Goal: Task Accomplishment & Management: Complete application form

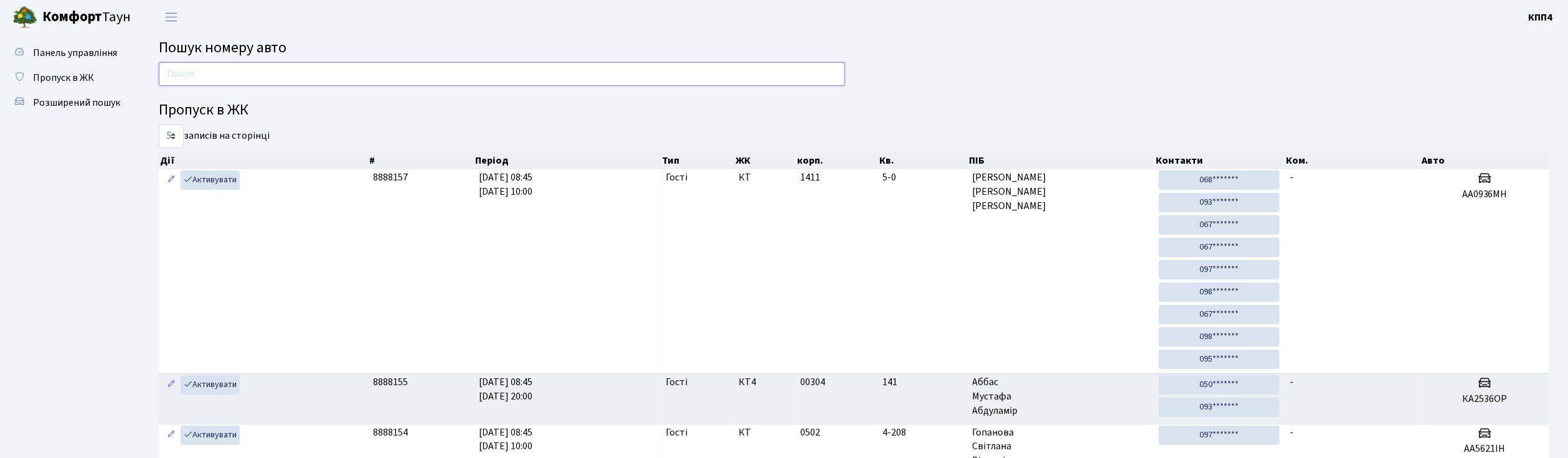
click at [229, 79] on input "text" at bounding box center [502, 74] width 686 height 24
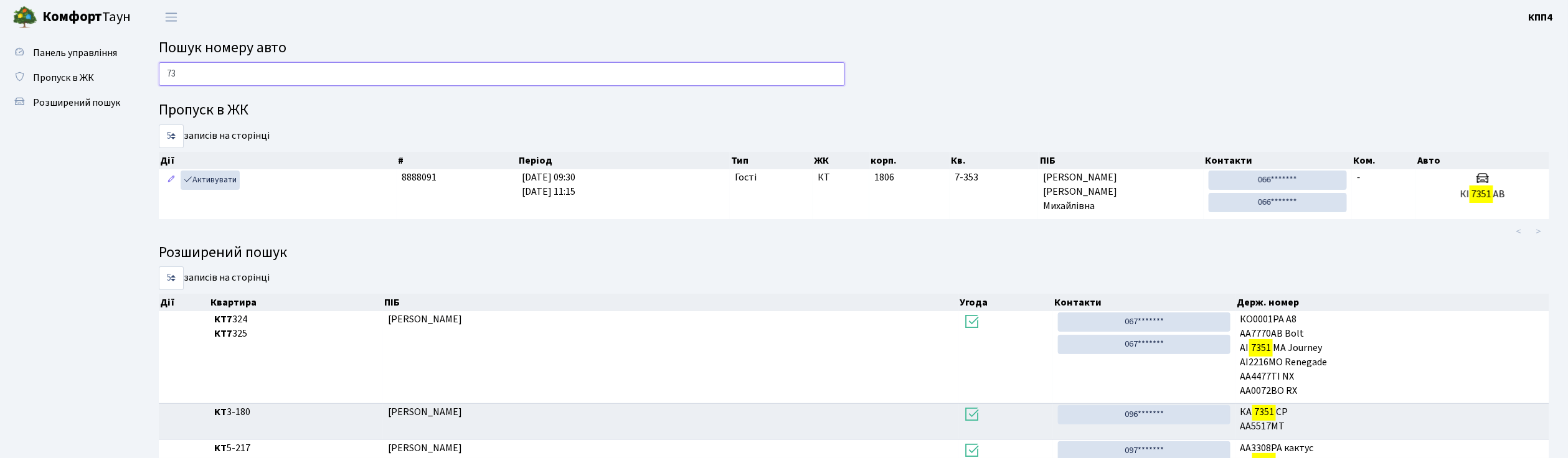
type input "7"
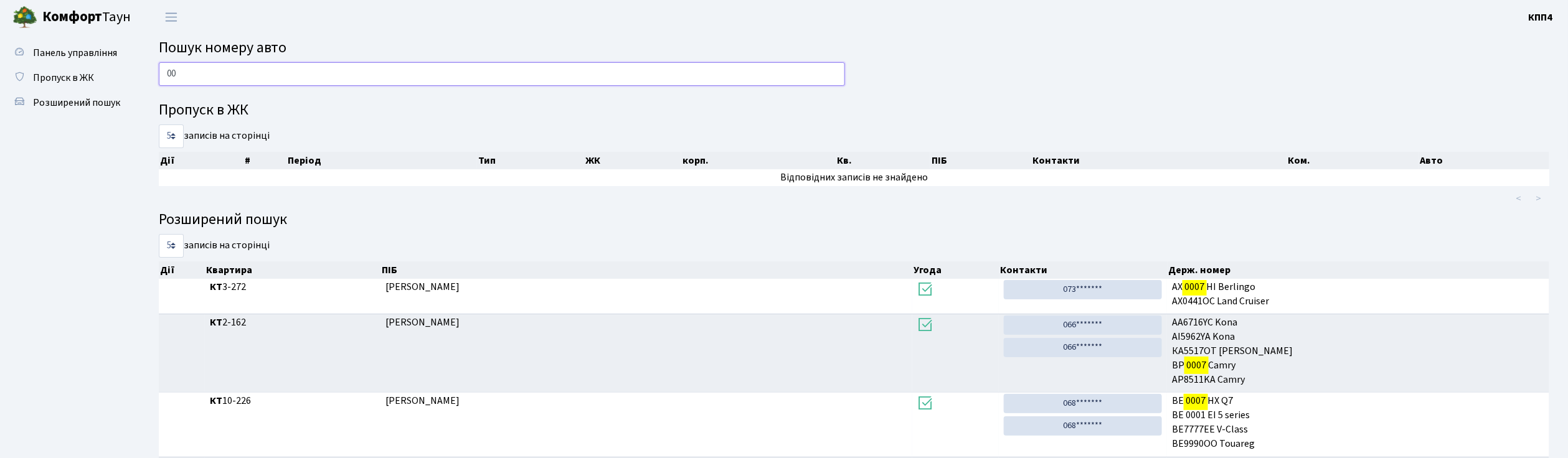
type input "0"
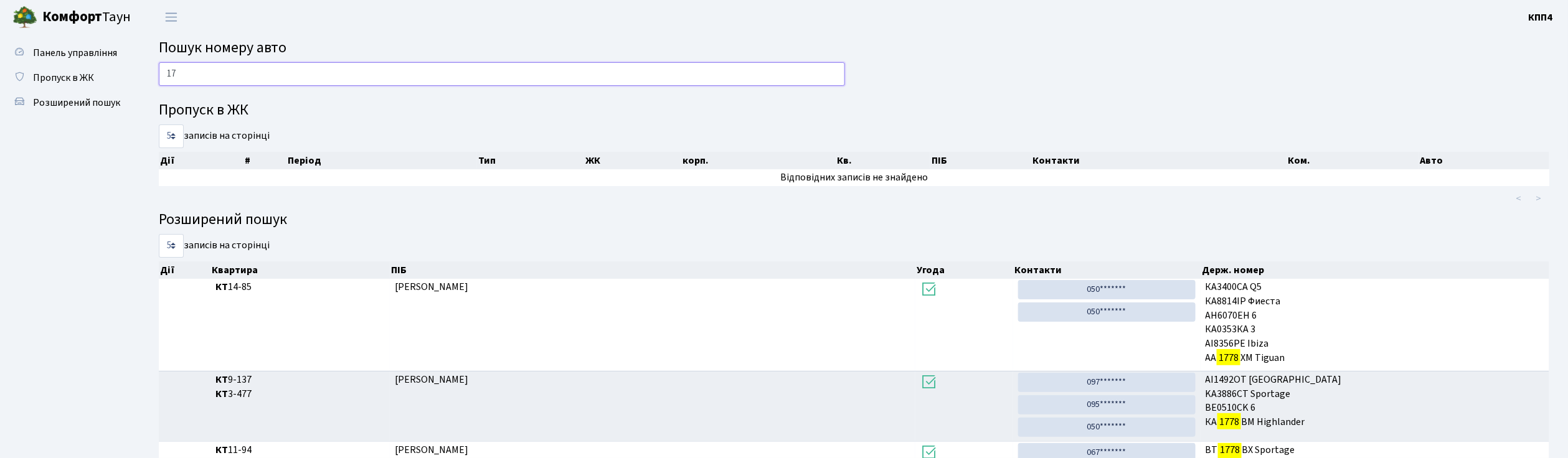
type input "1"
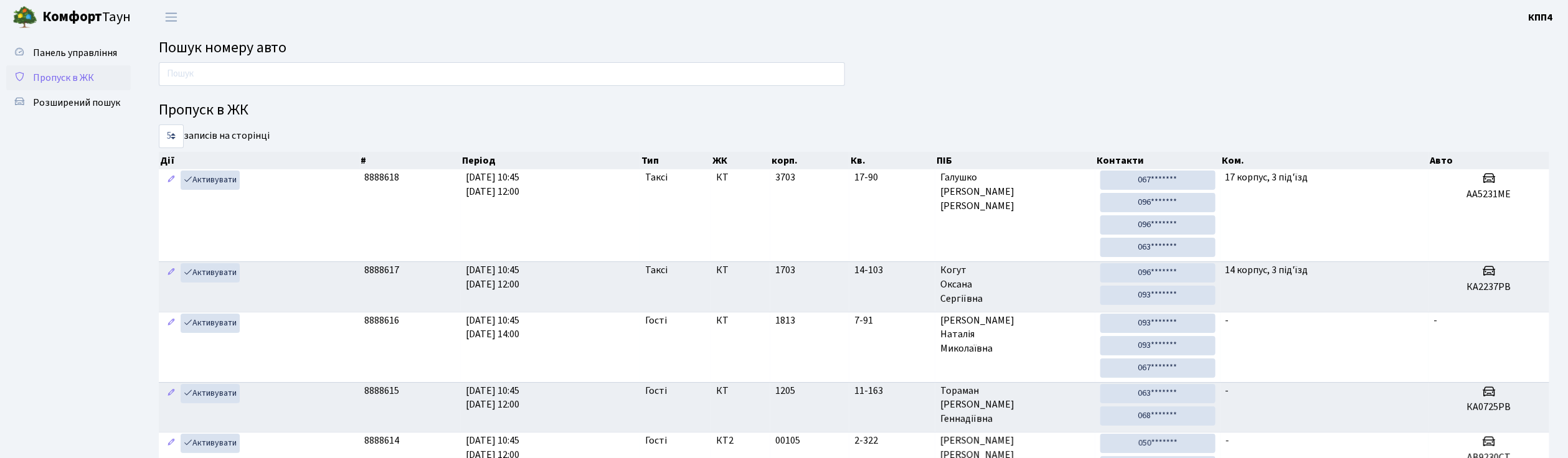
click at [69, 78] on span "Пропуск в ЖК" at bounding box center [63, 77] width 61 height 13
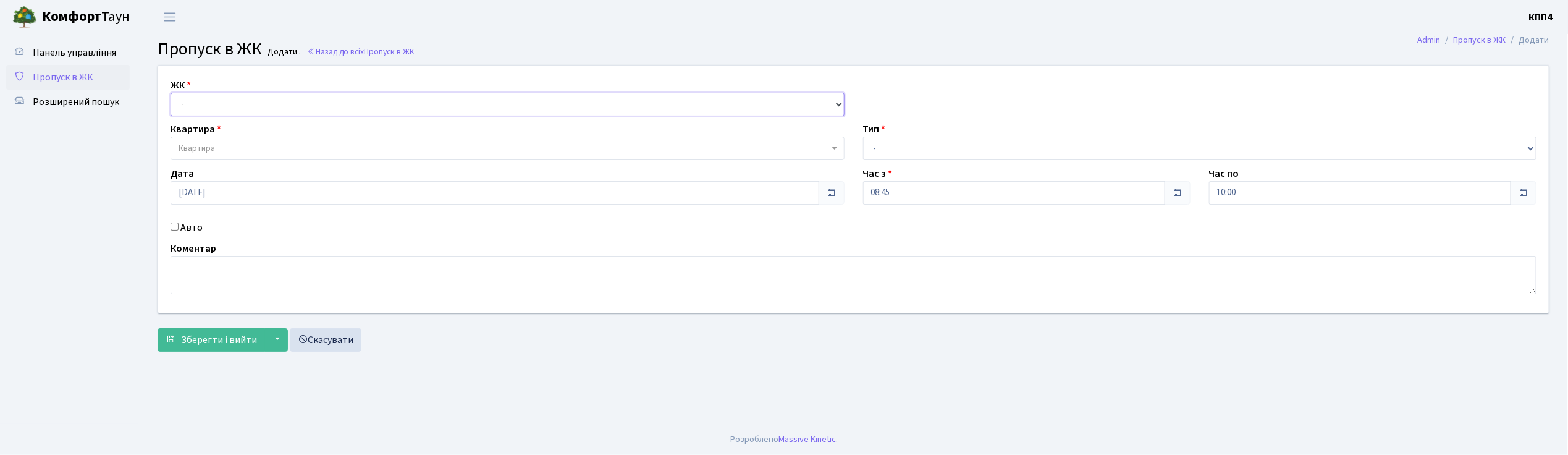
click at [196, 110] on select "- КТ, вул. Регенераторна, 4 КТ2, просп. Соборності, 17 КТ3, вул. Березнева, 16 …" at bounding box center [507, 104] width 674 height 23
select select "271"
click at [170, 93] on select "- КТ, вул. Регенераторна, 4 КТ2, просп. Соборності, 17 КТ3, вул. Березнева, 16 …" at bounding box center [507, 104] width 674 height 23
select select
click at [206, 149] on span "Квартира" at bounding box center [196, 148] width 37 height 13
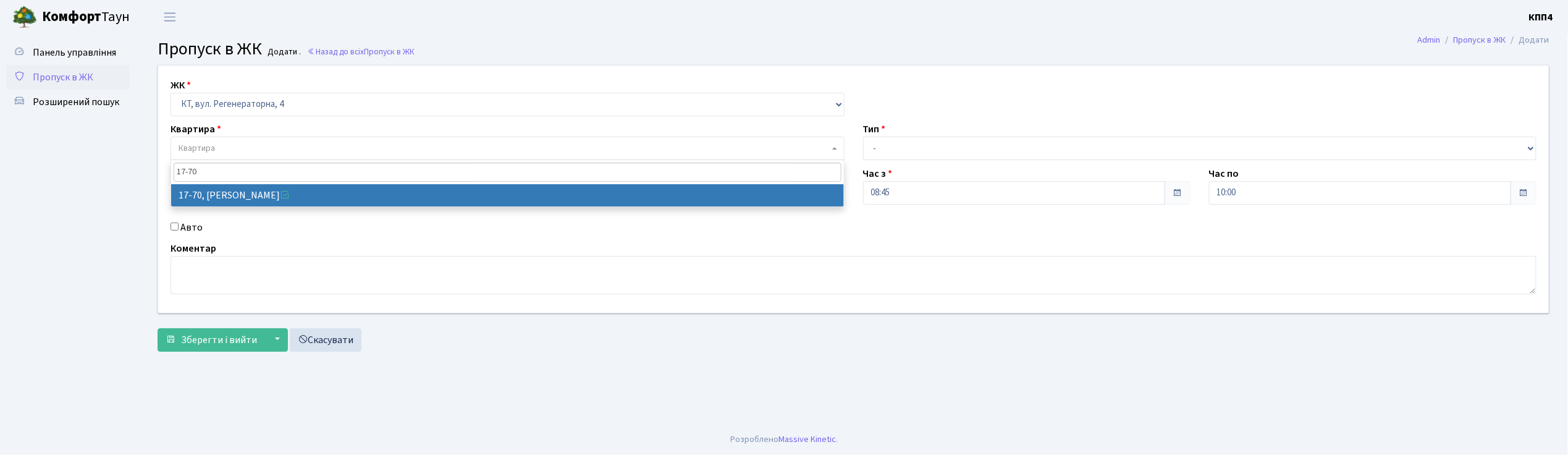
type input "17-70"
select select "9024"
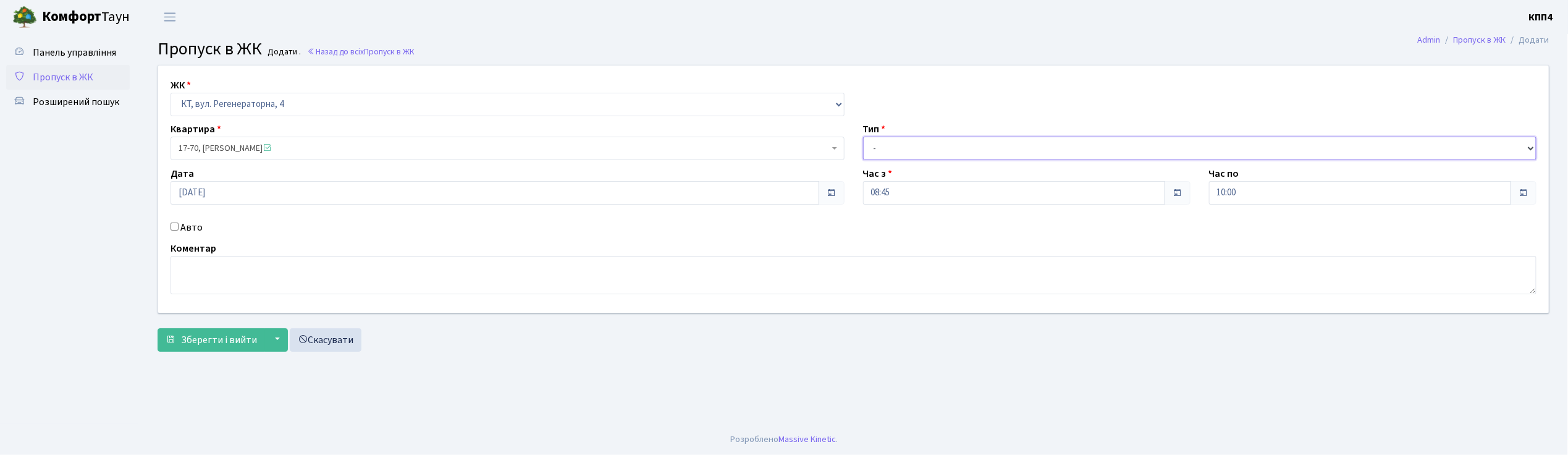
click at [898, 152] on select "- Доставка Таксі Гості Сервіс" at bounding box center [1200, 148] width 674 height 23
select select "1"
click at [863, 137] on select "- Доставка Таксі Гості Сервіс" at bounding box center [1200, 148] width 674 height 23
click at [211, 285] on textarea at bounding box center [853, 275] width 1366 height 38
type textarea "К"
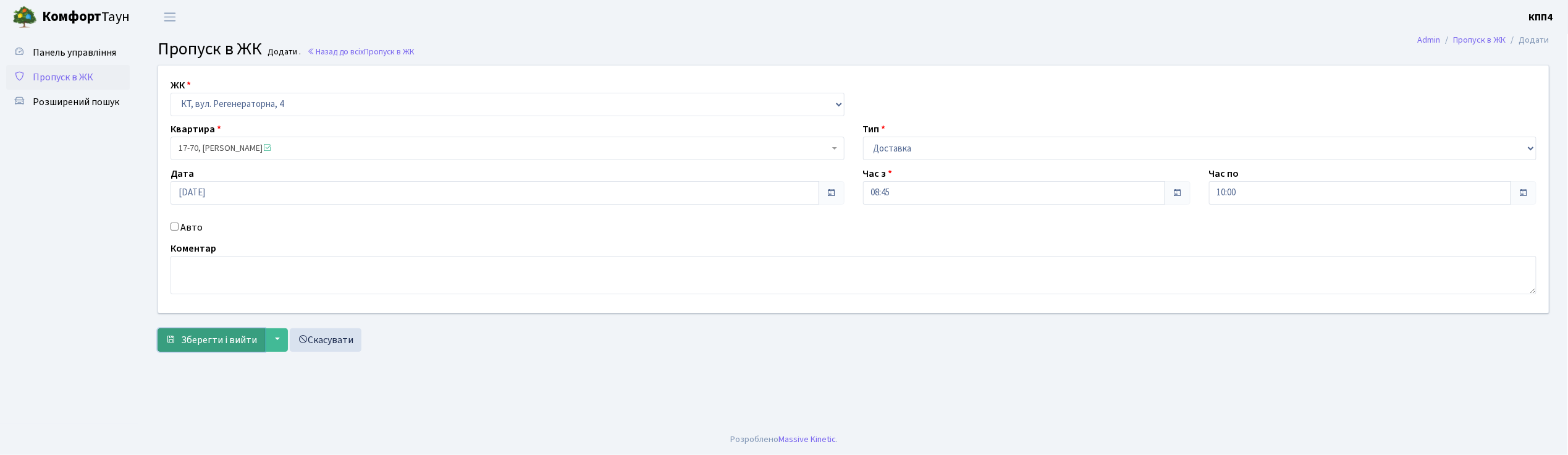
click at [218, 349] on button "Зберегти і вийти" at bounding box center [211, 339] width 107 height 23
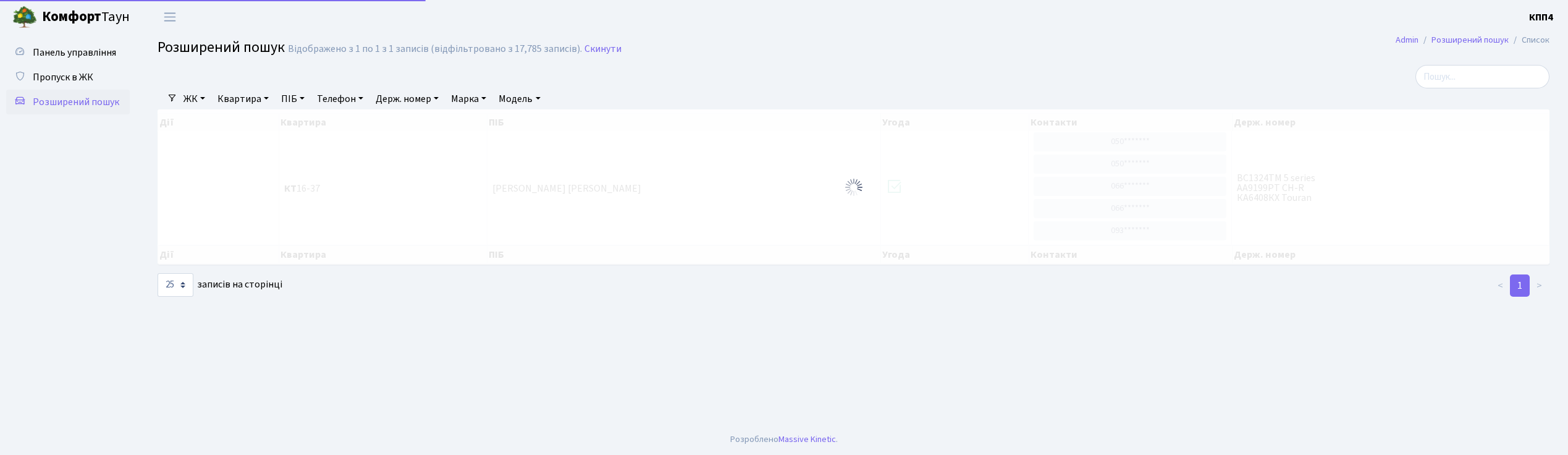
select select "25"
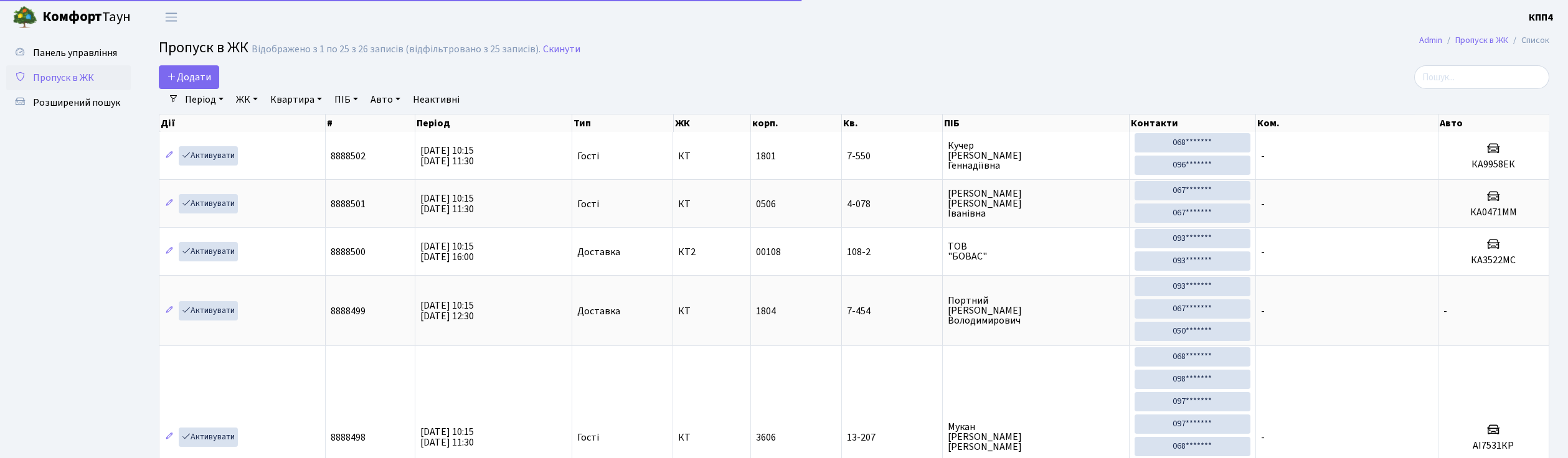
select select "25"
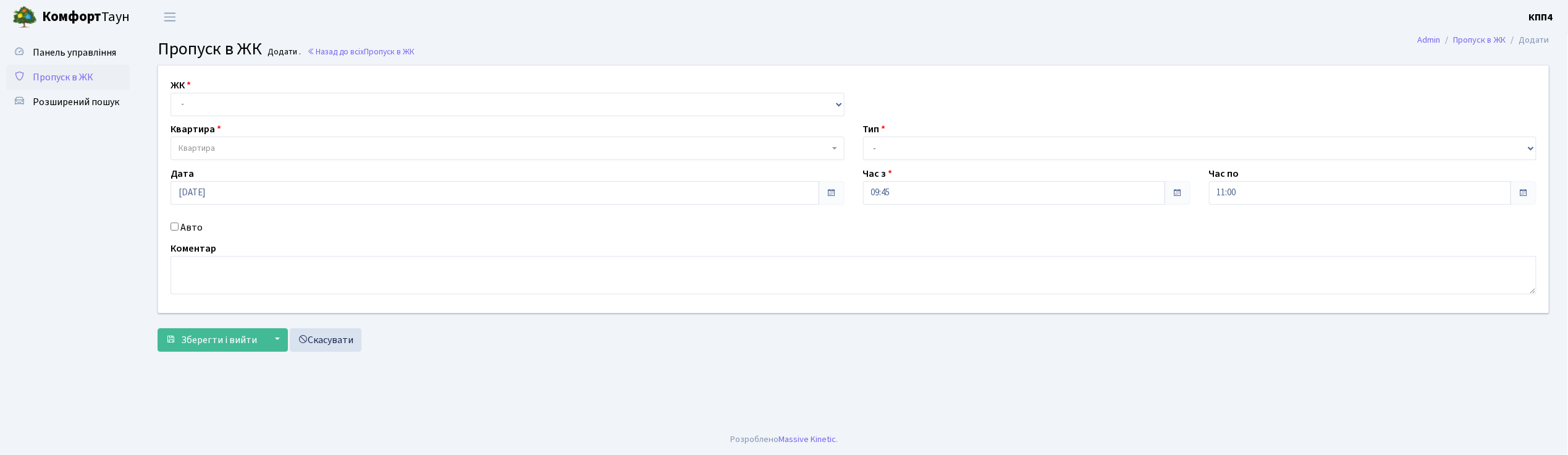
click at [174, 223] on input "Авто" at bounding box center [174, 226] width 8 height 8
checkbox input "true"
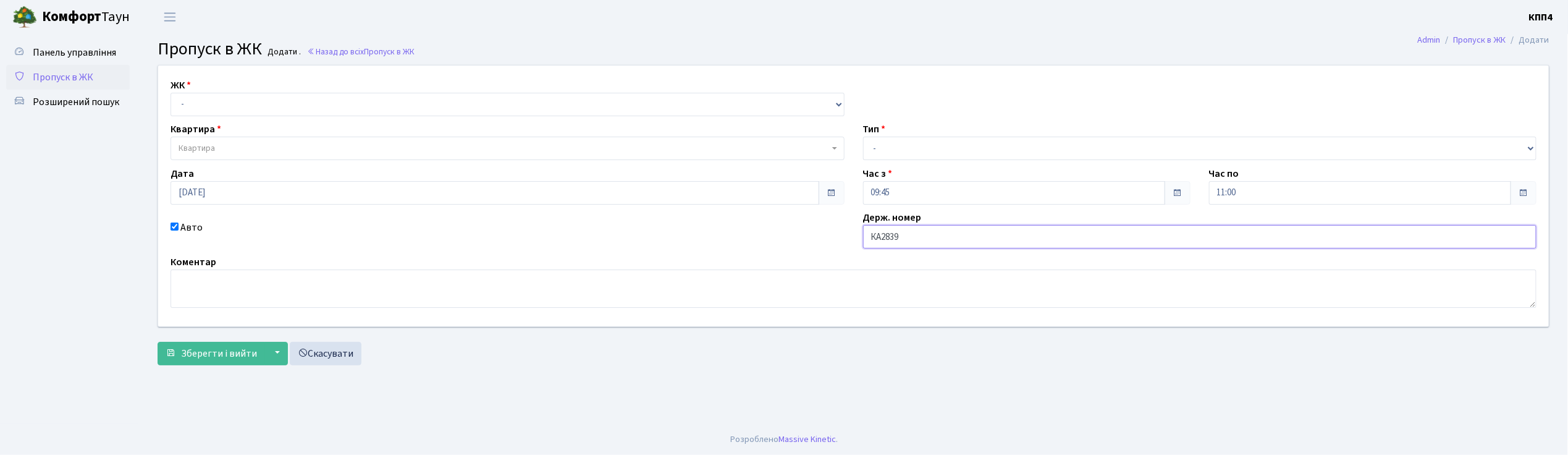
type input "КА2839ІІ"
click at [199, 102] on select "- КТ, вул. Регенераторна, 4 КТ2, просп. Соборності, 17 КТ3, вул. Березнева, 16 …" at bounding box center [507, 104] width 674 height 23
select select "271"
click at [170, 93] on select "- КТ, вул. Регенераторна, 4 КТ2, просп. Соборності, 17 КТ3, вул. Березнева, 16 …" at bounding box center [507, 104] width 674 height 23
select select
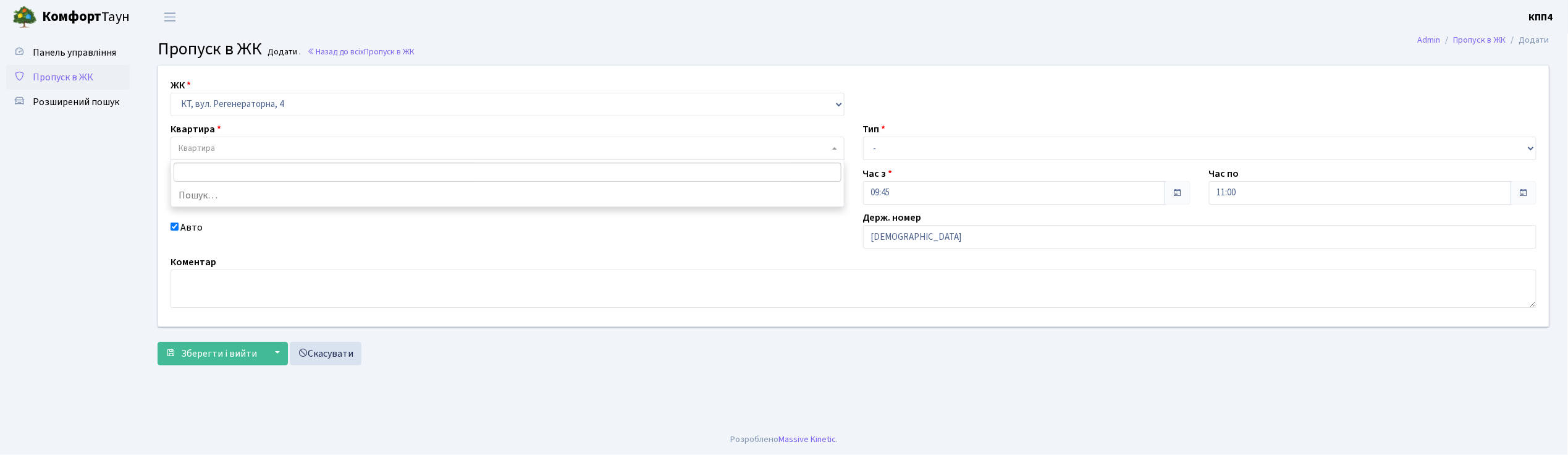
click at [226, 142] on span "Квартира" at bounding box center [503, 148] width 650 height 13
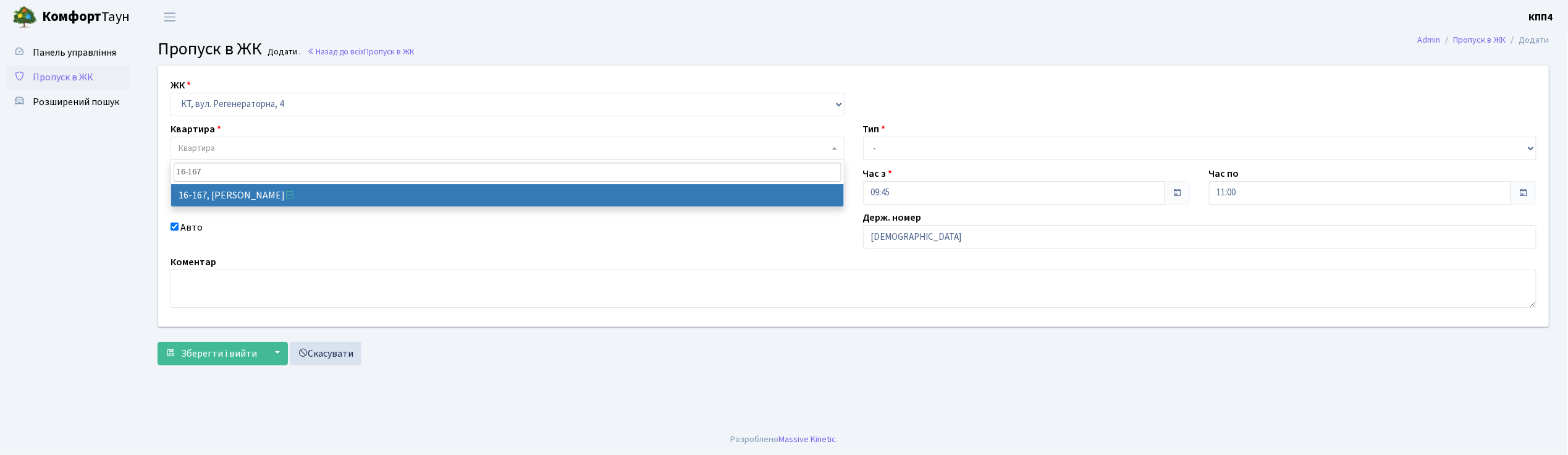
type input "16-167"
select select "8728"
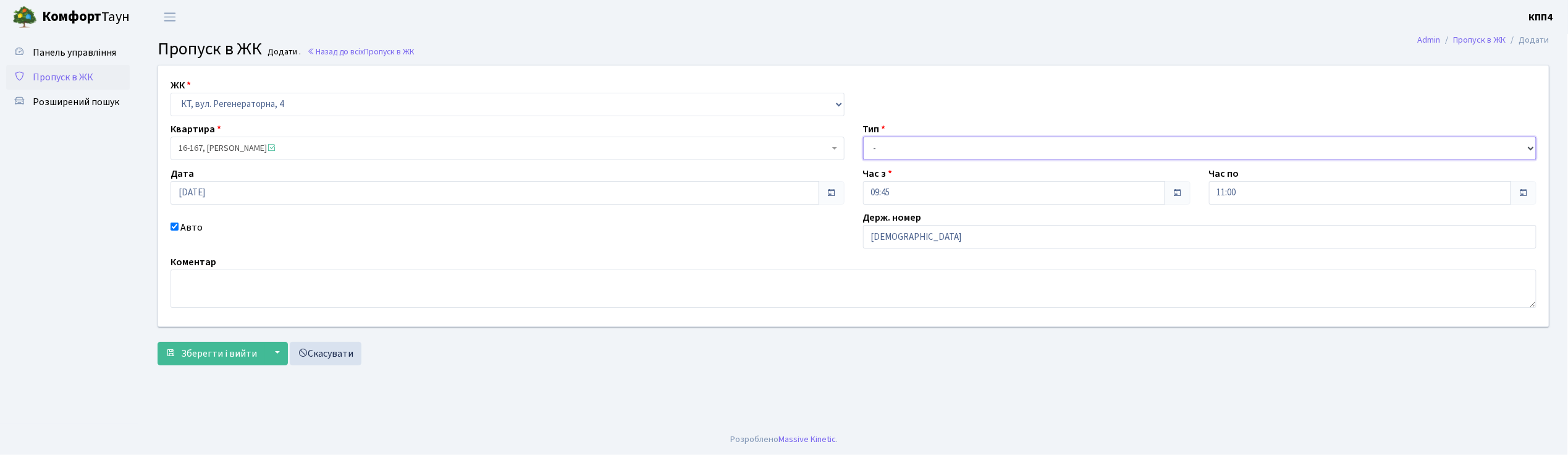
click at [898, 146] on select "- Доставка Таксі Гості Сервіс" at bounding box center [1200, 148] width 674 height 23
select select "2"
click at [863, 137] on select "- Доставка Таксі Гості Сервіс" at bounding box center [1200, 148] width 674 height 23
click at [230, 357] on span "Зберегти і вийти" at bounding box center [219, 353] width 76 height 13
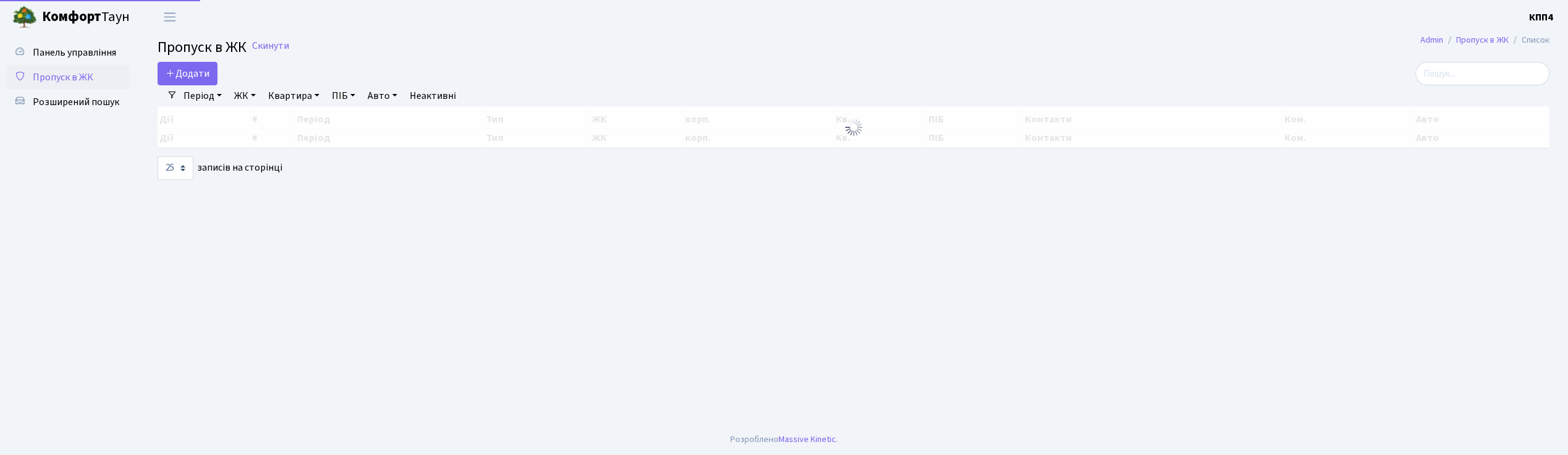
select select "25"
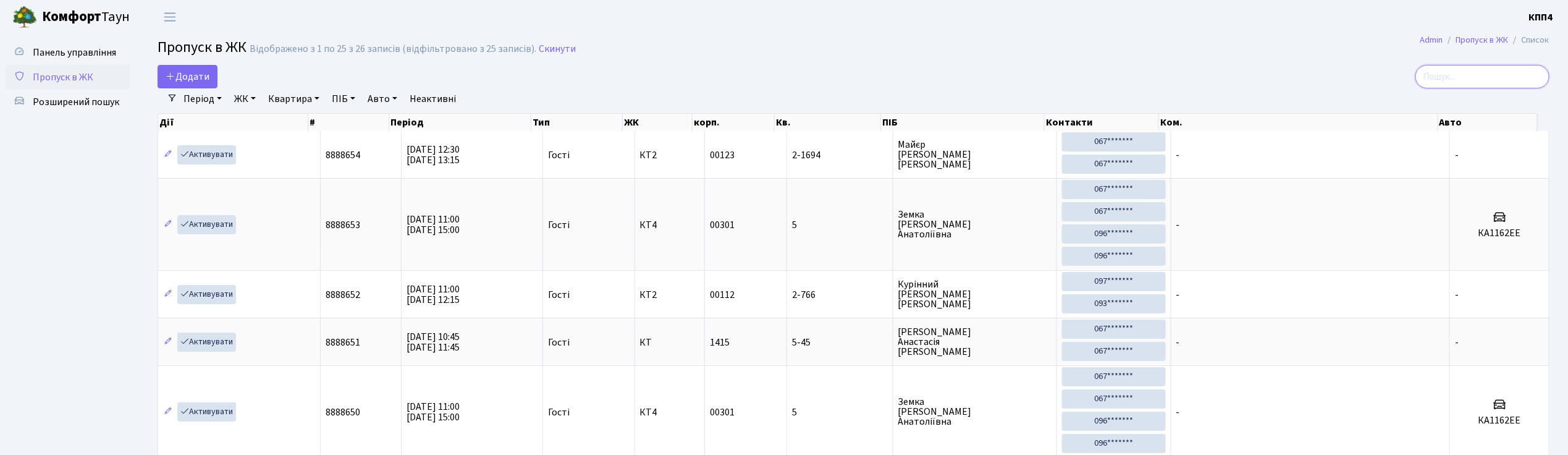
click at [1485, 69] on input "search" at bounding box center [1482, 76] width 134 height 23
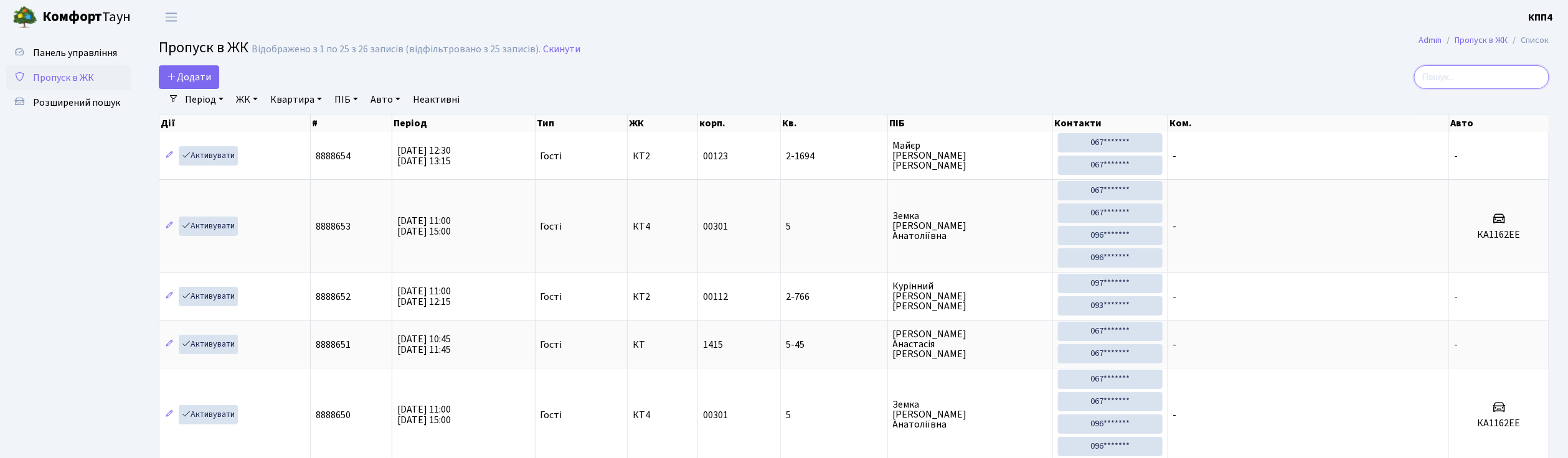
type input "-"
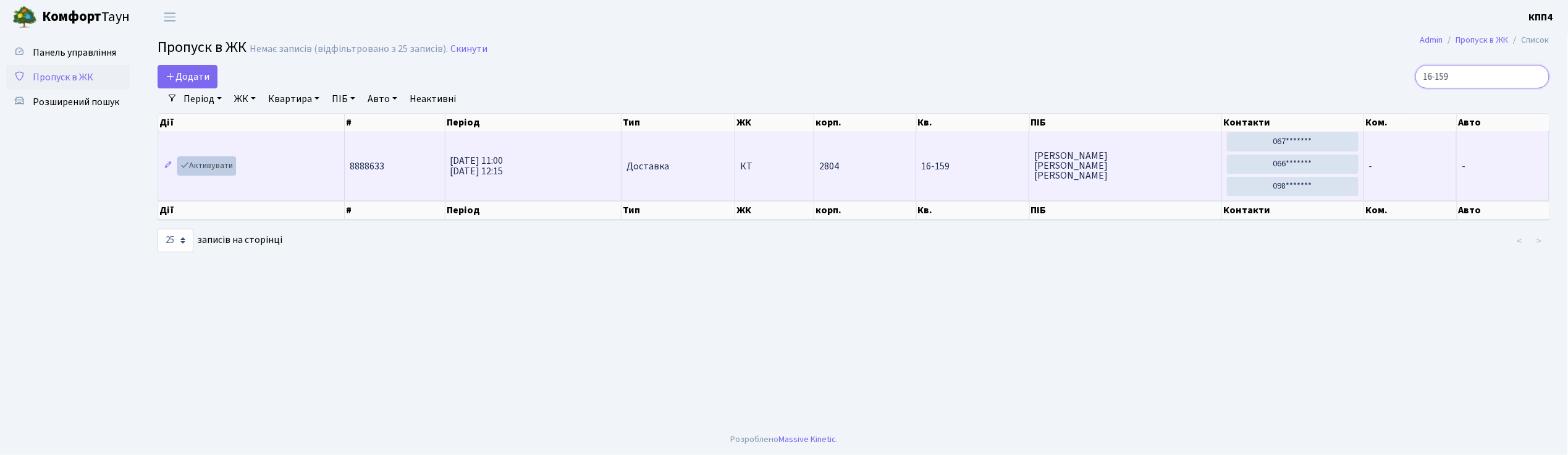
type input "16-159"
click at [211, 167] on link "Активувати" at bounding box center [207, 166] width 59 height 19
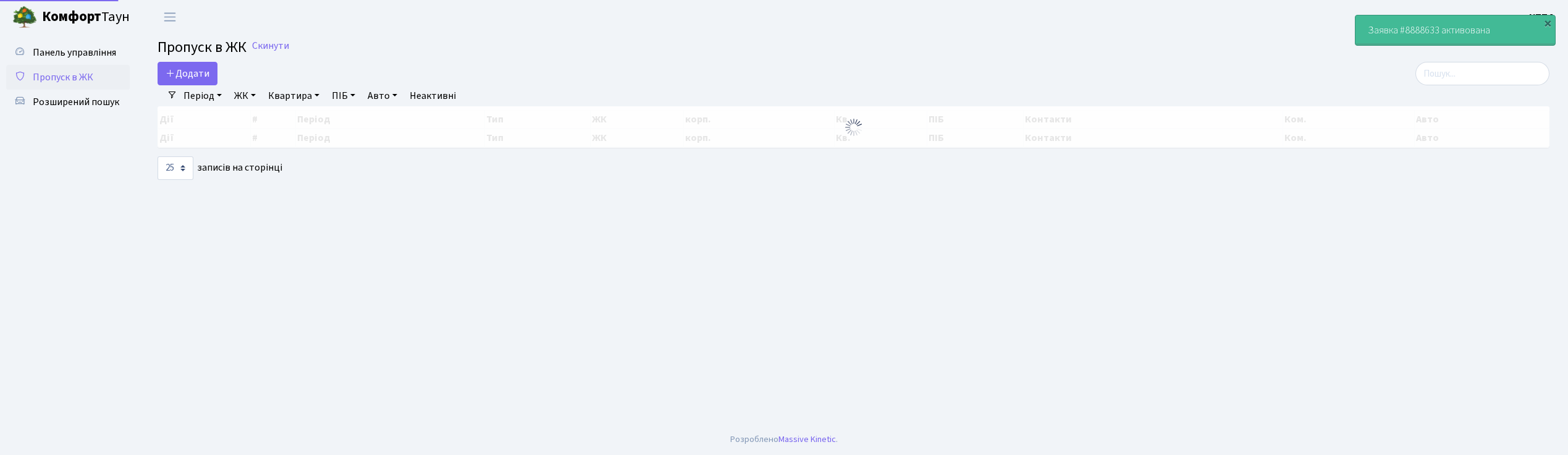
select select "25"
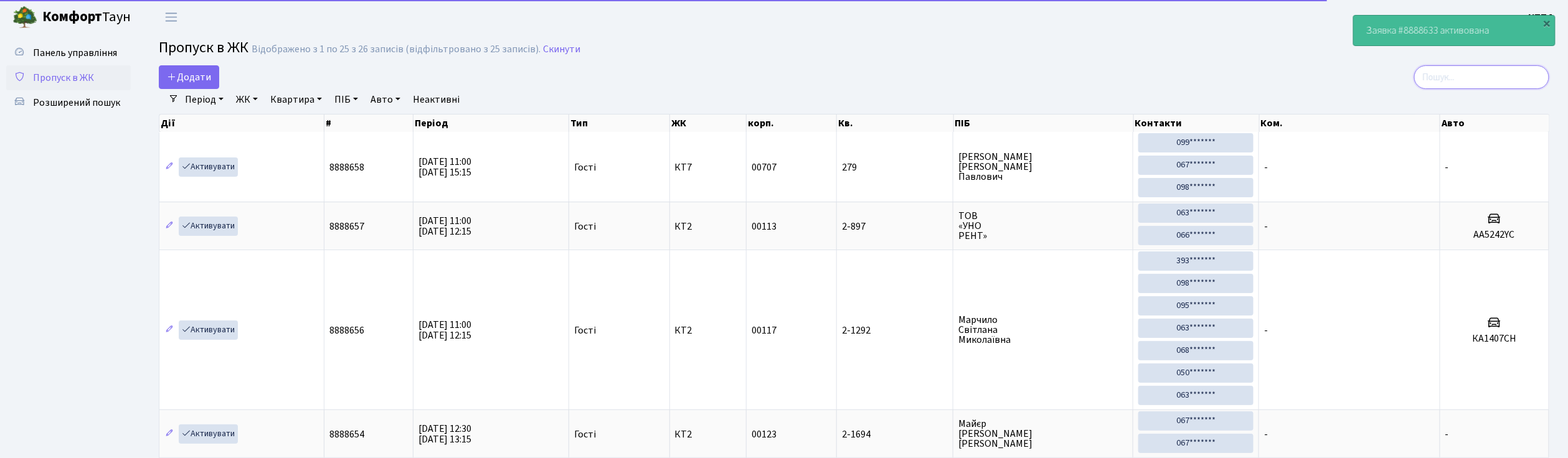
click at [1458, 83] on input "search" at bounding box center [1481, 77] width 135 height 24
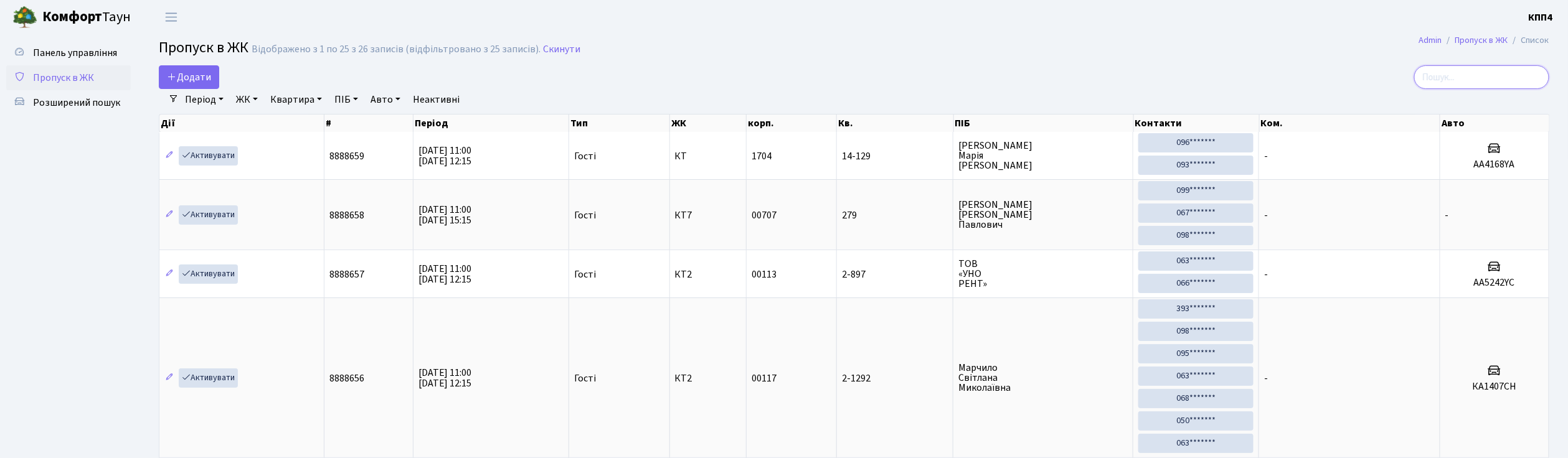
type input "1"
click at [100, 54] on span "Панель управління" at bounding box center [75, 52] width 84 height 13
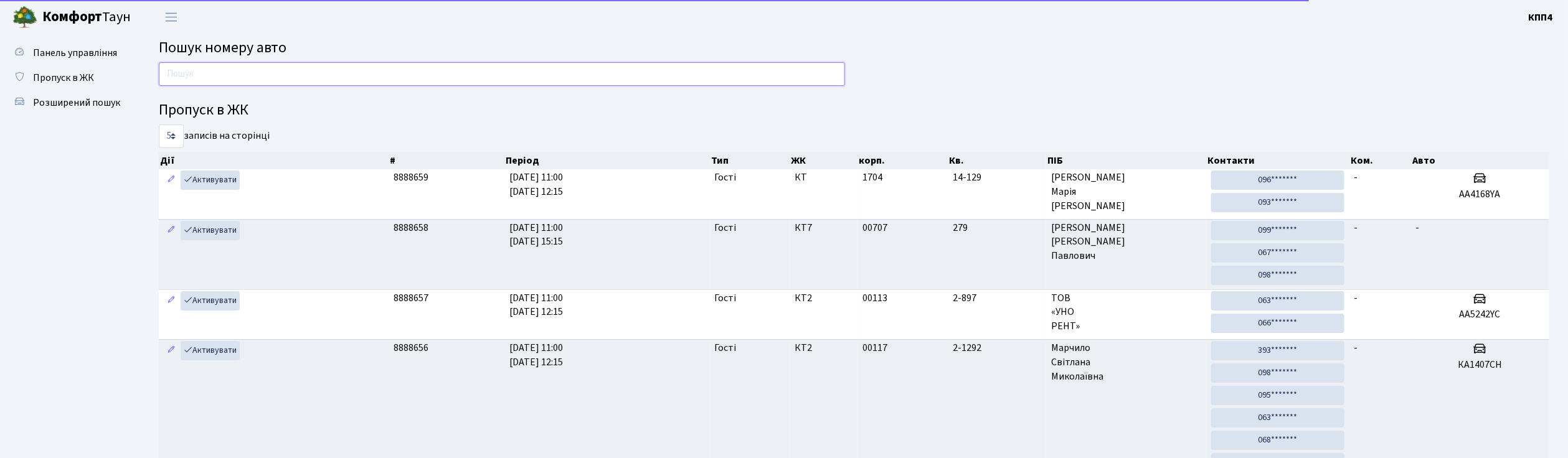
click at [207, 70] on input "text" at bounding box center [502, 74] width 686 height 24
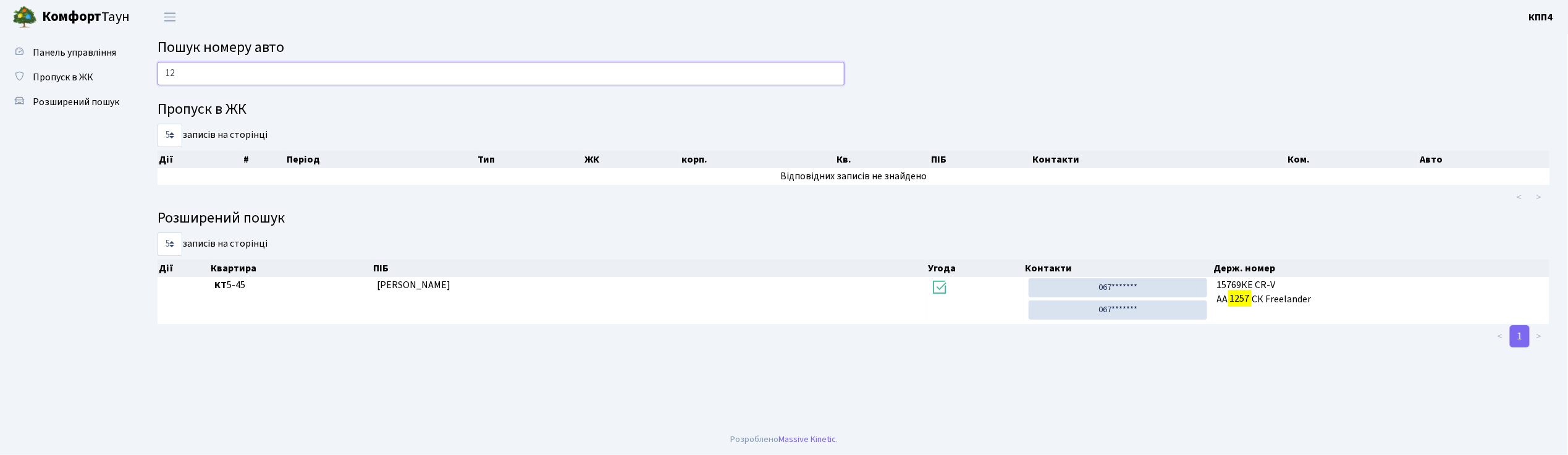
type input "1"
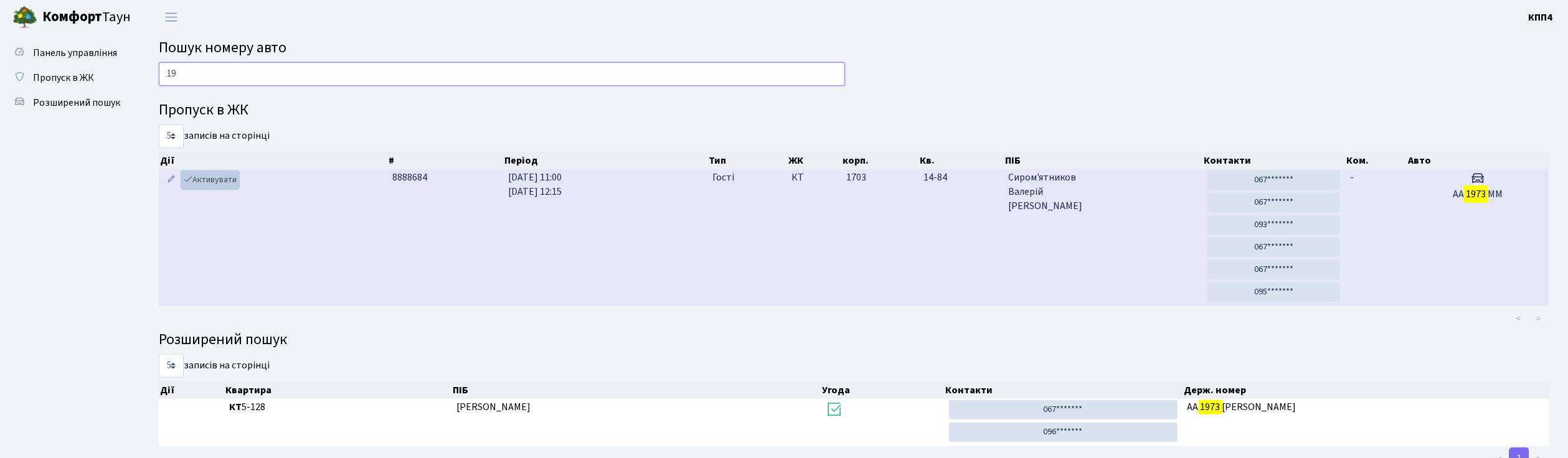
type input "1"
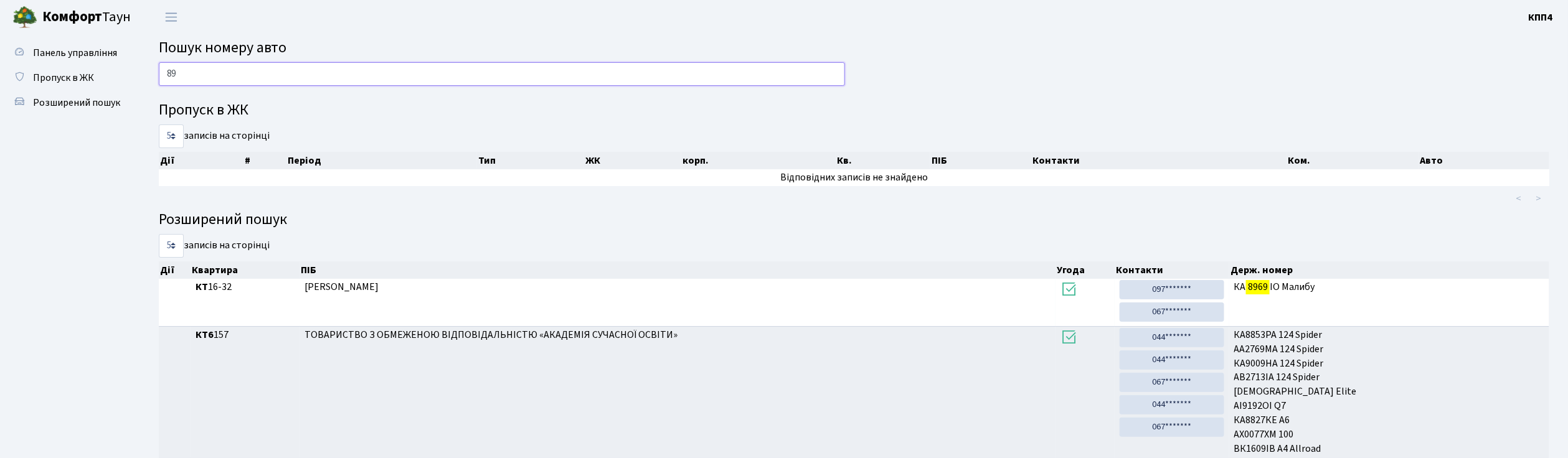
type input "8"
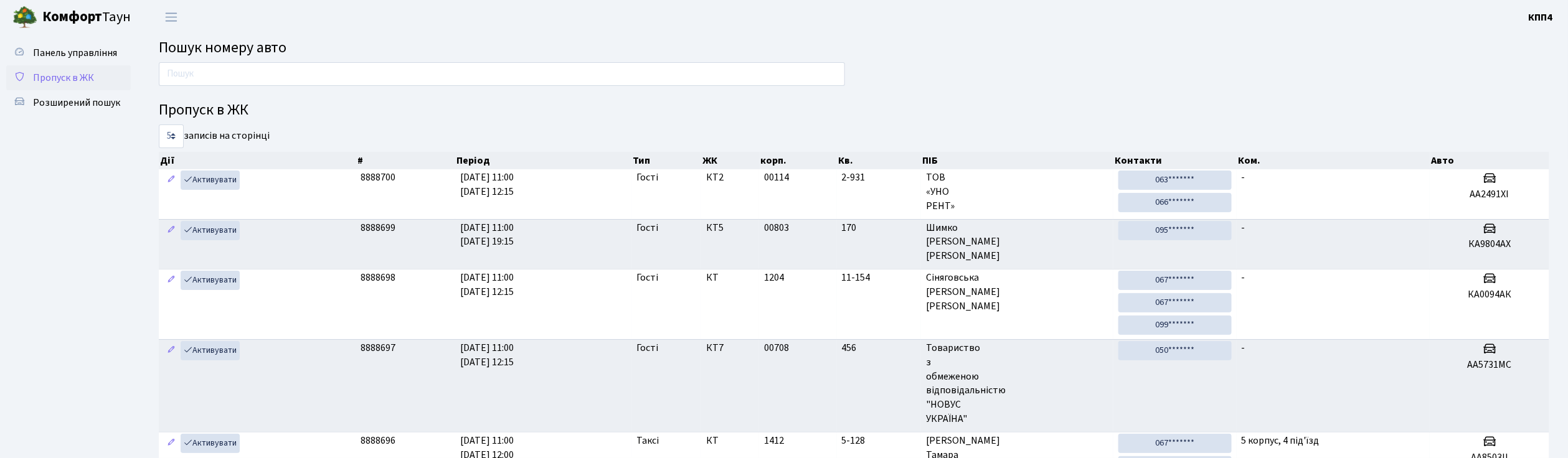
click at [86, 75] on span "Пропуск в ЖК" at bounding box center [63, 77] width 61 height 13
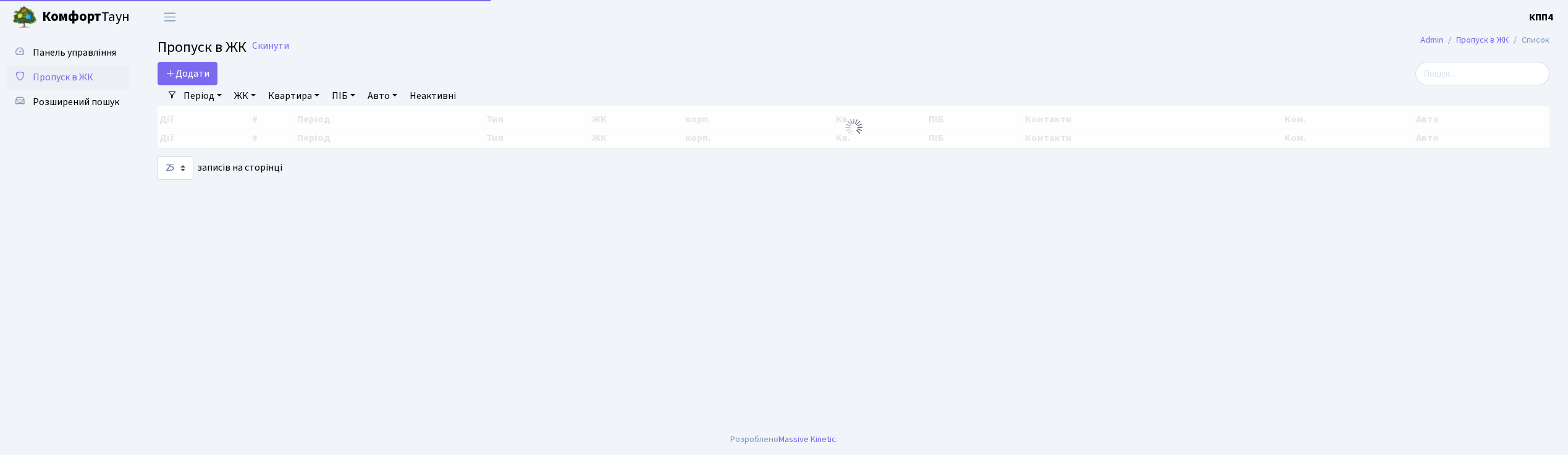
select select "25"
click at [194, 82] on link "Додати" at bounding box center [188, 73] width 60 height 23
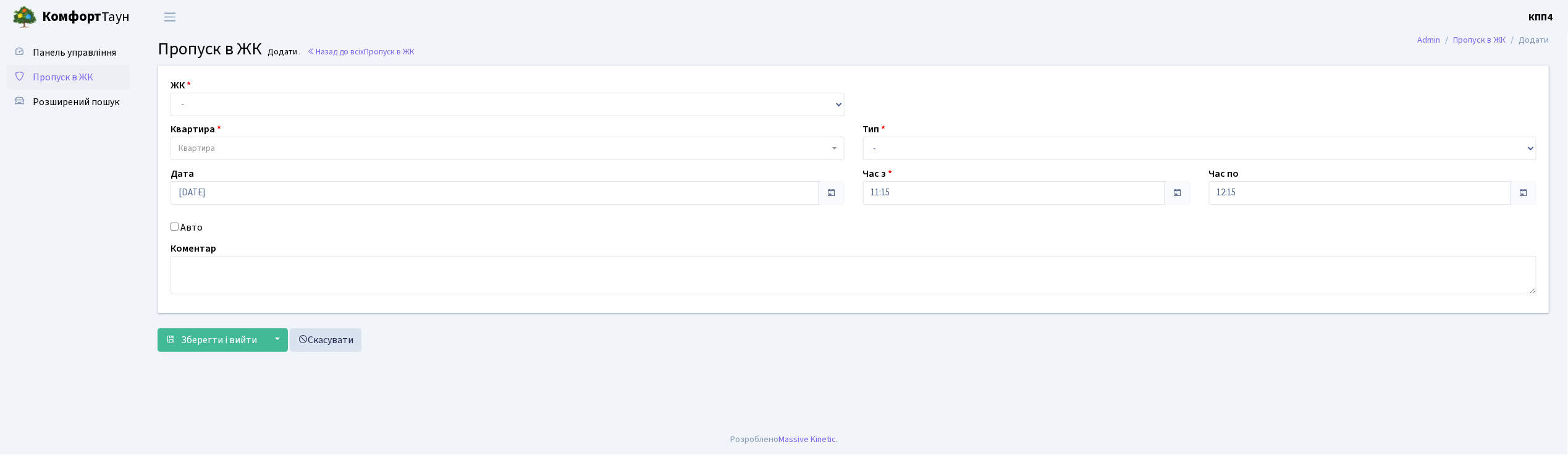
click at [174, 226] on input "Авто" at bounding box center [174, 226] width 8 height 8
checkbox input "true"
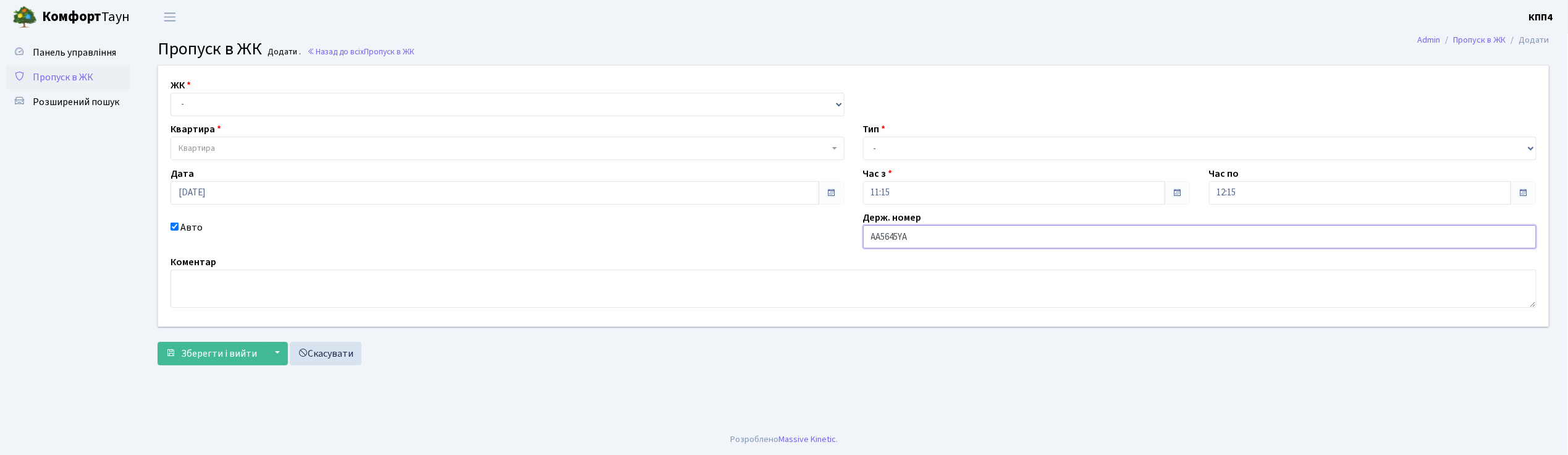
type input "АА5645YА"
click at [221, 96] on select "- КТ, вул. Регенераторна, 4 КТ2, просп. [STREET_ADDRESS] [STREET_ADDRESS] [PERS…" at bounding box center [507, 104] width 674 height 23
select select "271"
click at [170, 93] on select "- КТ, вул. Регенераторна, 4 КТ2, просп. Соборності, 17 КТ3, вул. Березнева, 16 …" at bounding box center [507, 104] width 674 height 23
select select
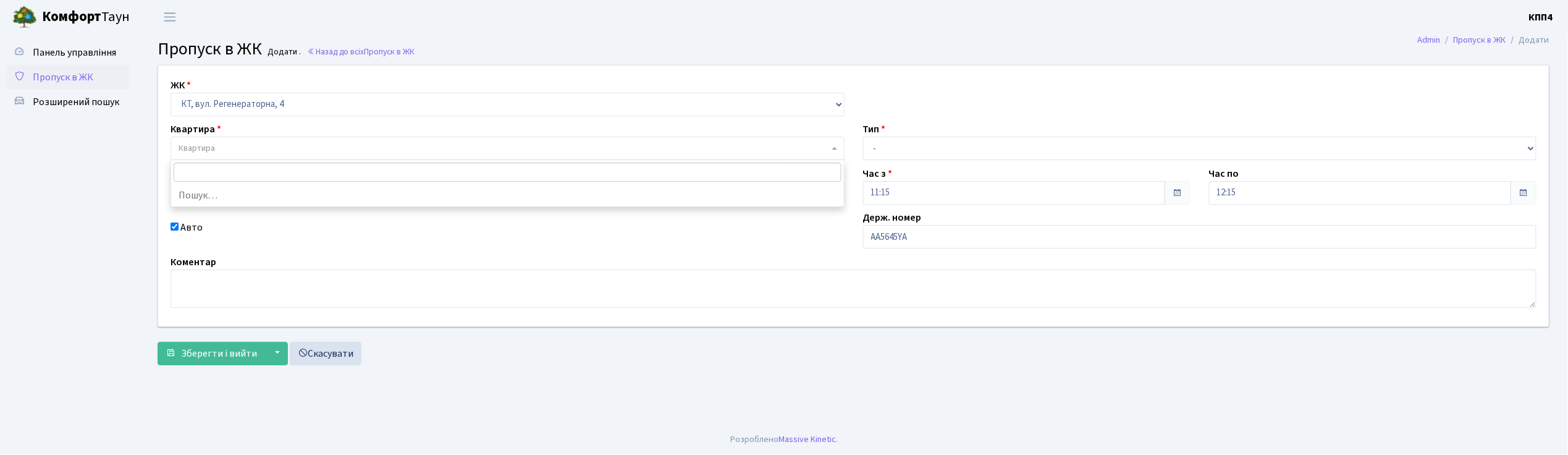
click at [224, 156] on span "Квартира" at bounding box center [507, 148] width 674 height 23
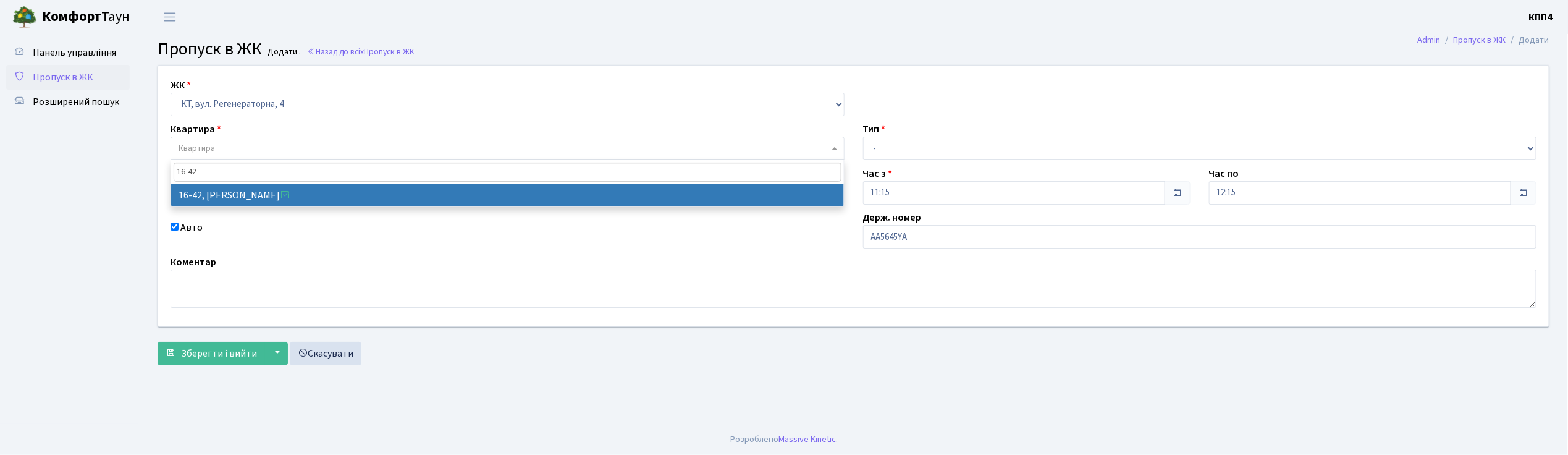
type input "16-42"
select select "8603"
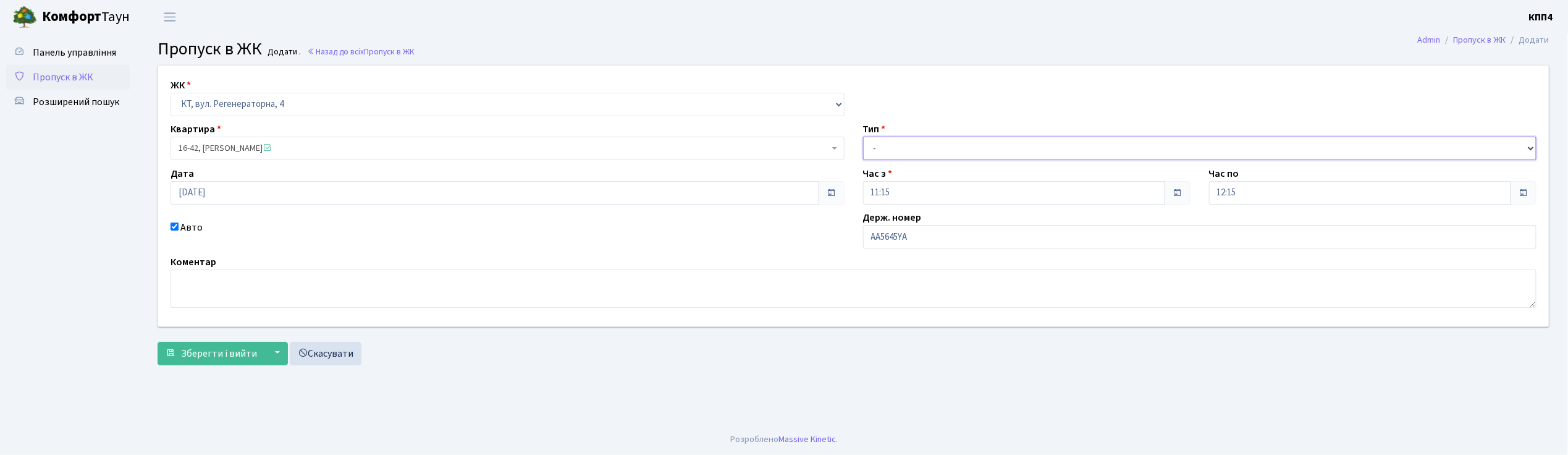
click at [923, 144] on select "- Доставка Таксі Гості Сервіс" at bounding box center [1200, 148] width 674 height 23
select select "2"
click at [863, 137] on select "- Доставка Таксі Гості Сервіс" at bounding box center [1200, 148] width 674 height 23
click at [228, 349] on span "Зберегти і вийти" at bounding box center [219, 353] width 76 height 13
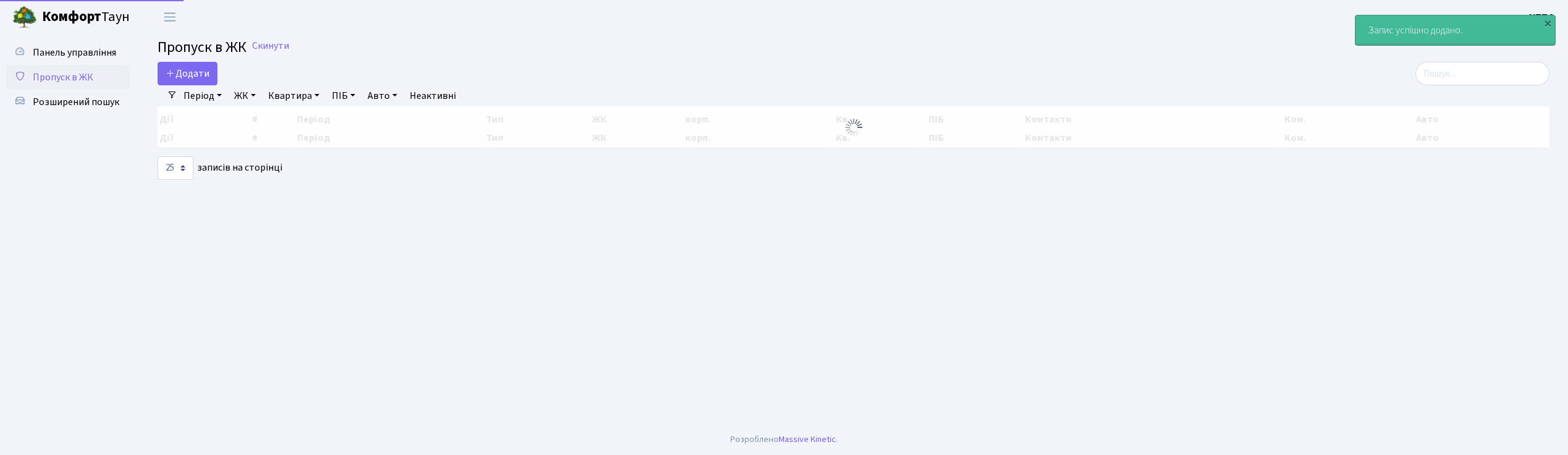
select select "25"
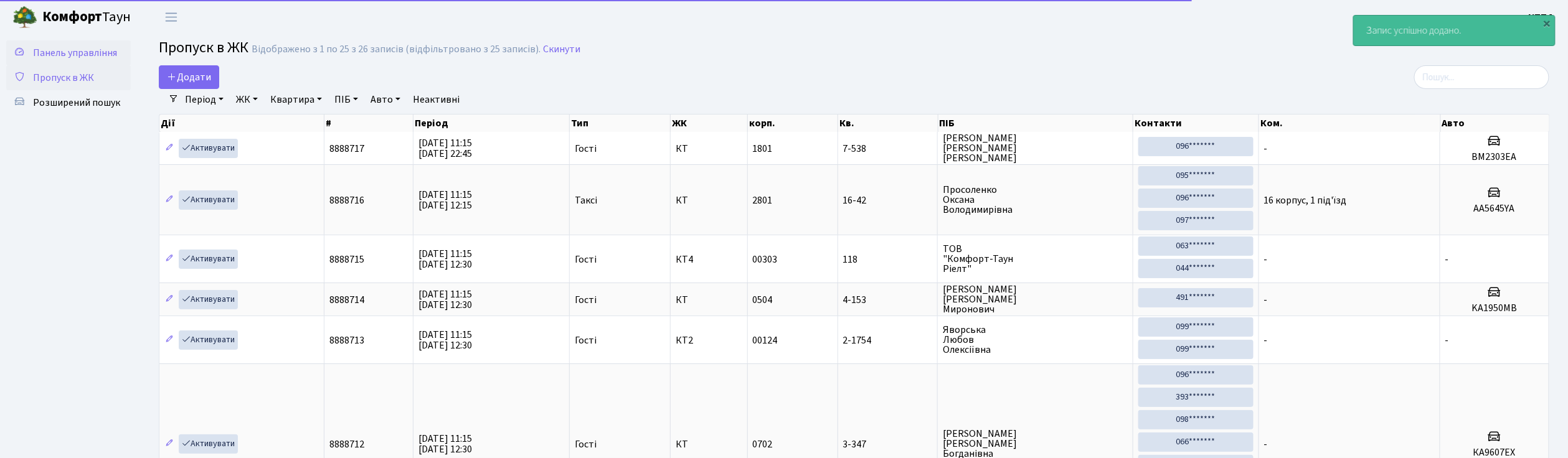
click at [86, 50] on span "Панель управління" at bounding box center [75, 52] width 84 height 13
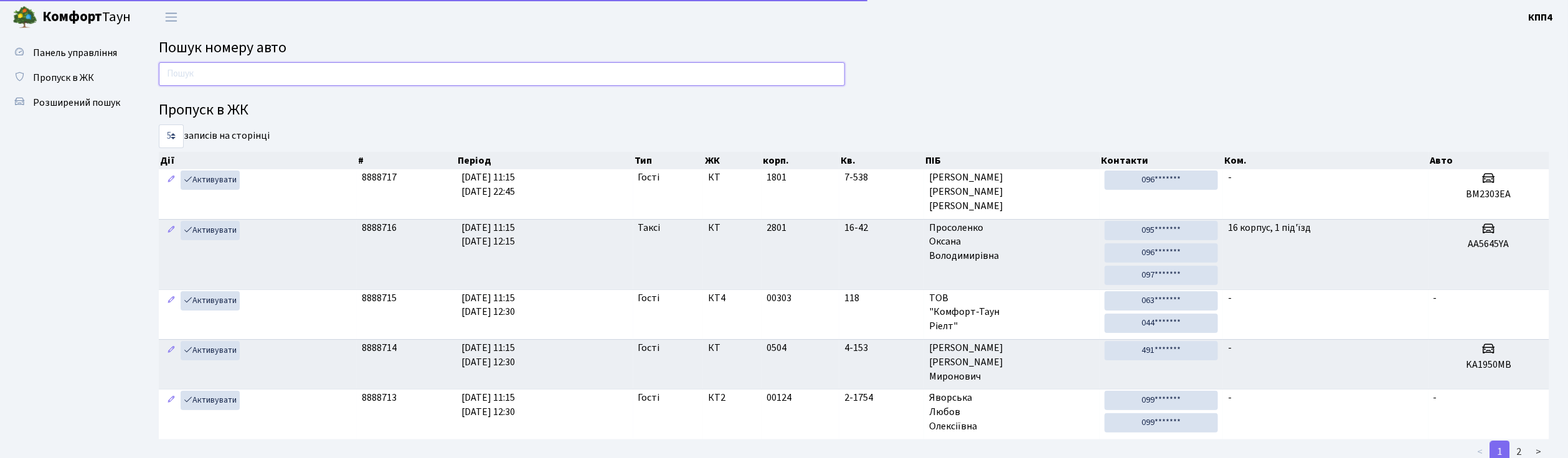
drag, startPoint x: 0, startPoint y: 0, endPoint x: 256, endPoint y: 76, distance: 267.0
click at [256, 76] on input "text" at bounding box center [502, 74] width 686 height 24
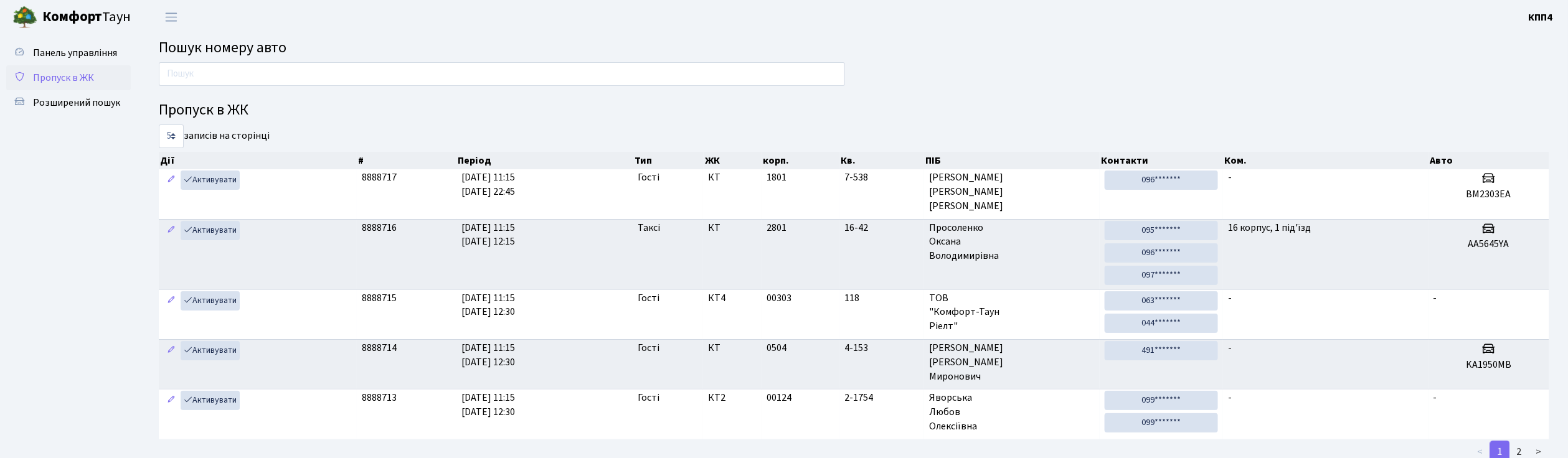
click at [58, 80] on span "Пропуск в ЖК" at bounding box center [63, 77] width 61 height 13
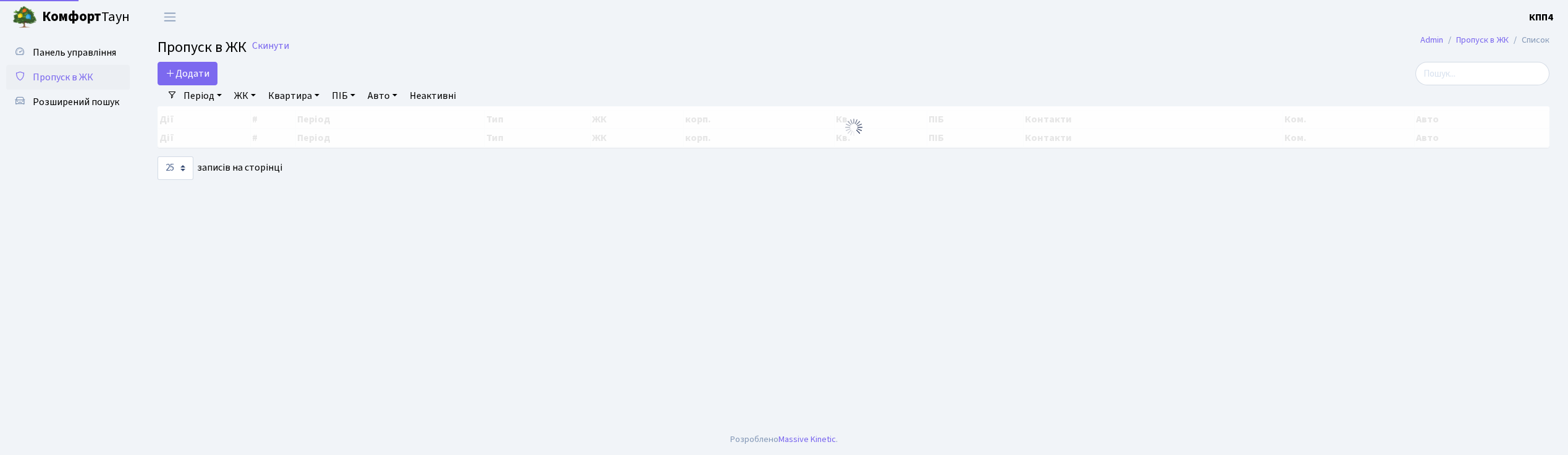
select select "25"
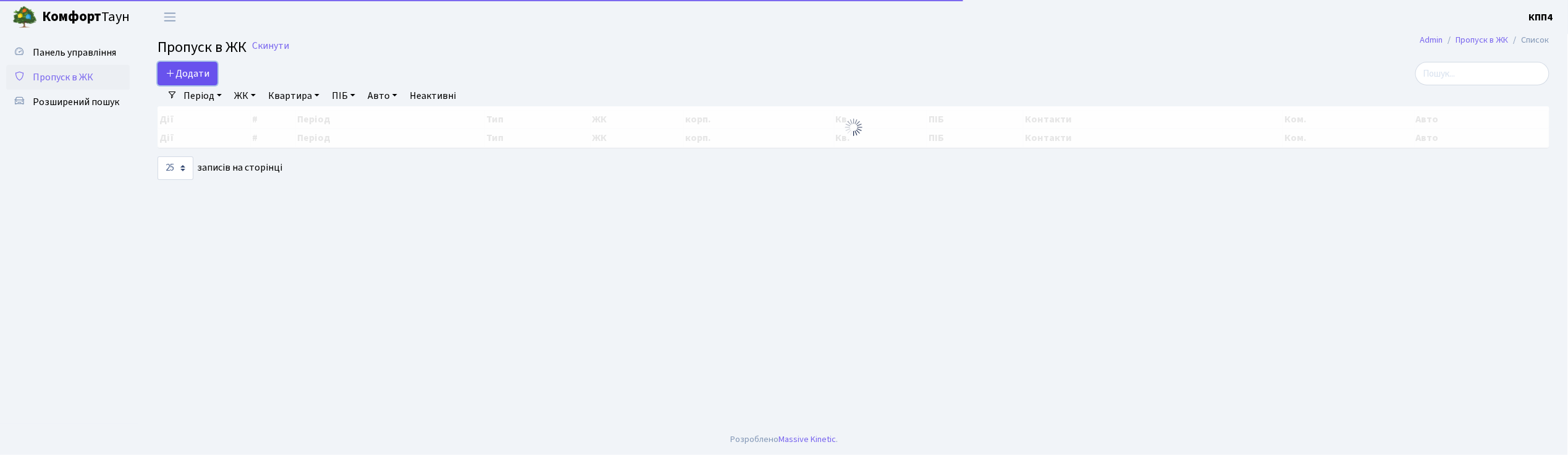
click at [179, 74] on span "Додати" at bounding box center [188, 73] width 44 height 13
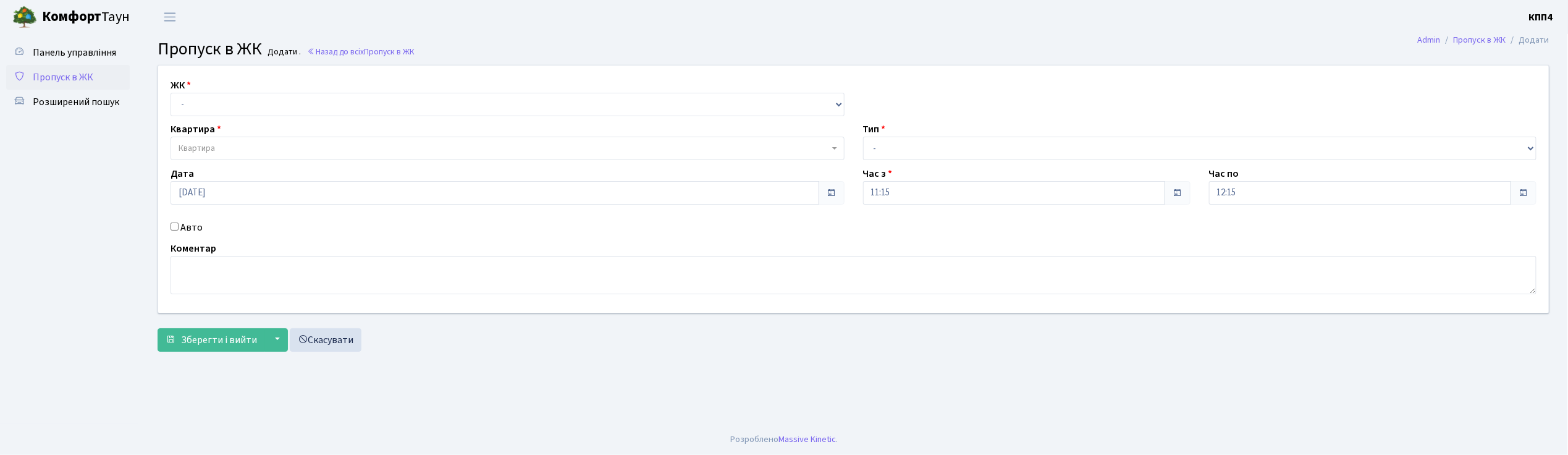
click at [174, 226] on input "Авто" at bounding box center [174, 226] width 8 height 8
checkbox input "true"
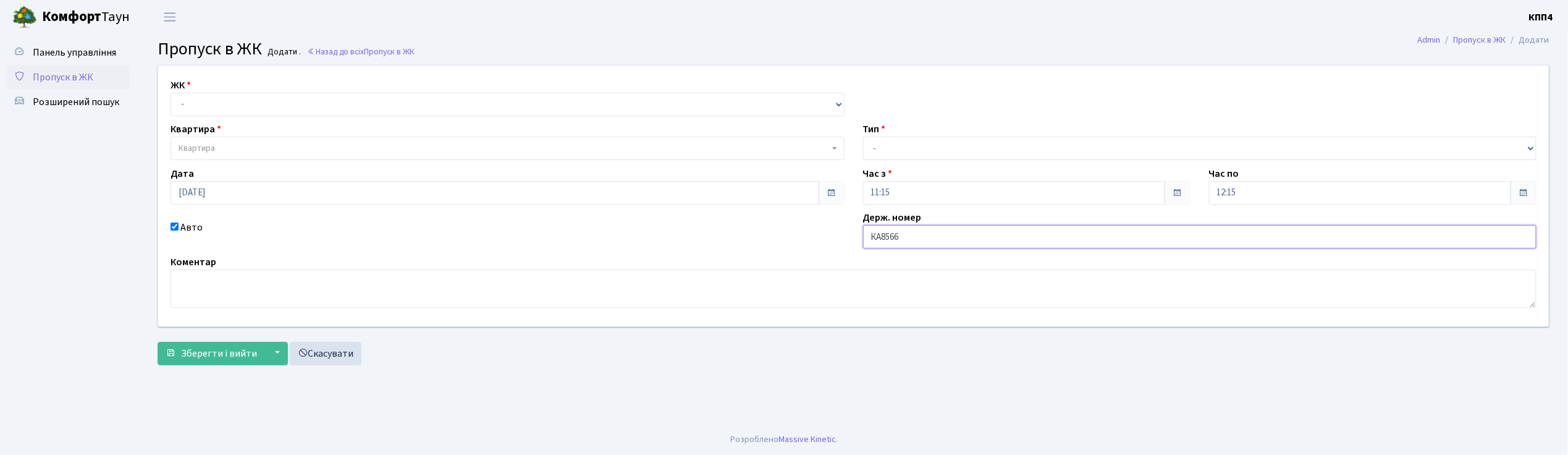
type input "КА8566ІН"
click at [210, 110] on select "- КТ, вул. Регенераторна, 4 КТ2, просп. [STREET_ADDRESS] [STREET_ADDRESS] [PERS…" at bounding box center [507, 104] width 674 height 23
select select "271"
click at [170, 93] on select "- КТ, вул. Регенераторна, 4 КТ2, просп. [STREET_ADDRESS] [STREET_ADDRESS] [PERS…" at bounding box center [507, 104] width 674 height 23
select select
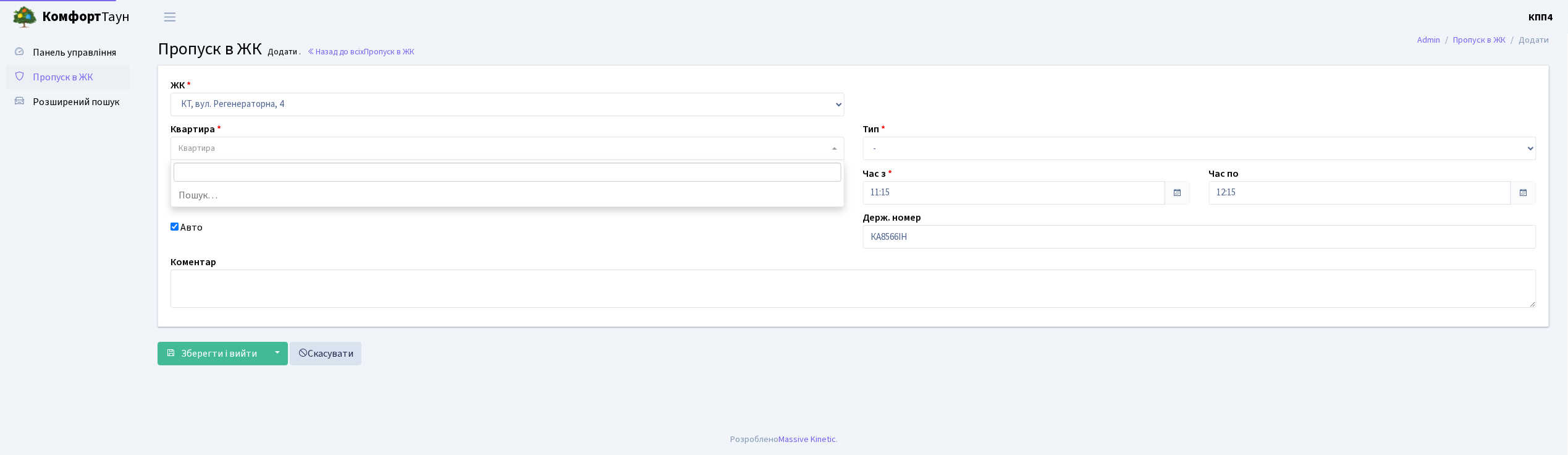
click at [212, 147] on span "Квартира" at bounding box center [196, 148] width 37 height 13
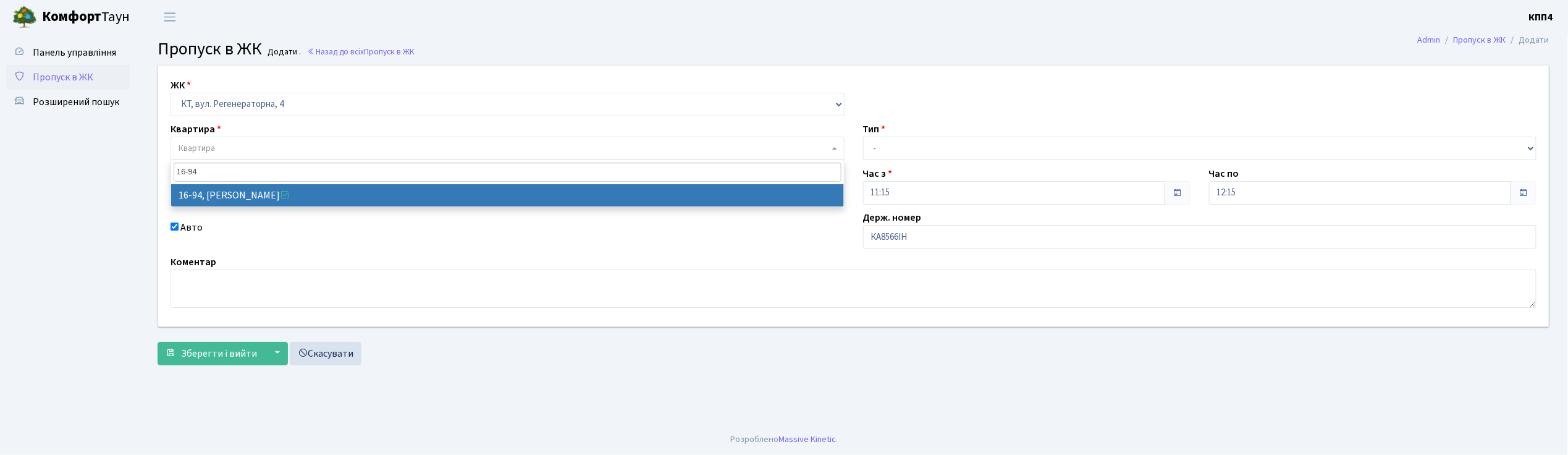
type input "16-94"
select select "8655"
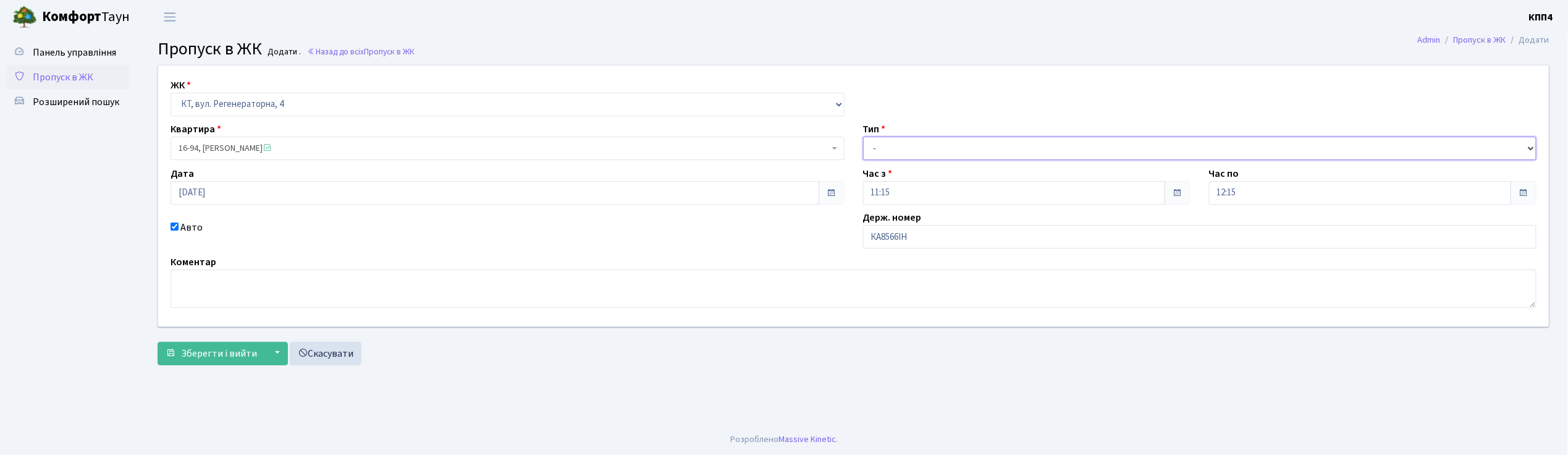
click at [910, 152] on select "- Доставка Таксі Гості Сервіс" at bounding box center [1200, 148] width 674 height 23
select select "2"
click at [863, 137] on select "- Доставка Таксі Гості Сервіс" at bounding box center [1200, 148] width 674 height 23
click at [211, 353] on span "Зберегти і вийти" at bounding box center [219, 353] width 76 height 13
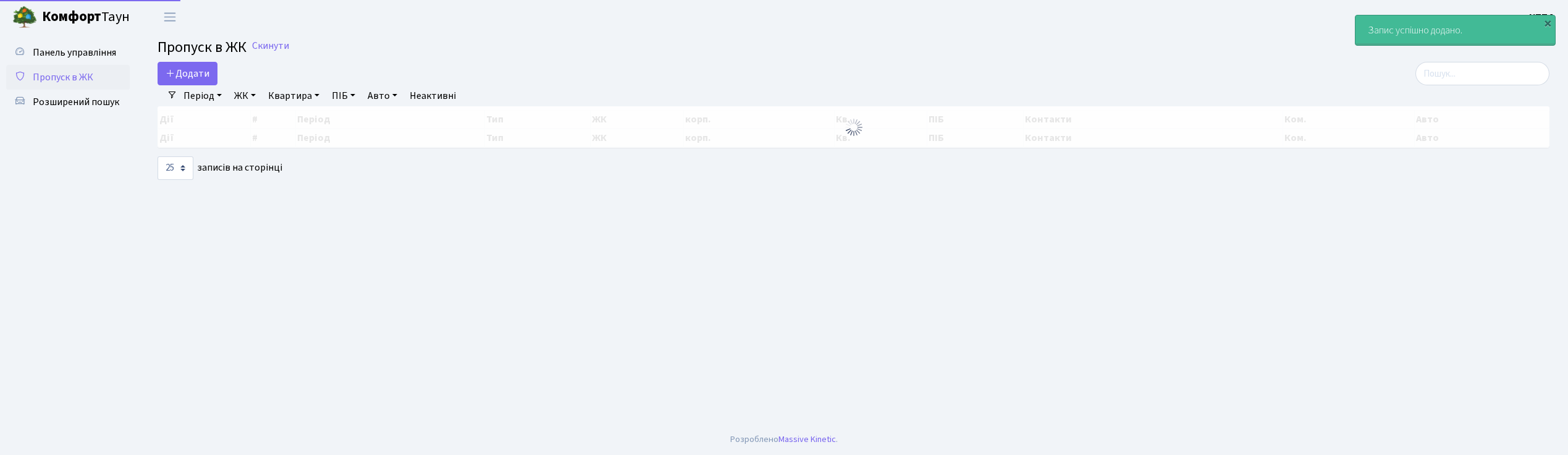
select select "25"
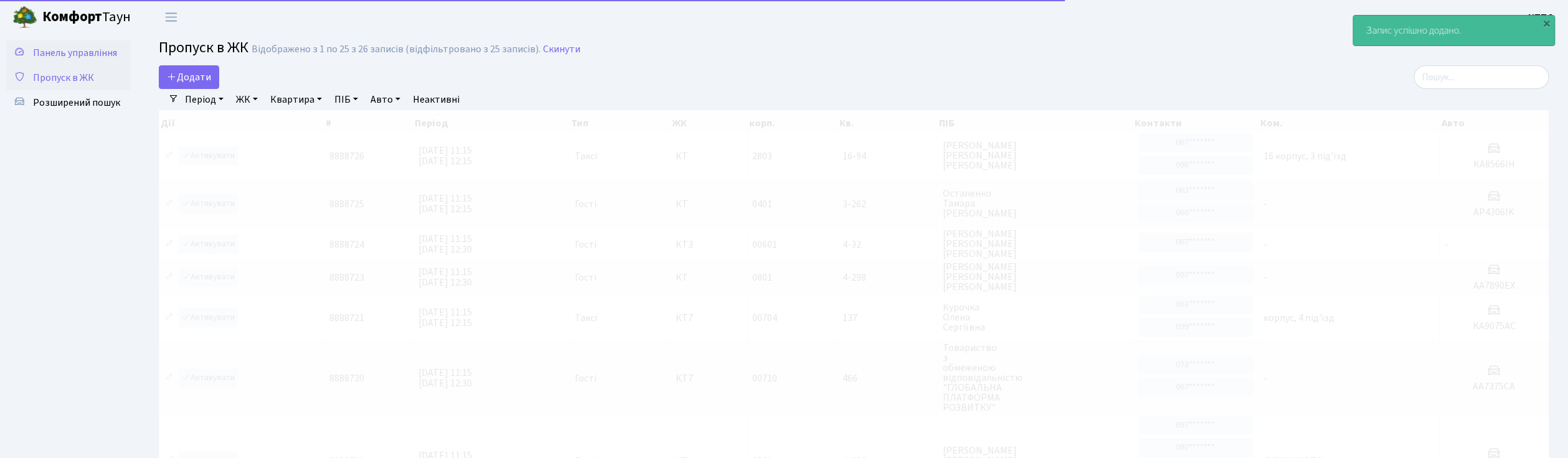
click at [98, 50] on span "Панель управління" at bounding box center [75, 52] width 84 height 13
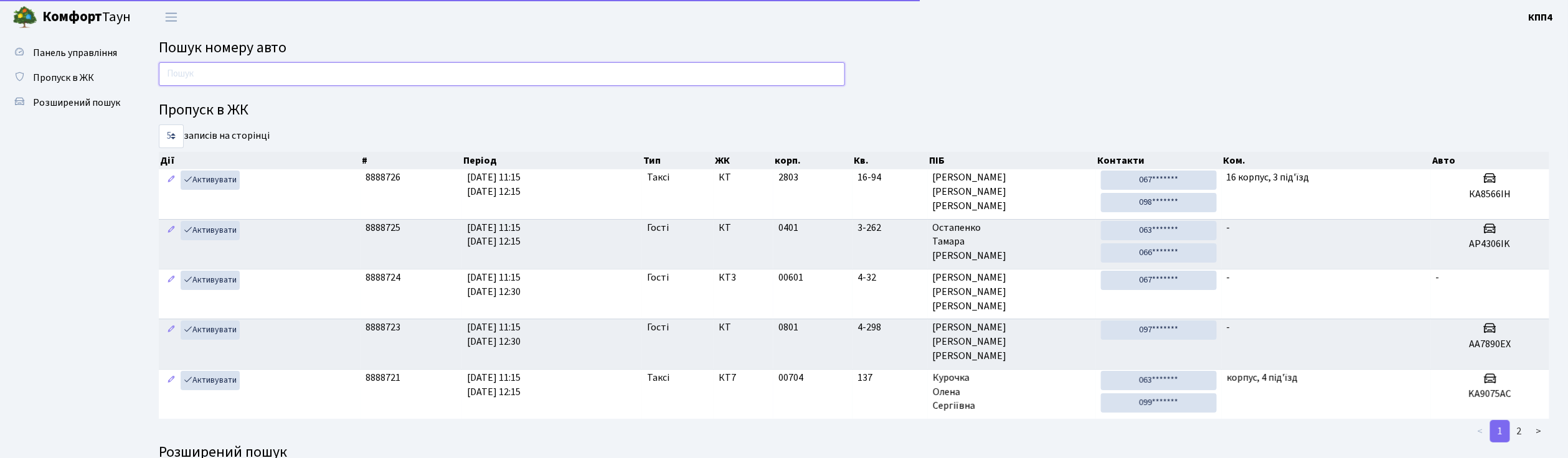
click at [234, 72] on input "text" at bounding box center [502, 74] width 686 height 24
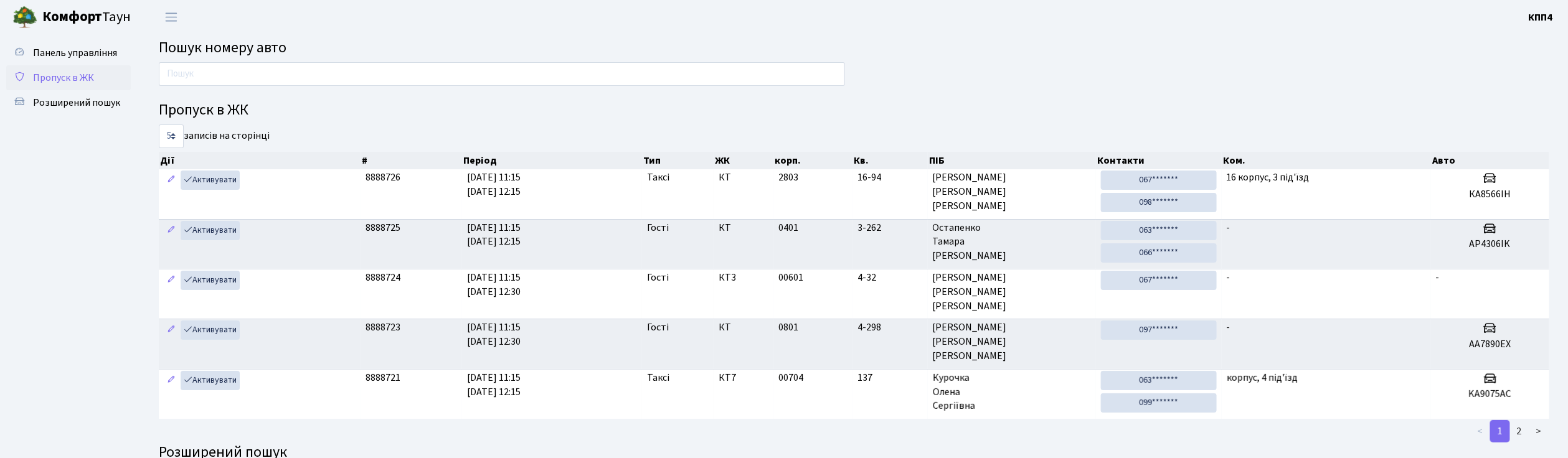
click at [67, 80] on span "Пропуск в ЖК" at bounding box center [63, 77] width 61 height 13
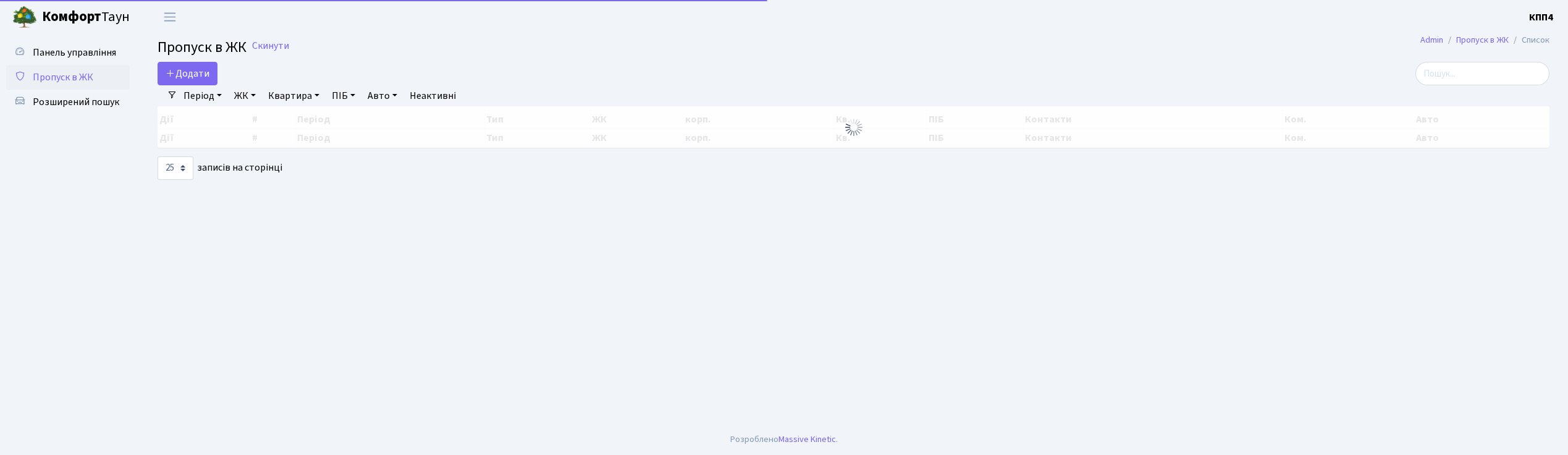
select select "25"
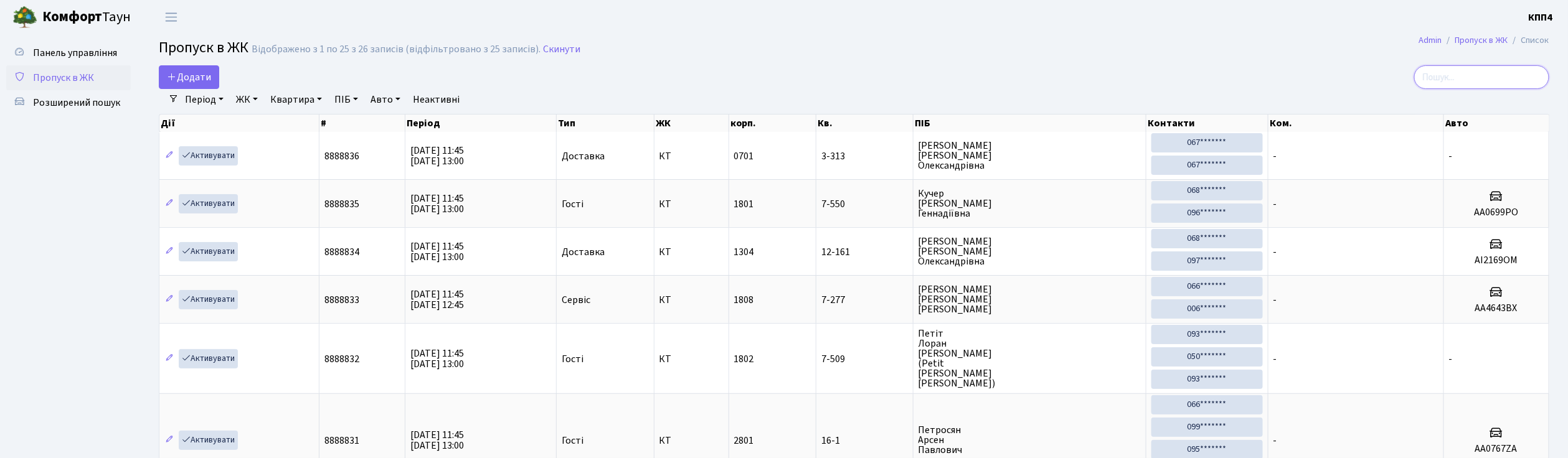
click at [1497, 85] on input "search" at bounding box center [1481, 77] width 135 height 24
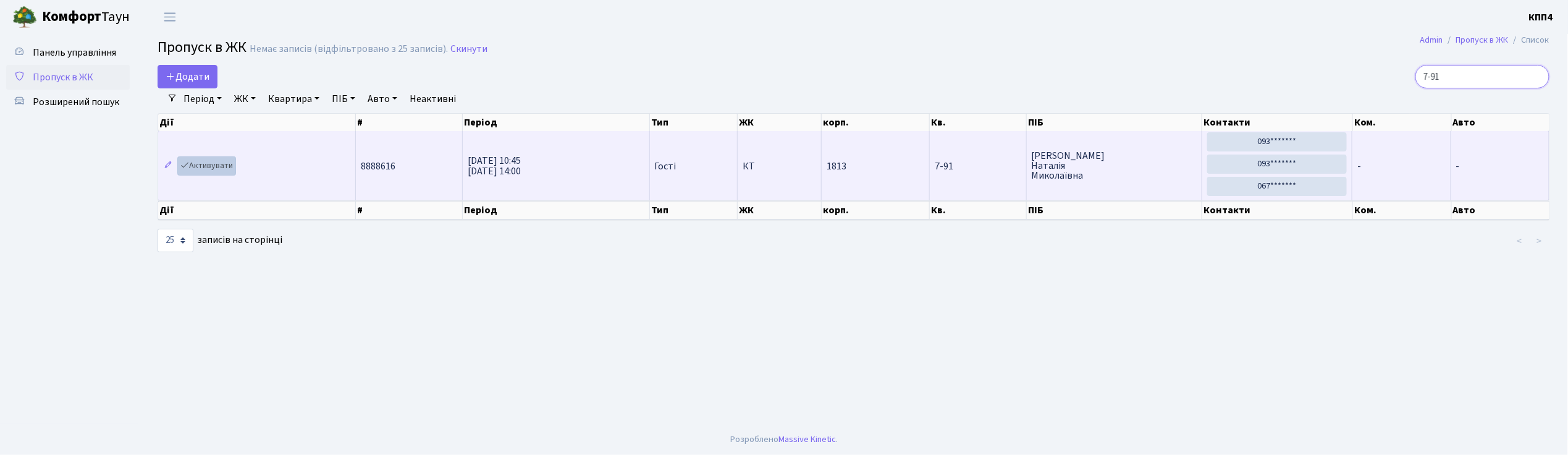
type input "7-91"
click at [201, 166] on link "Активувати" at bounding box center [207, 166] width 59 height 19
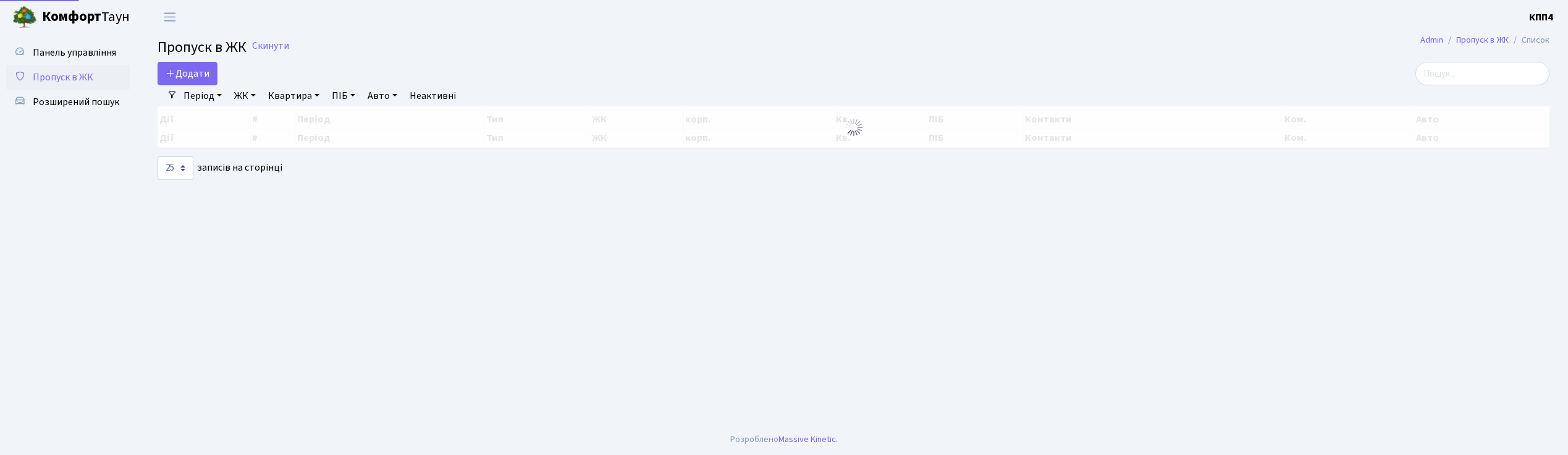
select select "25"
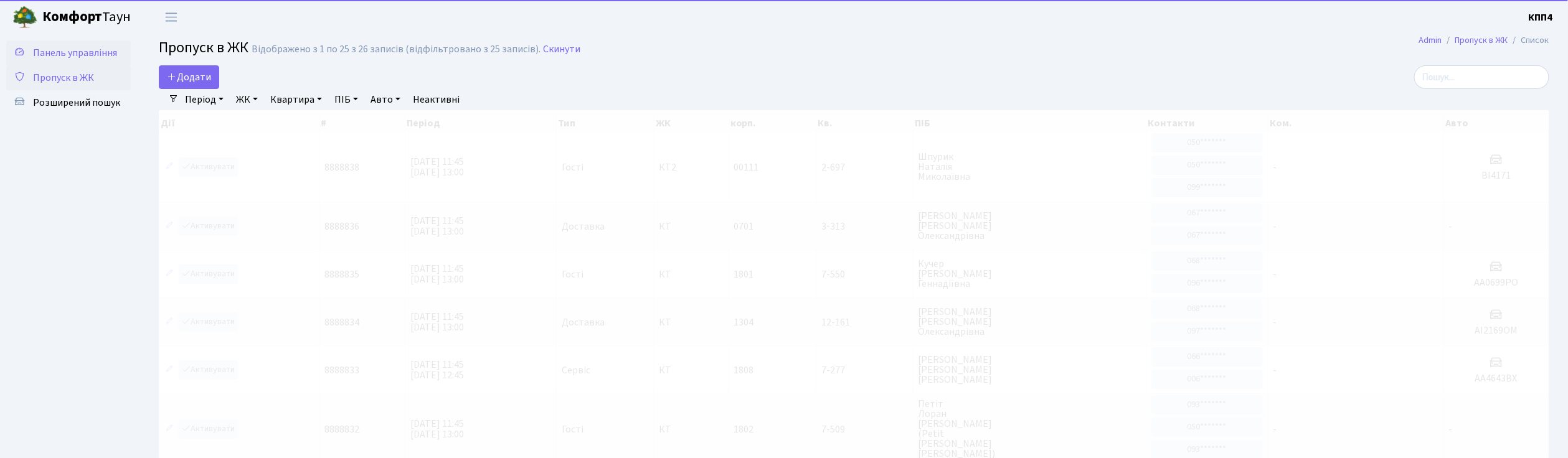
click at [90, 55] on span "Панель управління" at bounding box center [75, 52] width 84 height 13
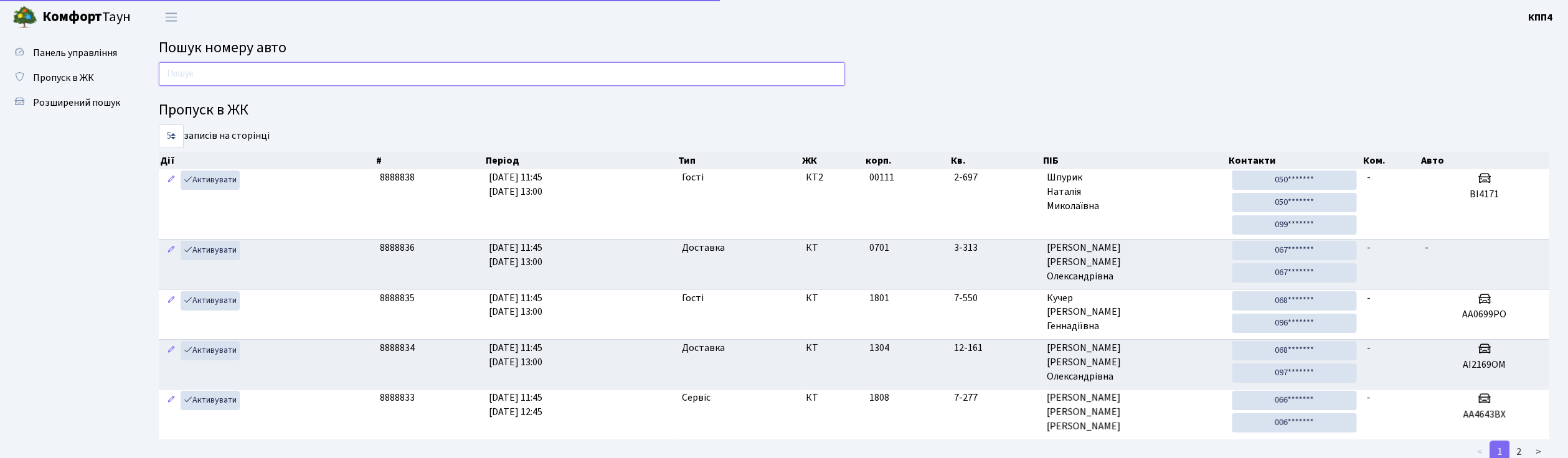
drag, startPoint x: 0, startPoint y: 0, endPoint x: 293, endPoint y: 80, distance: 303.7
click at [293, 80] on input "text" at bounding box center [502, 74] width 686 height 24
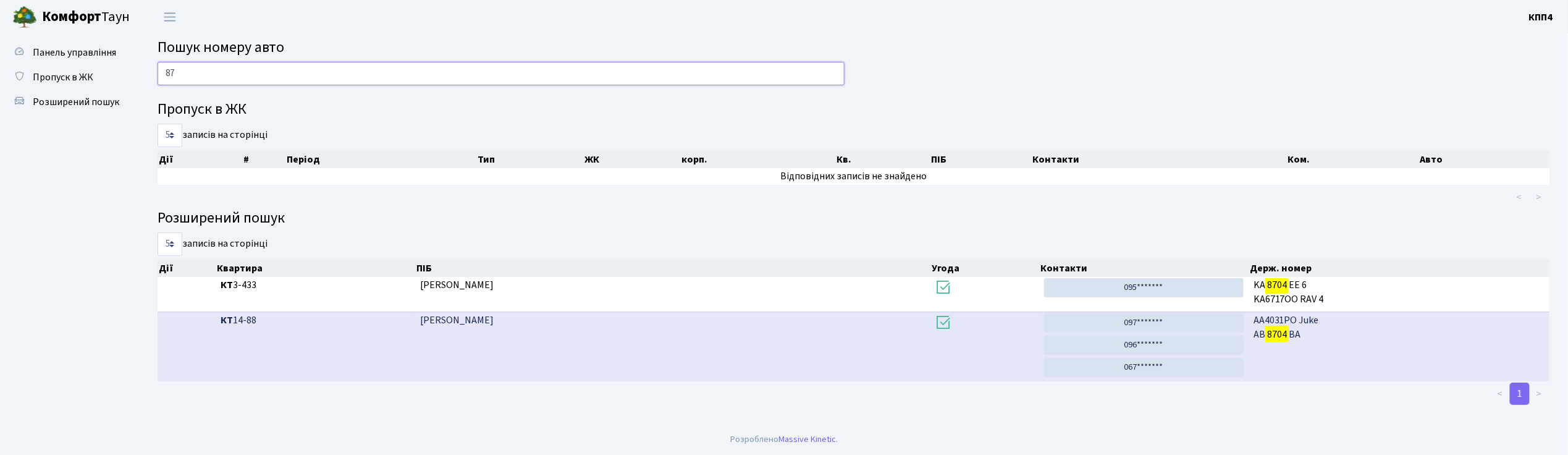
type input "8"
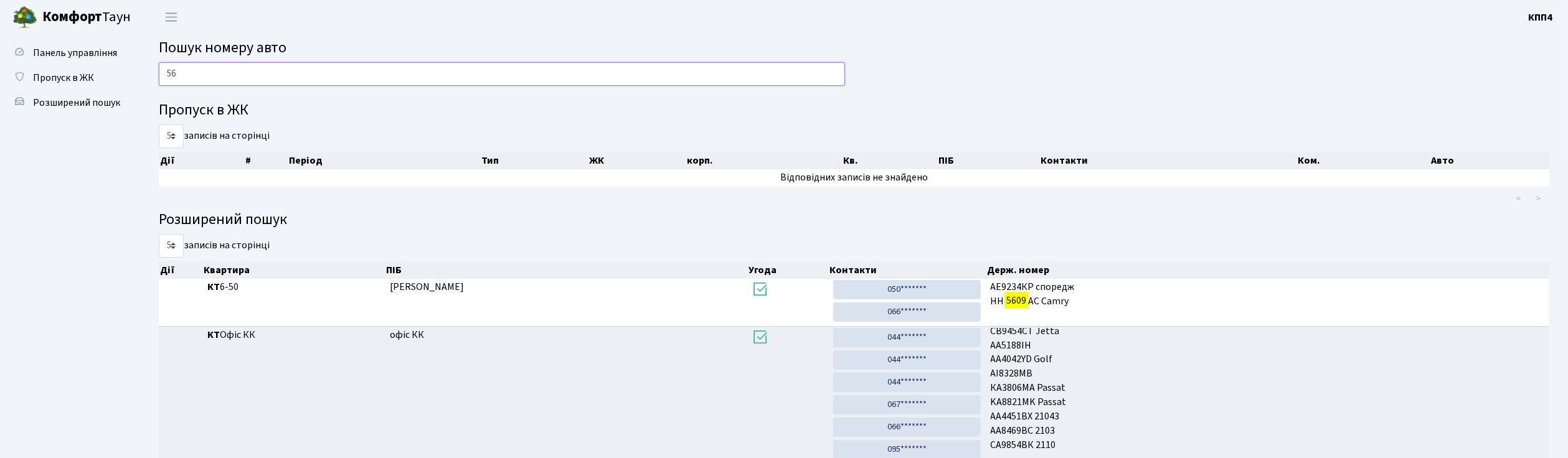
type input "5"
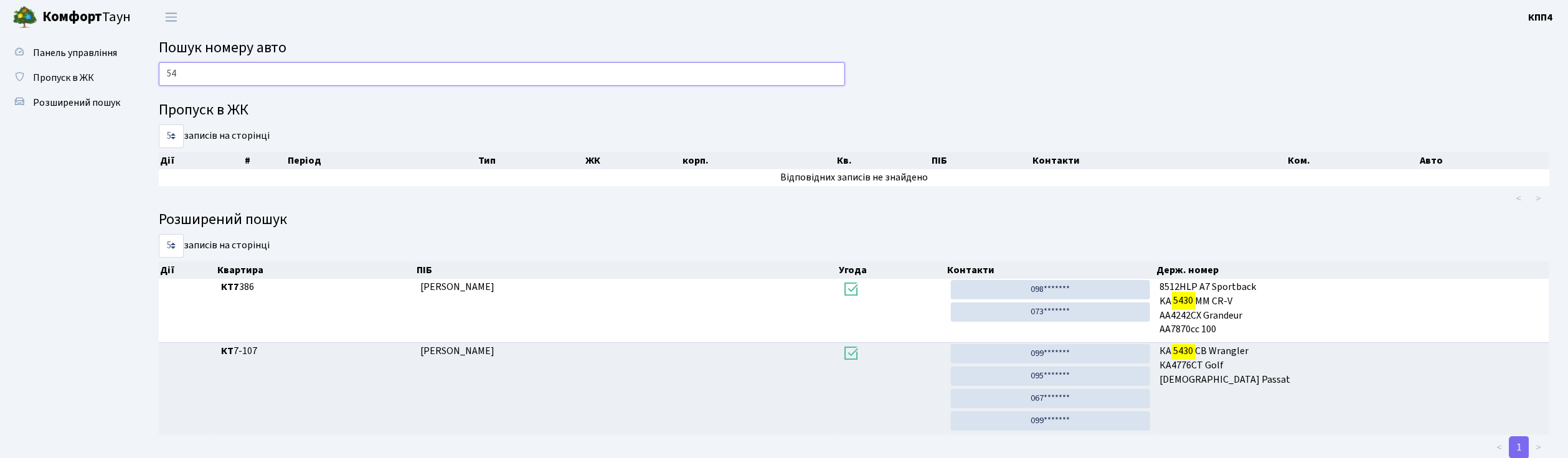
type input "5"
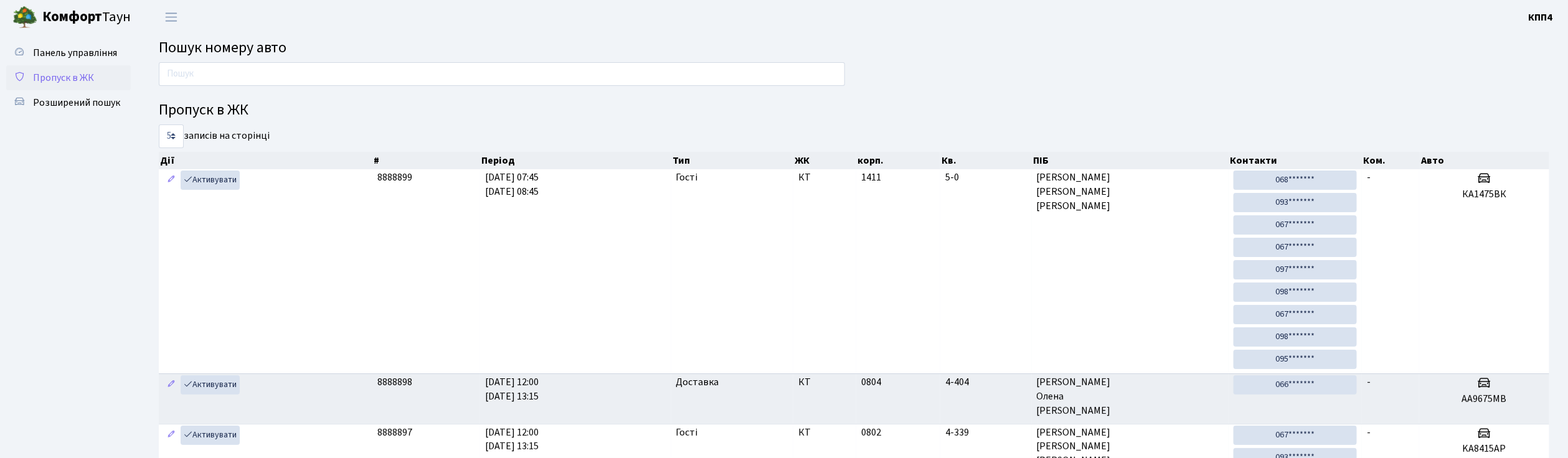
click at [55, 79] on span "Пропуск в ЖК" at bounding box center [63, 77] width 61 height 13
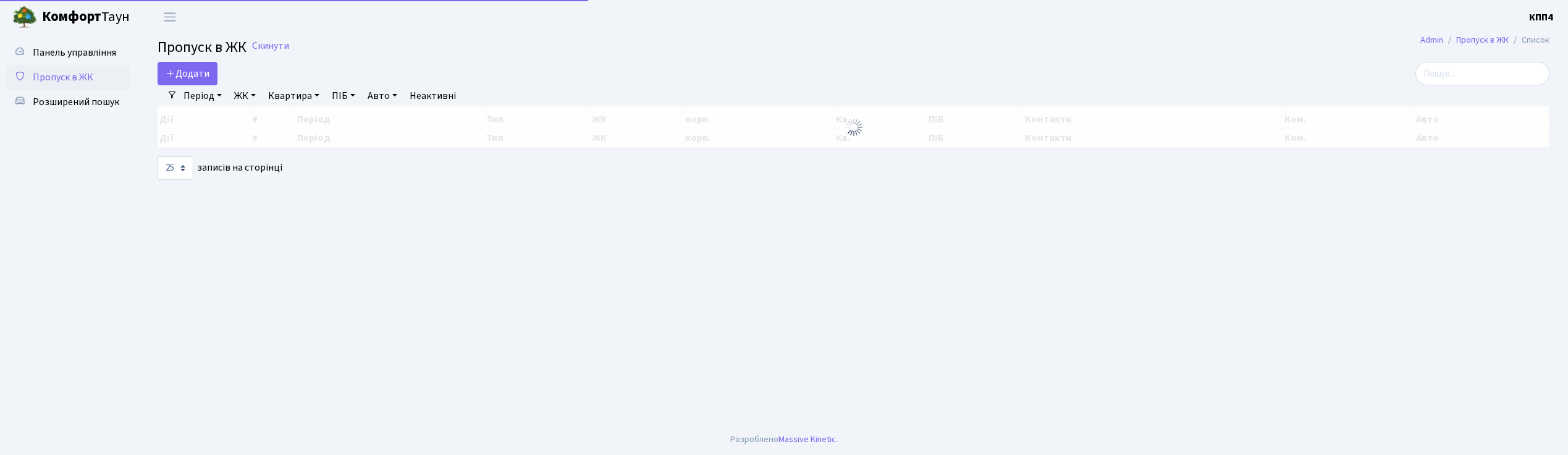
select select "25"
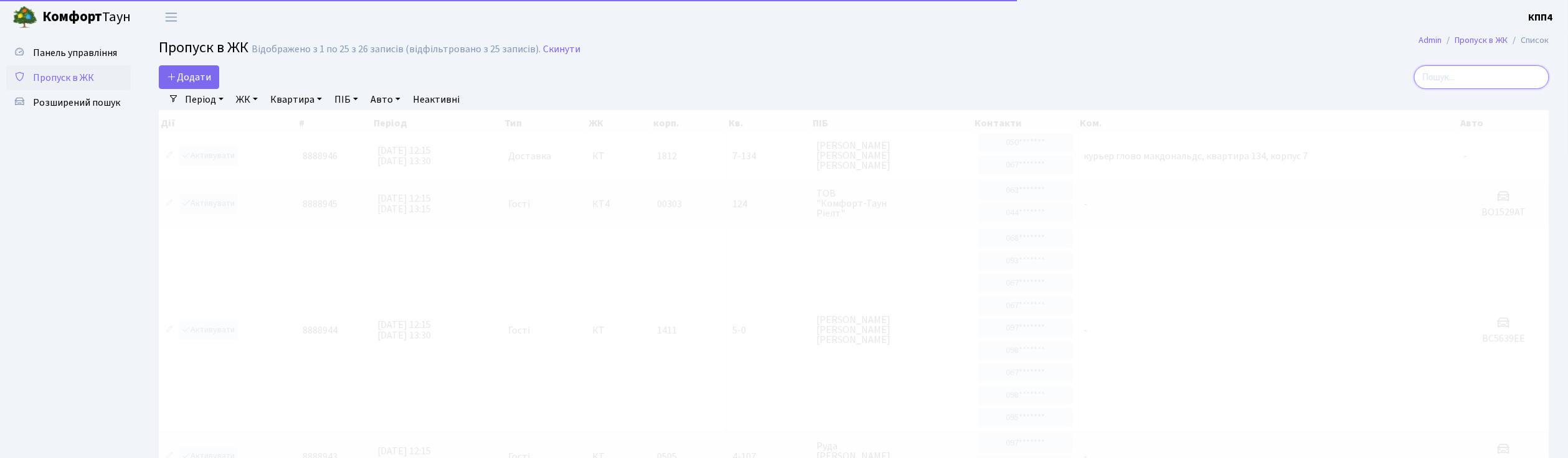
click at [1489, 87] on input "search" at bounding box center [1481, 77] width 135 height 24
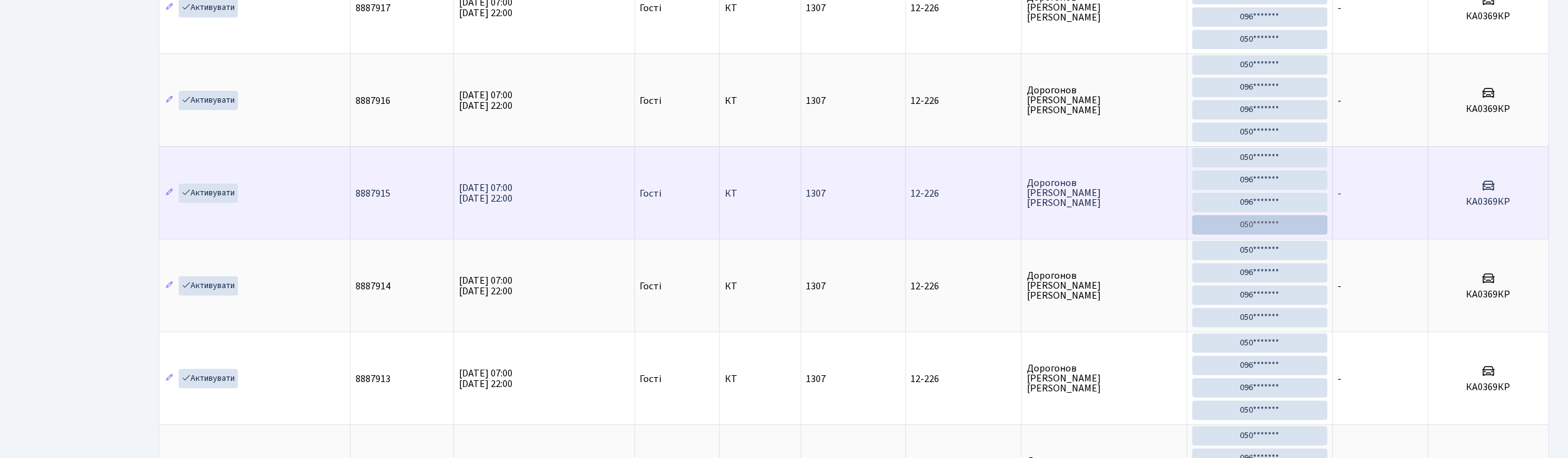
scroll to position [414, 0]
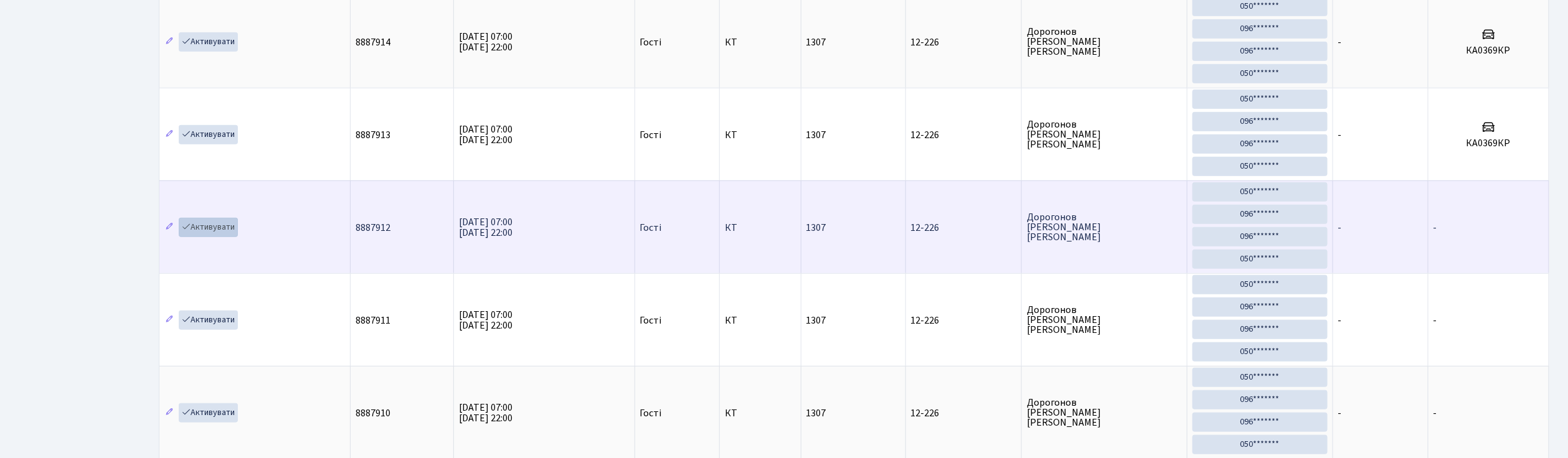
type input "12-226"
click at [208, 237] on link "Активувати" at bounding box center [209, 227] width 59 height 20
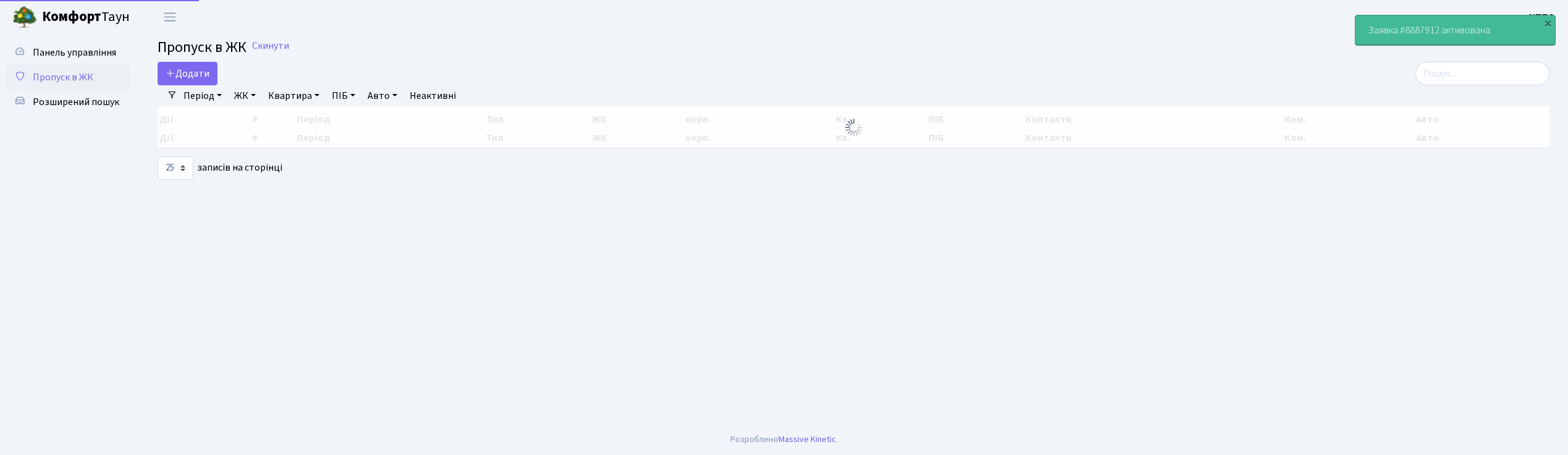
select select "25"
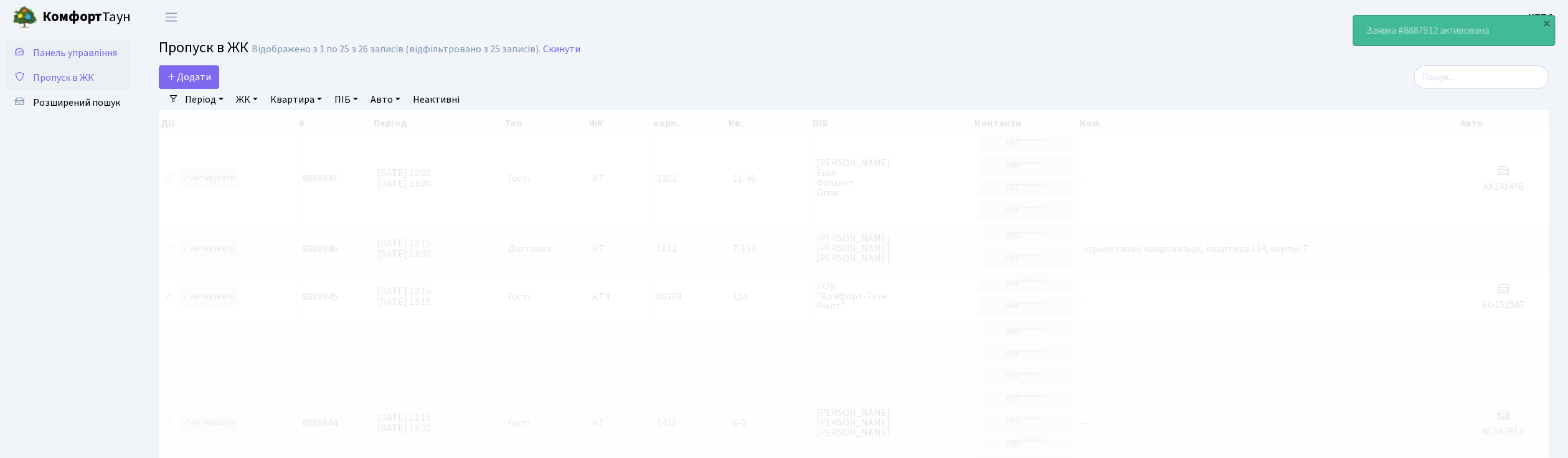
click at [98, 52] on span "Панель управління" at bounding box center [75, 52] width 84 height 13
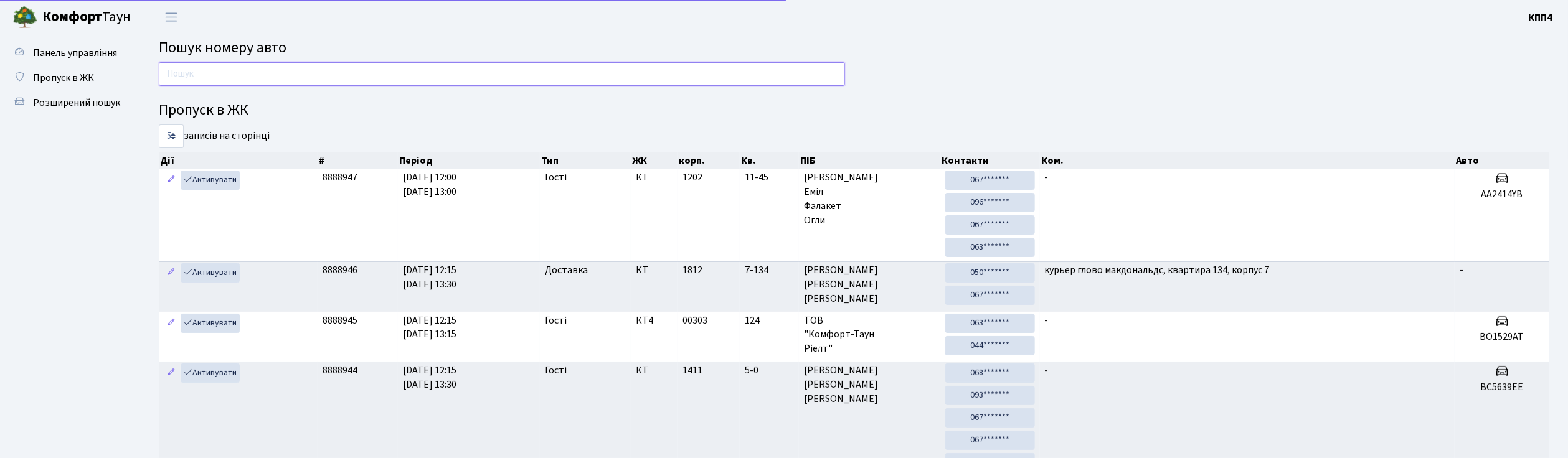
click at [239, 67] on input "text" at bounding box center [502, 74] width 686 height 24
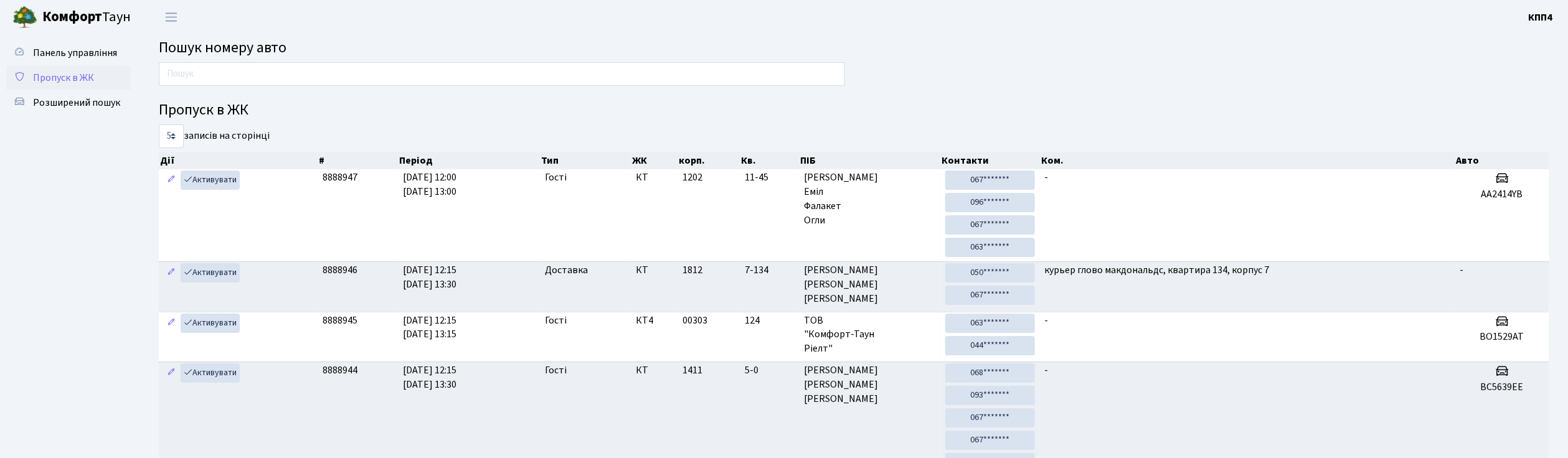
click at [71, 73] on span "Пропуск в ЖК" at bounding box center [63, 77] width 61 height 13
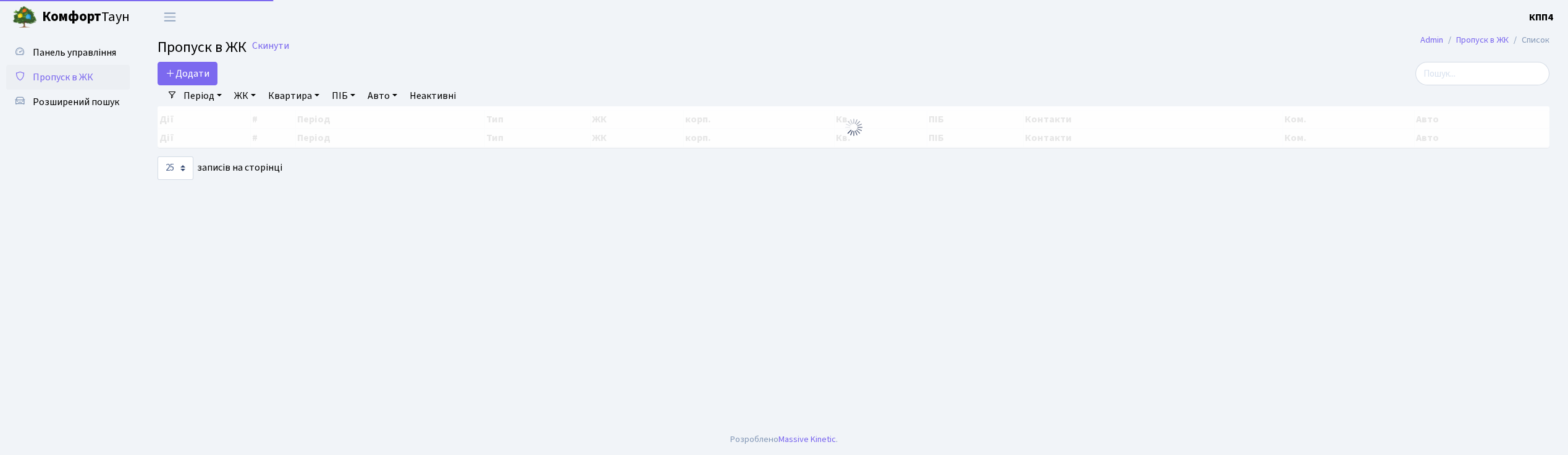
select select "25"
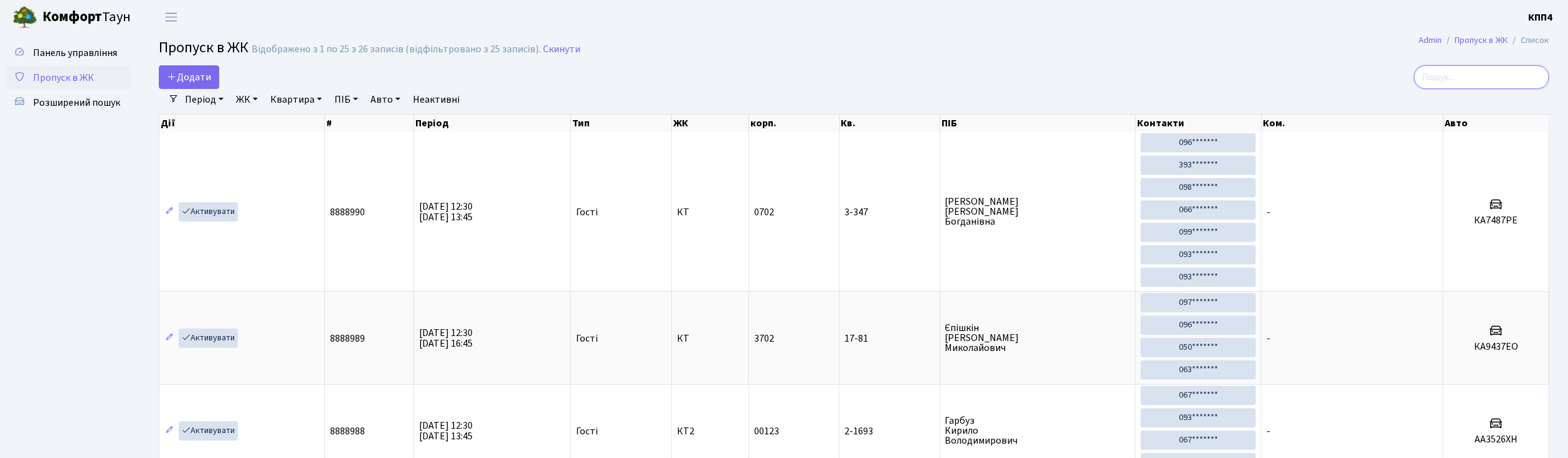
click at [1470, 76] on input "search" at bounding box center [1481, 77] width 135 height 24
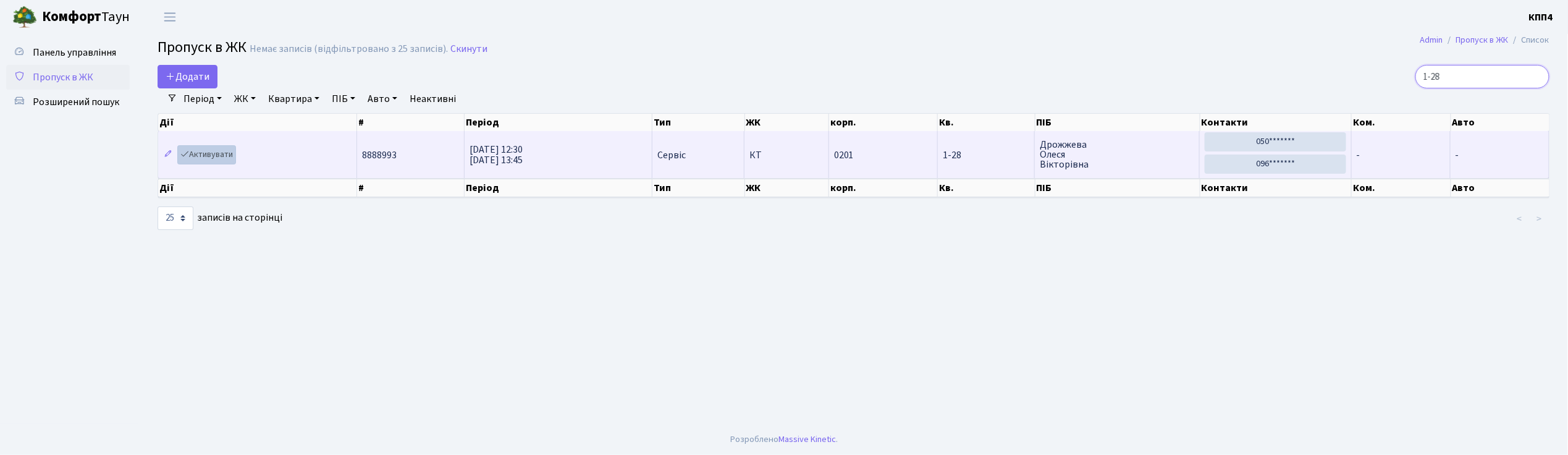
type input "1-28"
click at [208, 150] on link "Активувати" at bounding box center [207, 154] width 59 height 19
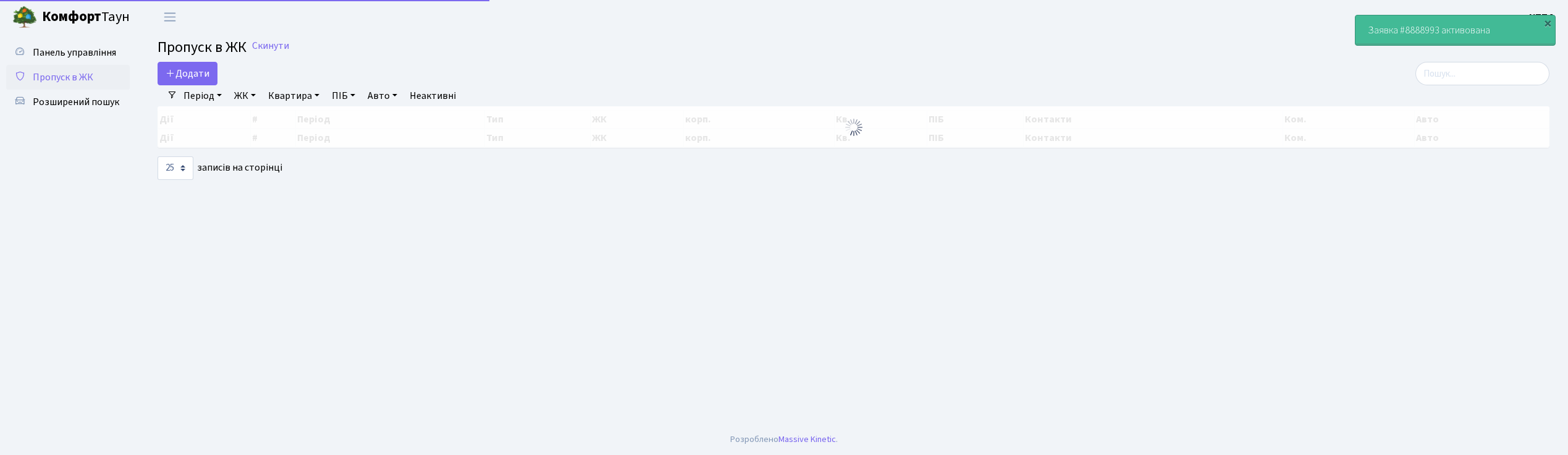
select select "25"
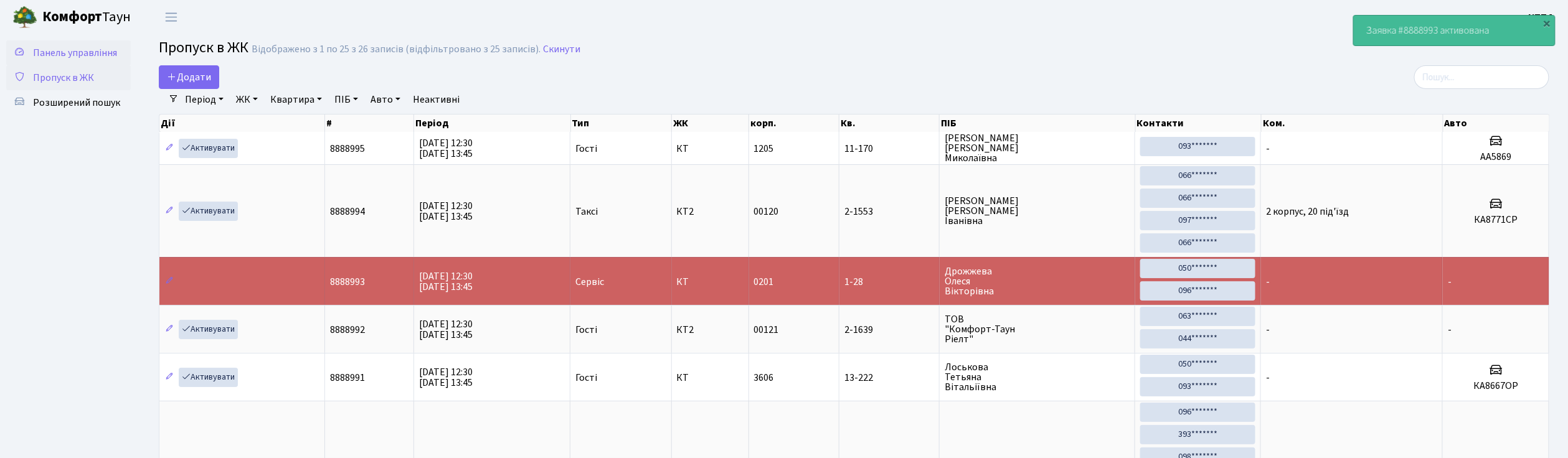
click at [87, 53] on span "Панель управління" at bounding box center [75, 52] width 84 height 13
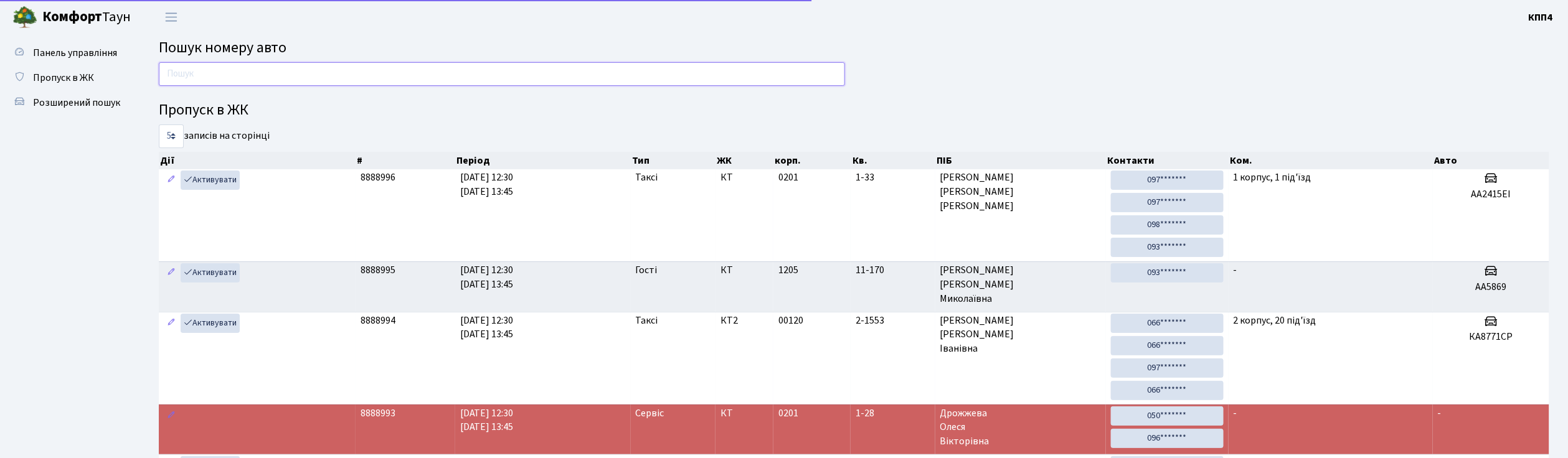
click at [237, 79] on input "text" at bounding box center [502, 74] width 686 height 24
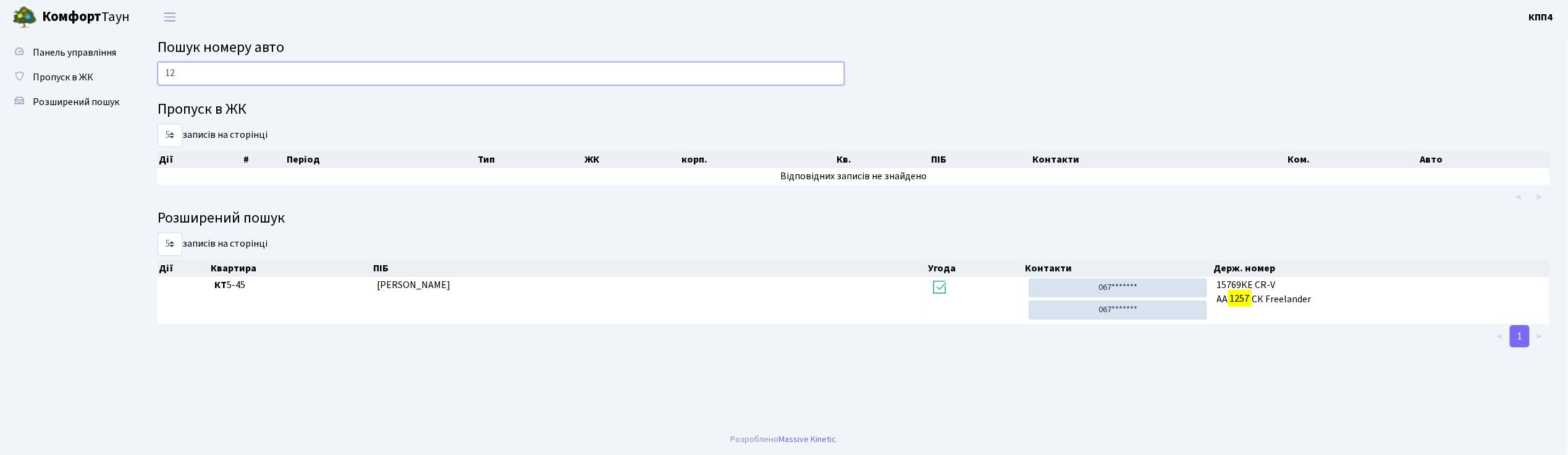
type input "1"
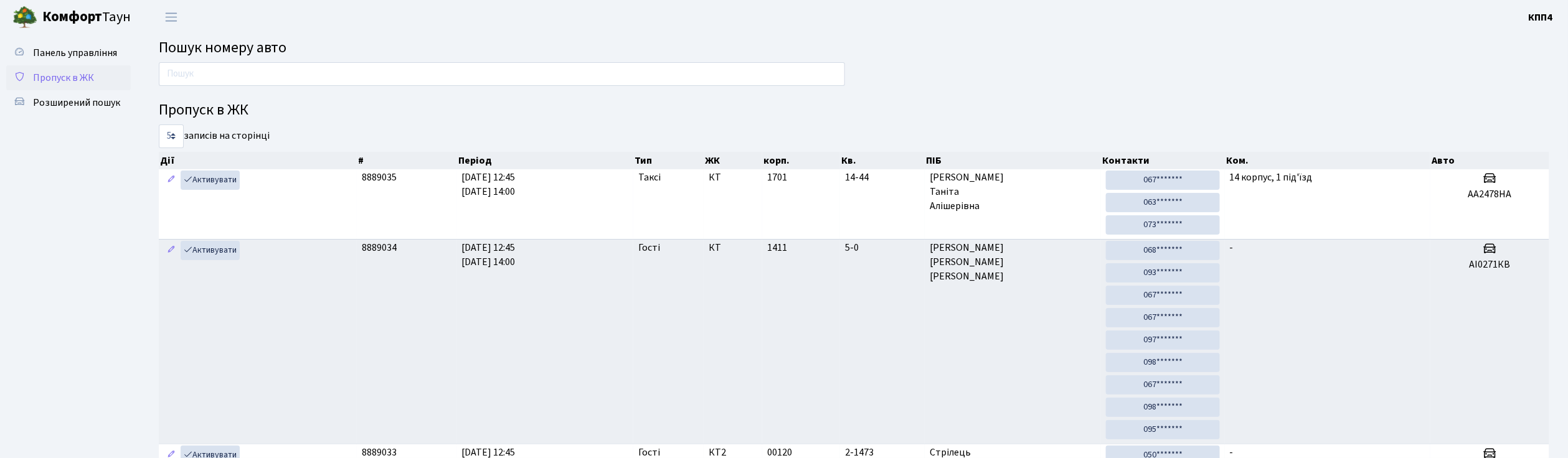
click at [81, 78] on span "Пропуск в ЖК" at bounding box center [63, 77] width 61 height 13
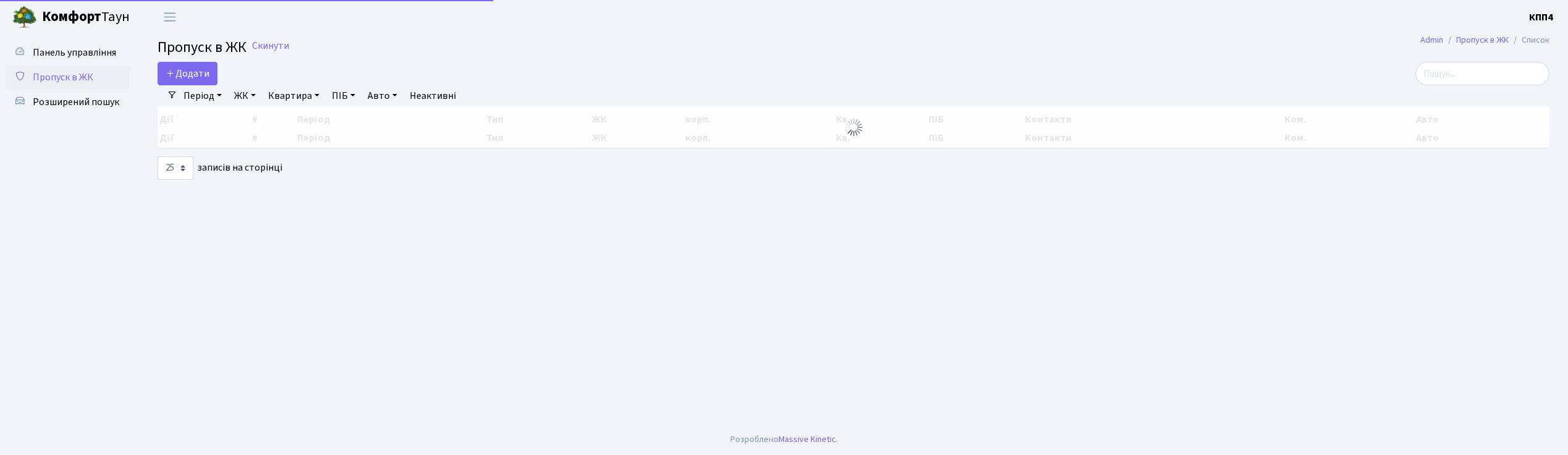
select select "25"
click at [195, 70] on span "Додати" at bounding box center [188, 73] width 44 height 13
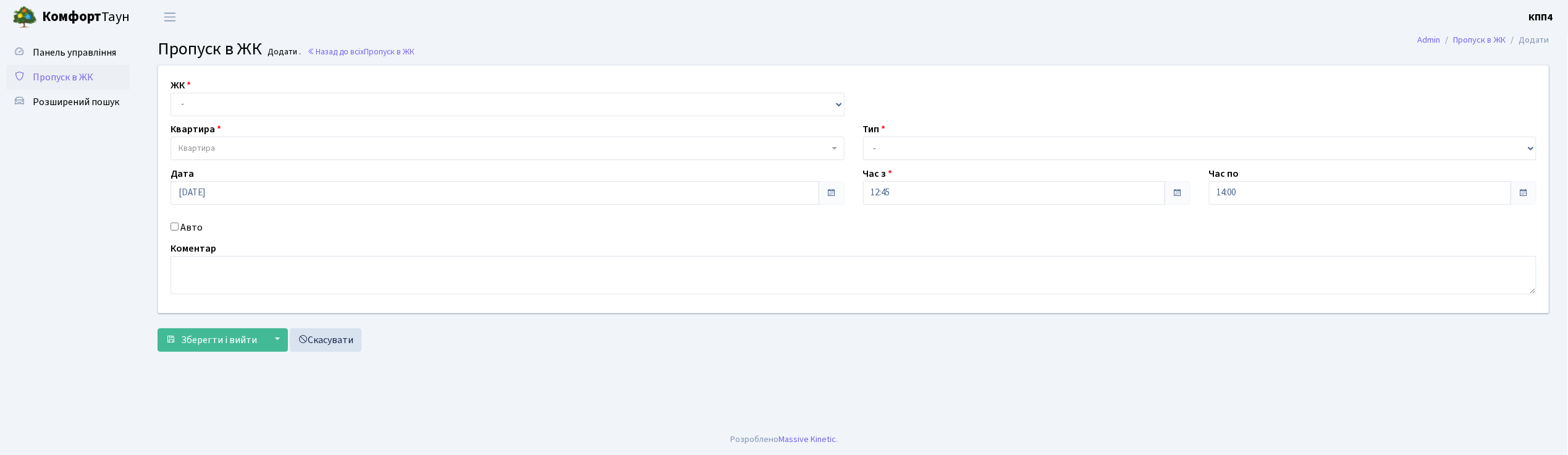
click at [174, 226] on input "Авто" at bounding box center [174, 226] width 8 height 8
checkbox input "true"
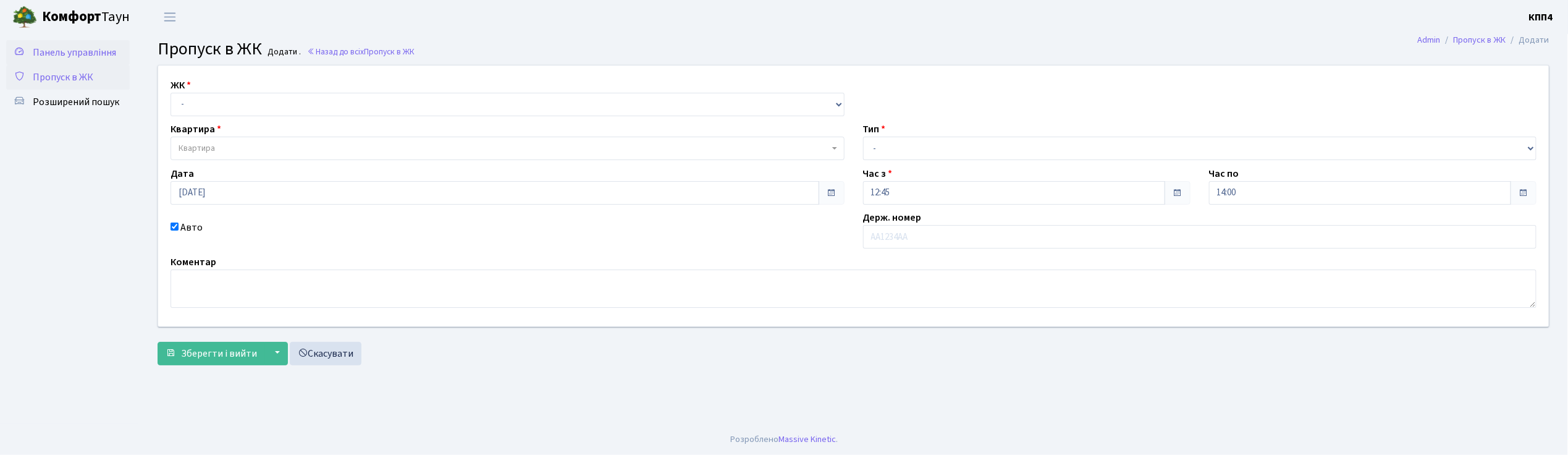
click at [89, 52] on span "Панель управління" at bounding box center [74, 52] width 83 height 13
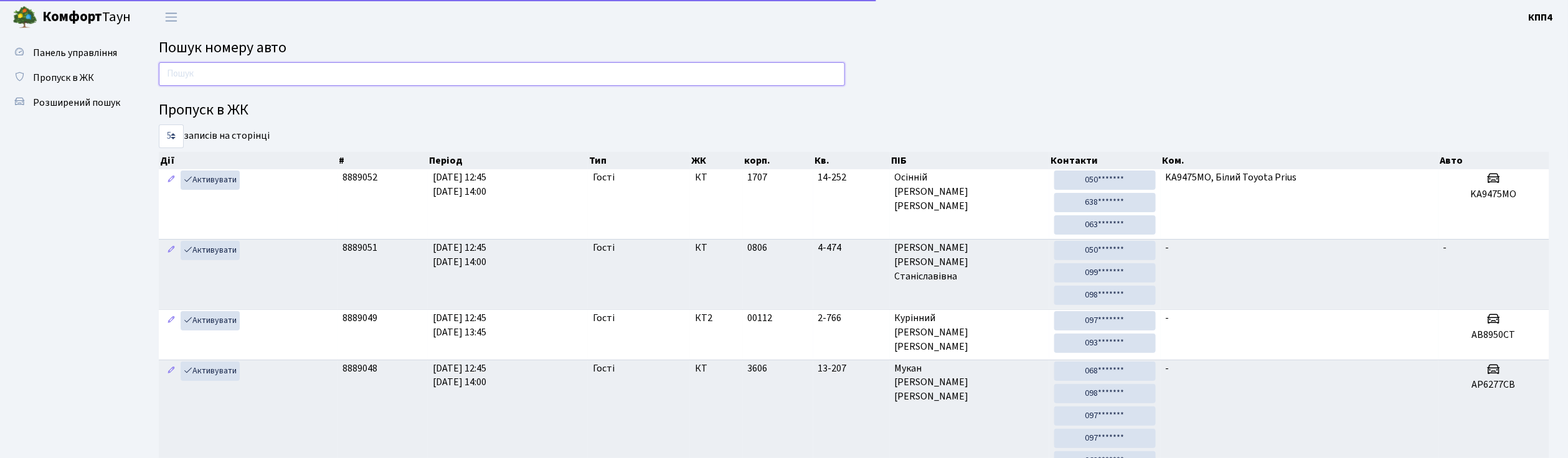
click at [210, 77] on input "text" at bounding box center [502, 74] width 686 height 24
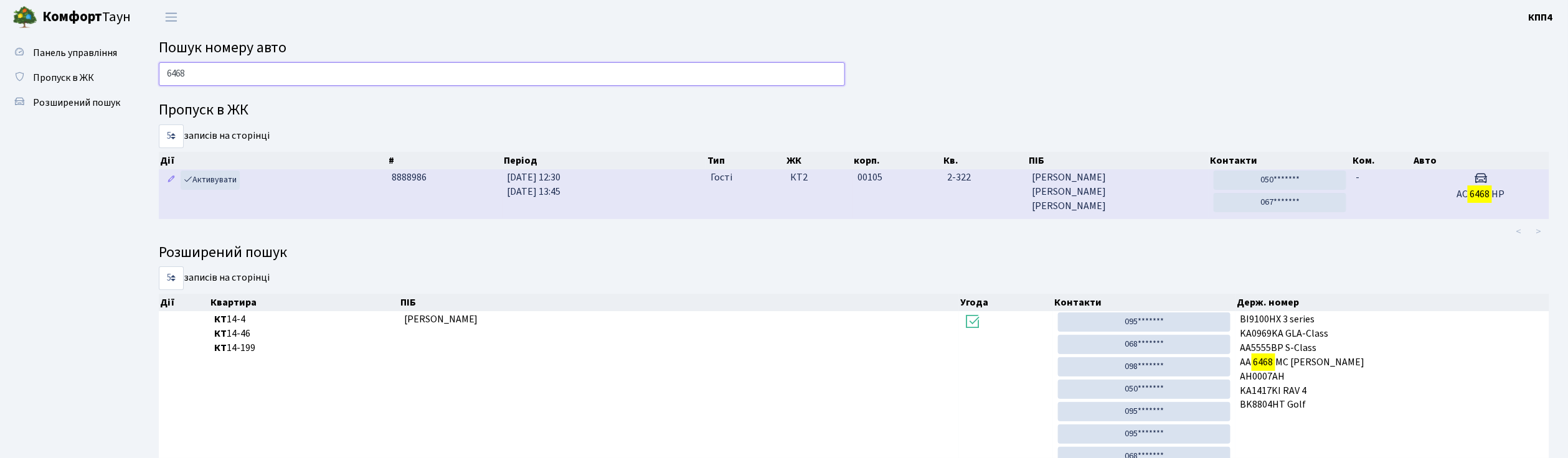
type input "6468"
click at [1114, 190] on span "[PERSON_NAME]" at bounding box center [1118, 192] width 172 height 43
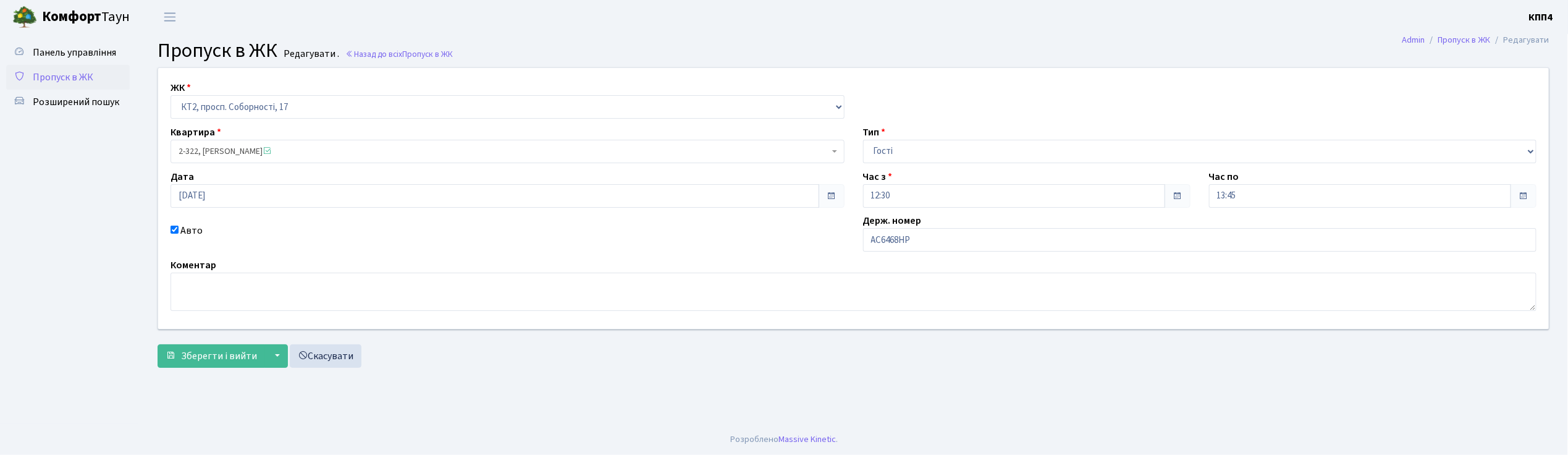
click at [72, 70] on span "Пропуск в ЖК" at bounding box center [63, 77] width 61 height 13
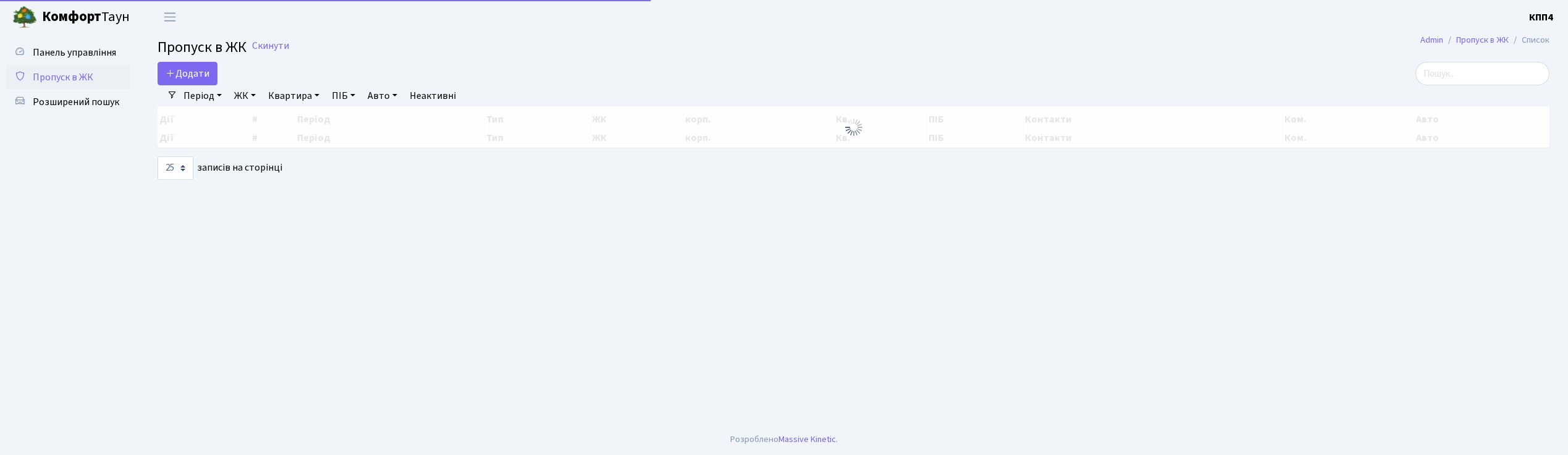
select select "25"
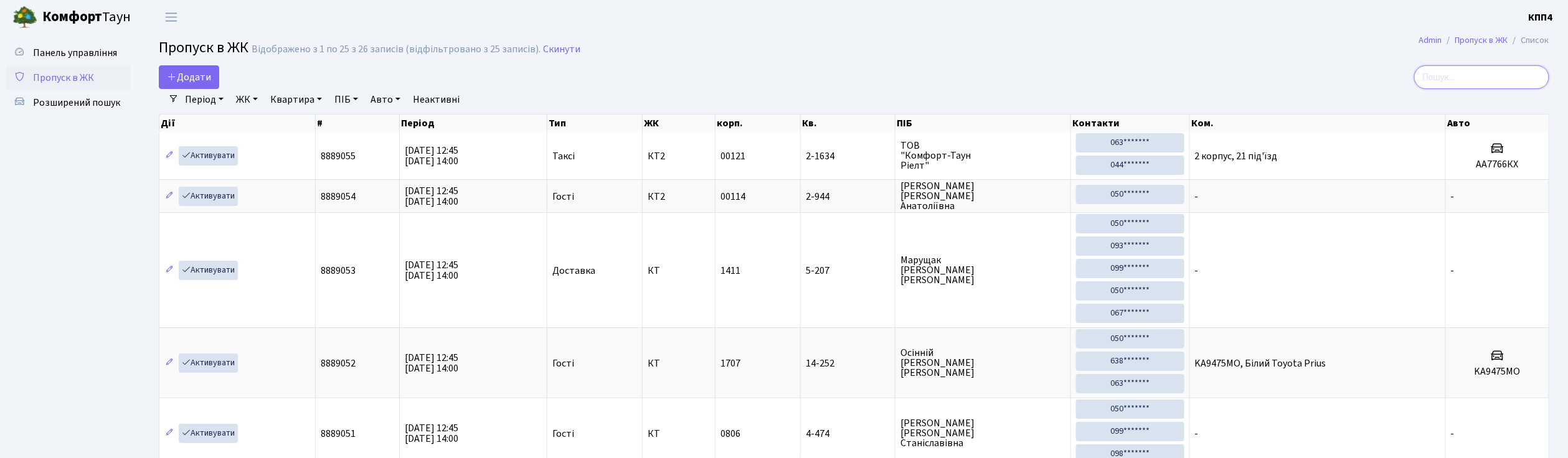
click at [1497, 79] on input "search" at bounding box center [1481, 77] width 135 height 24
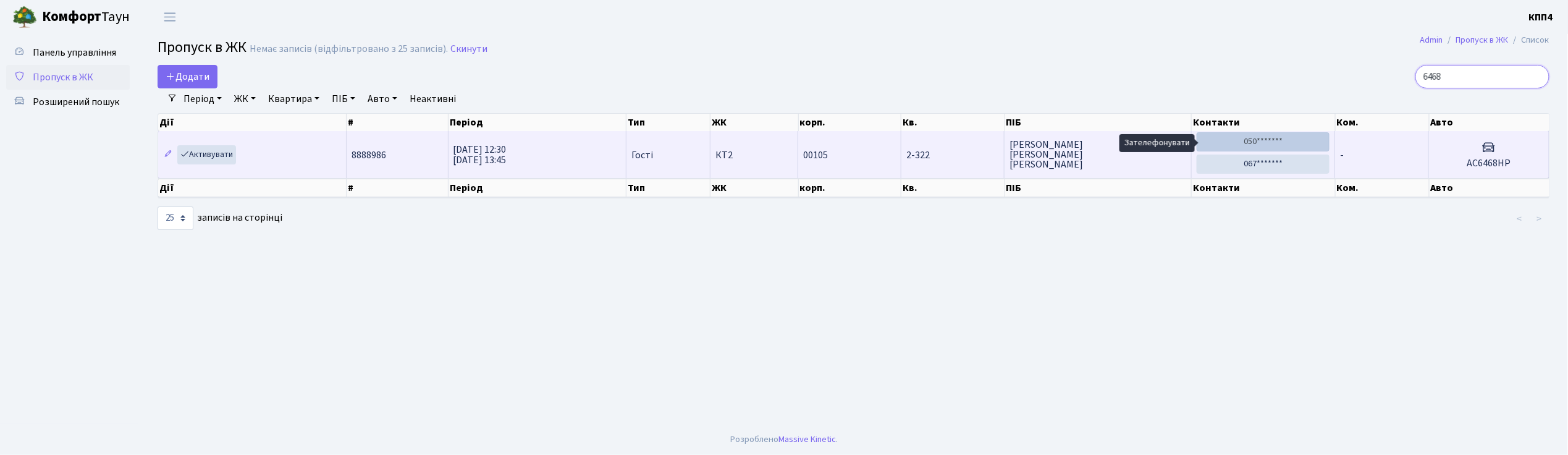
type input "6468"
click at [1254, 137] on link "050*******" at bounding box center [1262, 142] width 133 height 19
click at [1253, 170] on link "067*******" at bounding box center [1262, 164] width 133 height 19
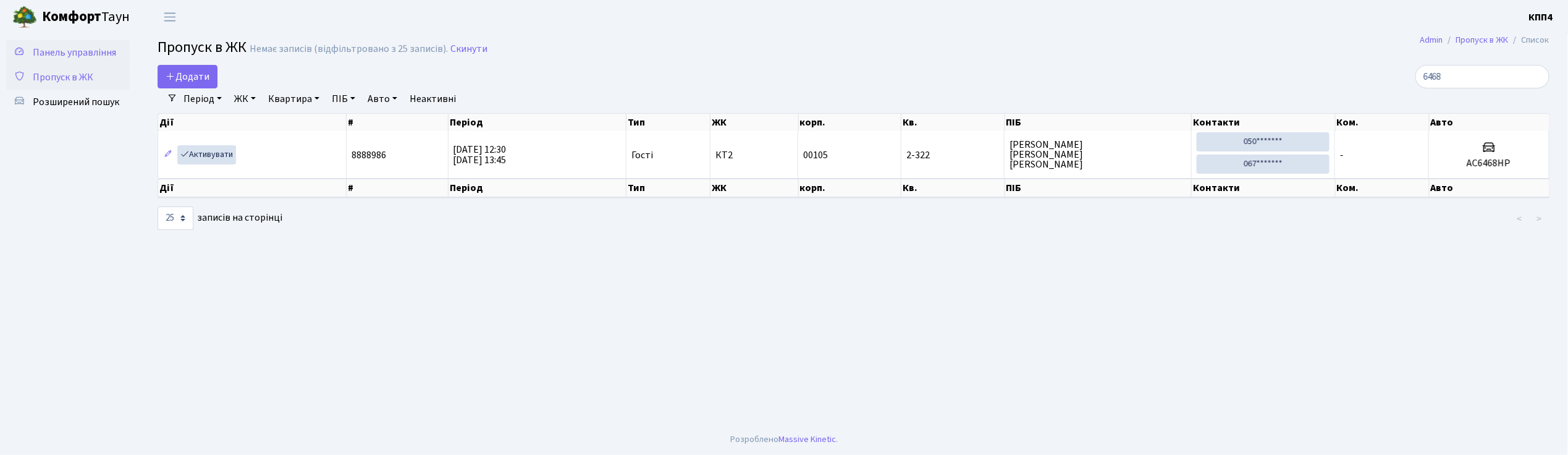
click at [79, 45] on span "Панель управління" at bounding box center [74, 52] width 83 height 13
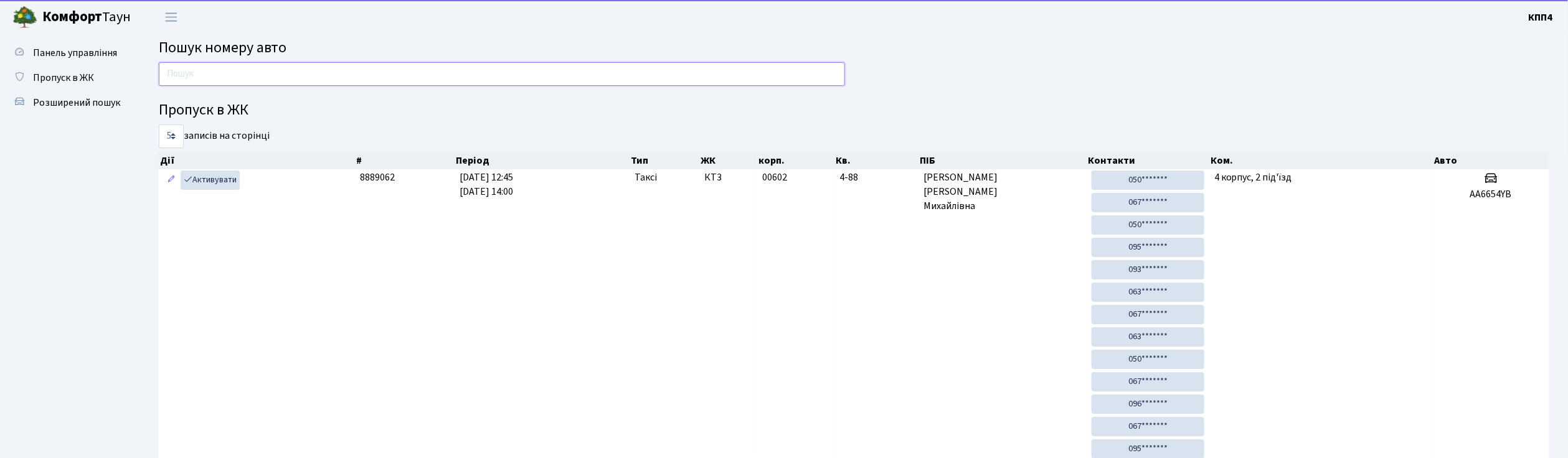
click at [229, 83] on input "text" at bounding box center [502, 74] width 686 height 24
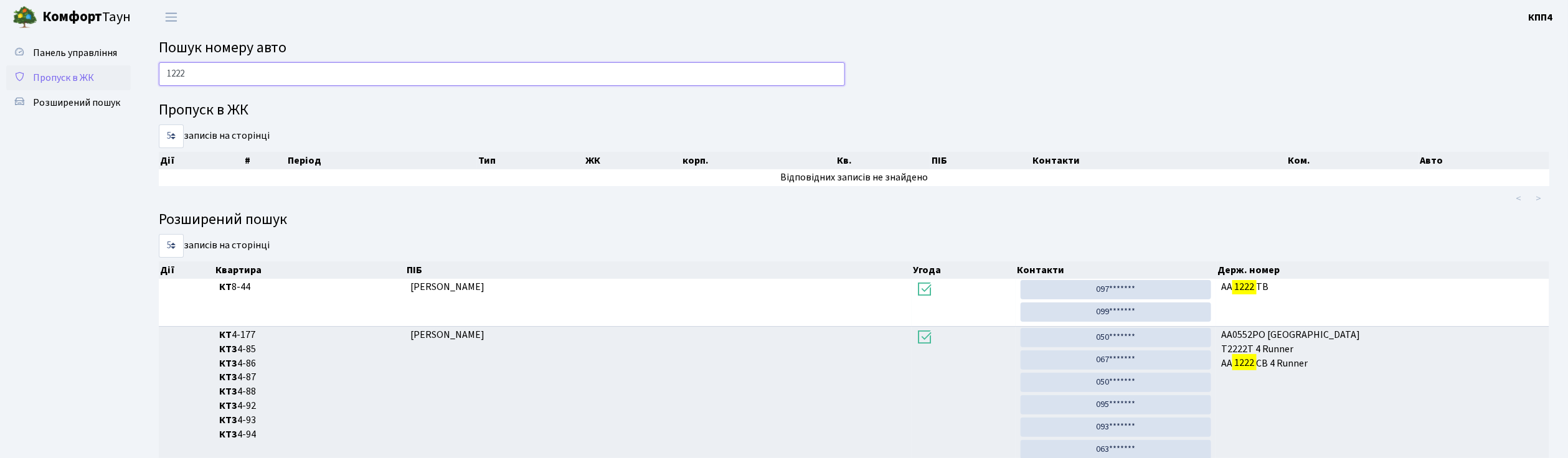
type input "1222"
click at [66, 71] on span "Пропуск в ЖК" at bounding box center [63, 77] width 61 height 13
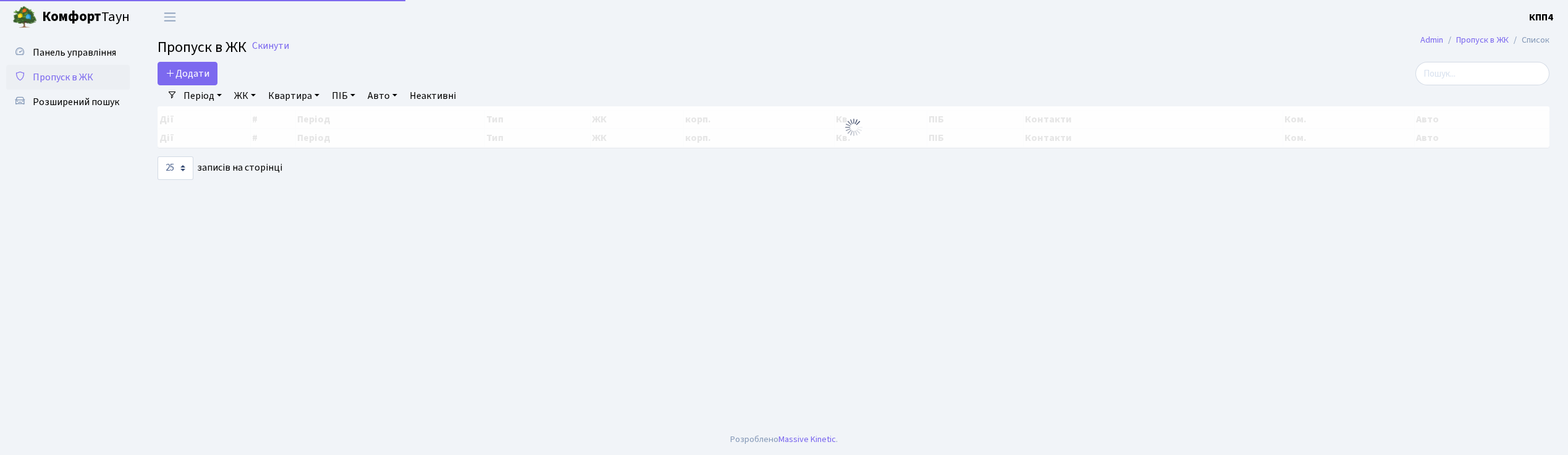
select select "25"
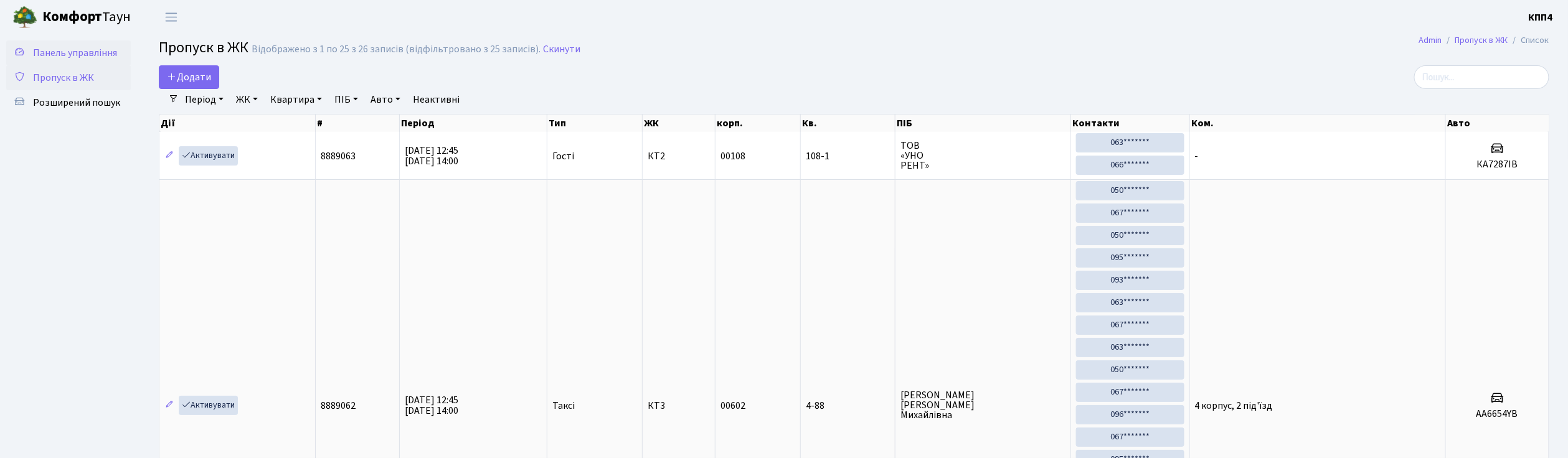
click at [76, 61] on link "Панель управління" at bounding box center [68, 52] width 124 height 25
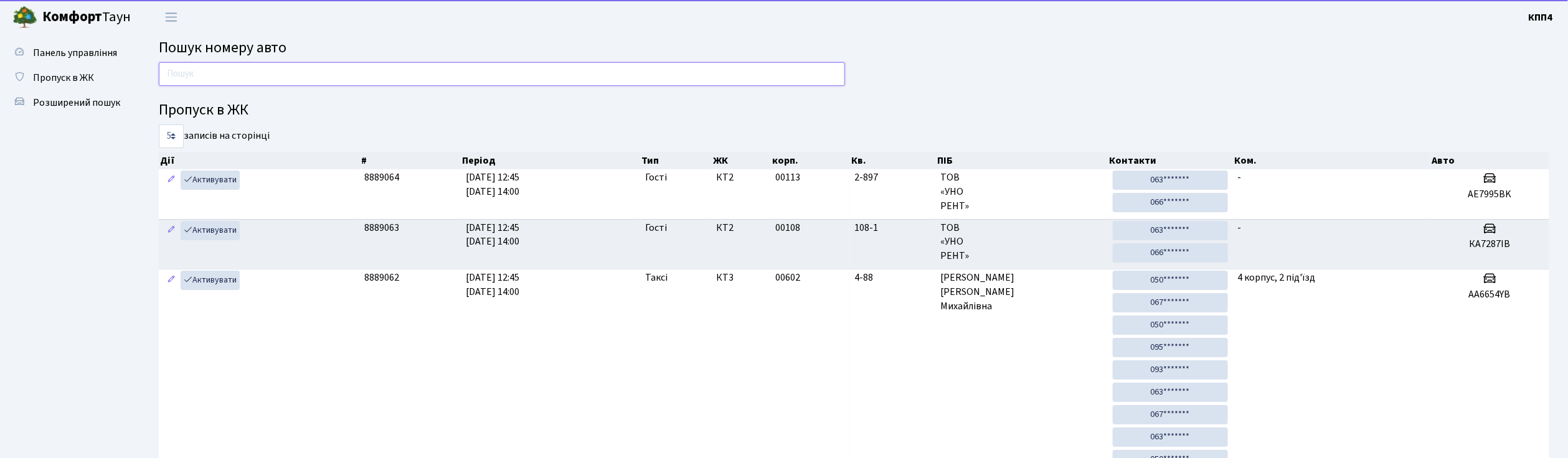
click at [223, 76] on input "text" at bounding box center [502, 74] width 686 height 24
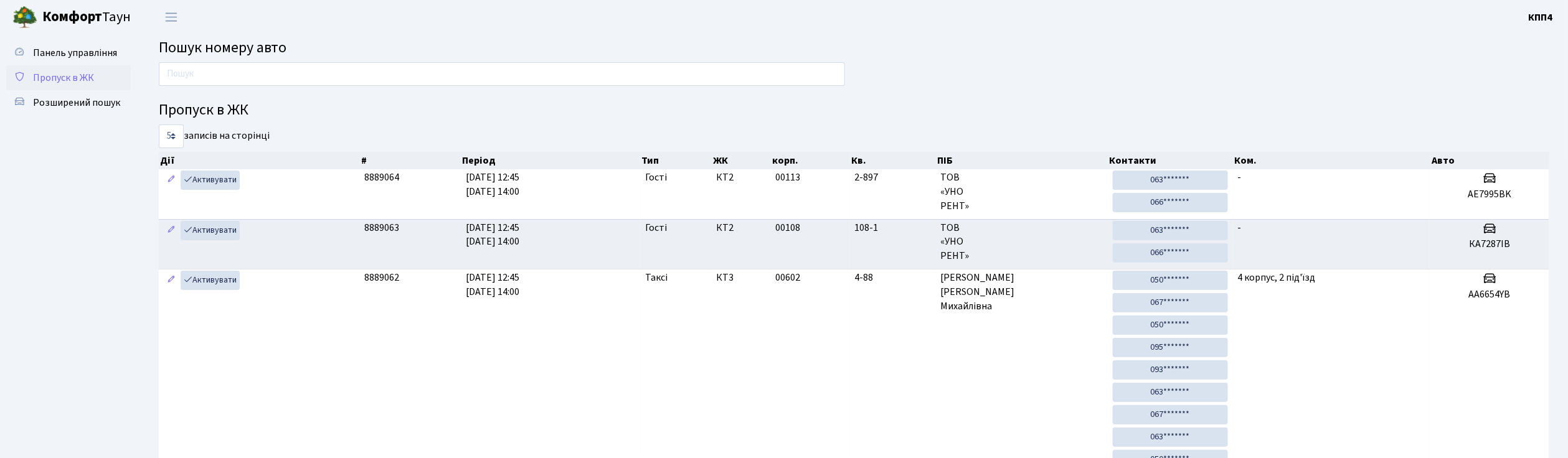
click at [63, 73] on span "Пропуск в ЖК" at bounding box center [63, 77] width 61 height 13
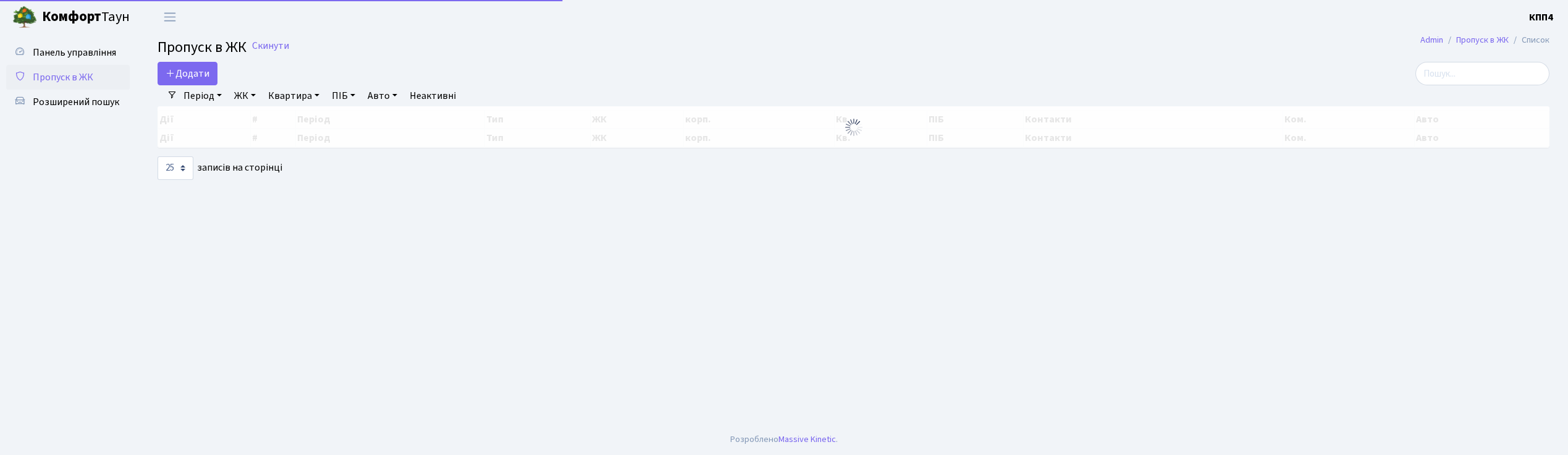
select select "25"
click at [206, 74] on span "Додати" at bounding box center [188, 73] width 44 height 13
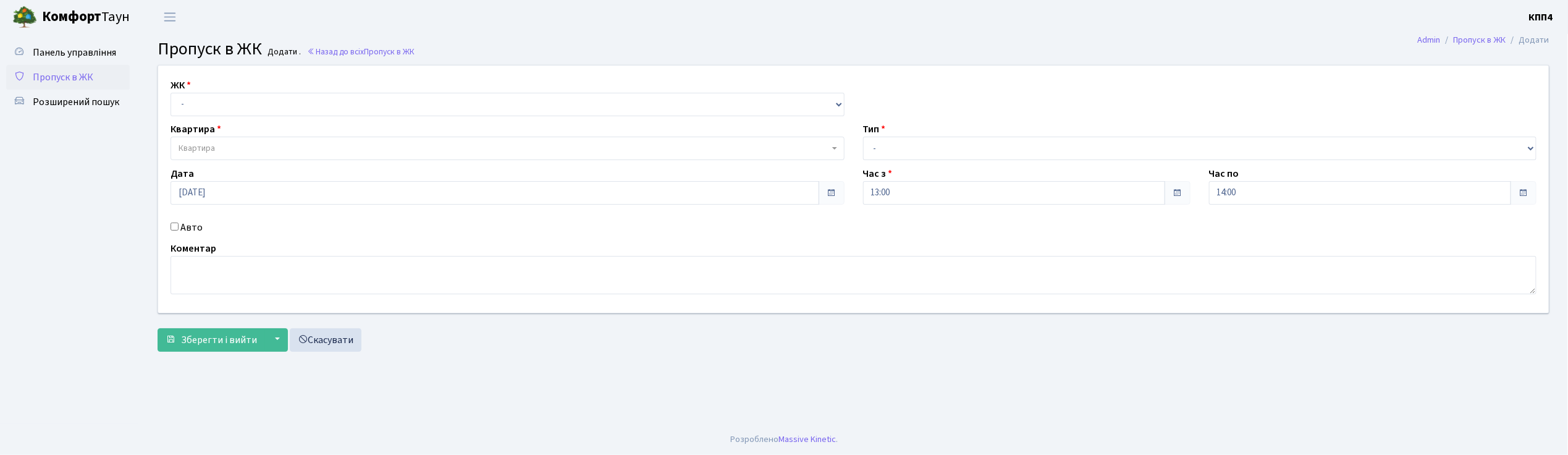
click at [174, 226] on input "Авто" at bounding box center [174, 226] width 8 height 8
checkbox input "true"
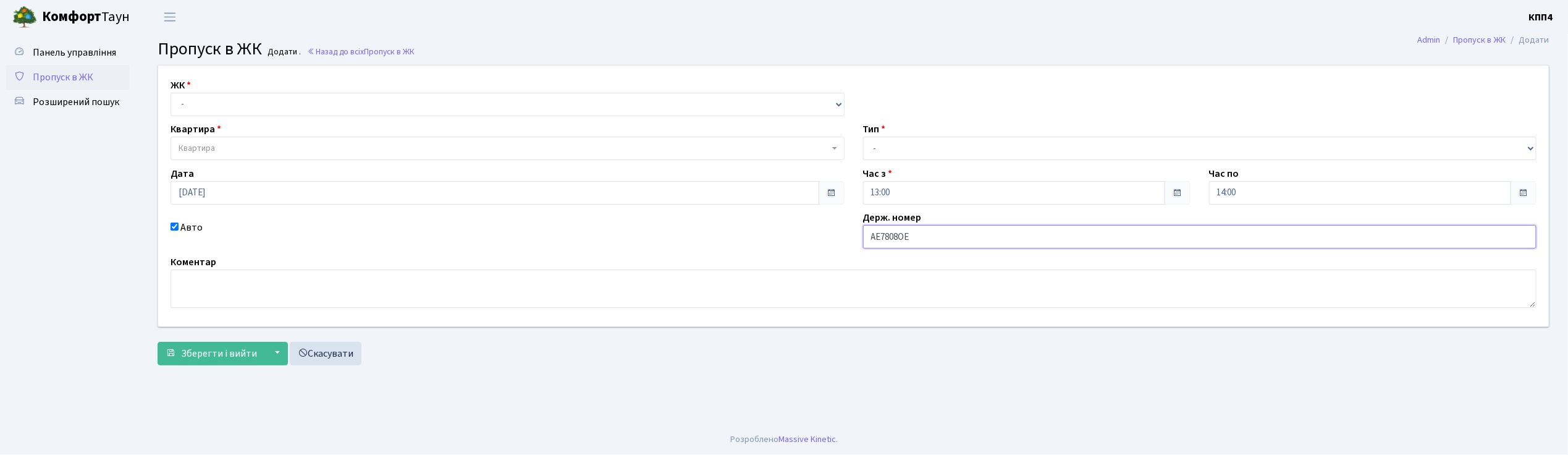
type input "АЕ7808ОЕ"
click at [231, 103] on select "- КТ, вул. Регенераторна, 4 КТ2, просп. [STREET_ADDRESS] [STREET_ADDRESS] [PERS…" at bounding box center [507, 104] width 674 height 23
select select "271"
click at [170, 93] on select "- КТ, вул. Регенераторна, 4 КТ2, просп. [STREET_ADDRESS] [STREET_ADDRESS] [PERS…" at bounding box center [507, 104] width 674 height 23
select select
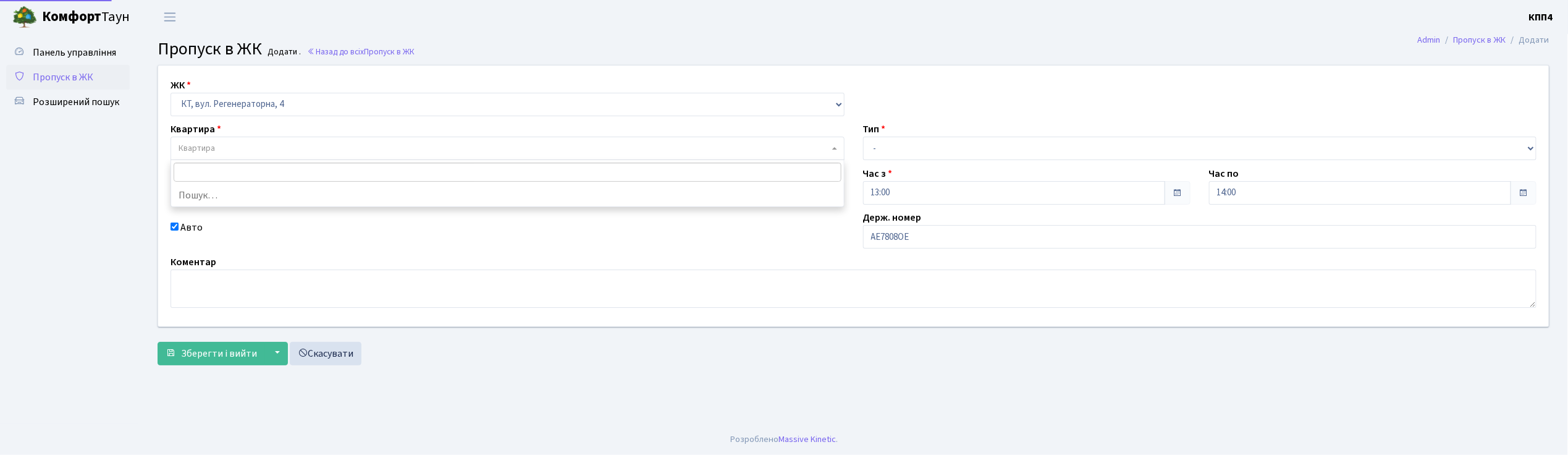
click at [234, 152] on span "Квартира" at bounding box center [503, 148] width 650 height 13
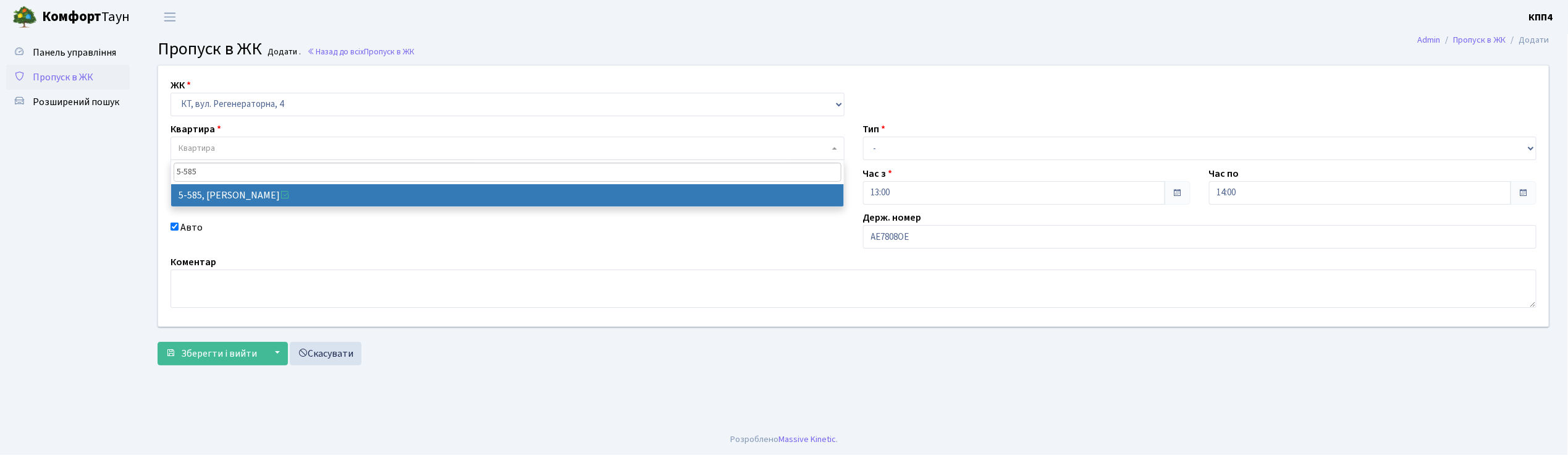
type input "5-585"
select select "1979"
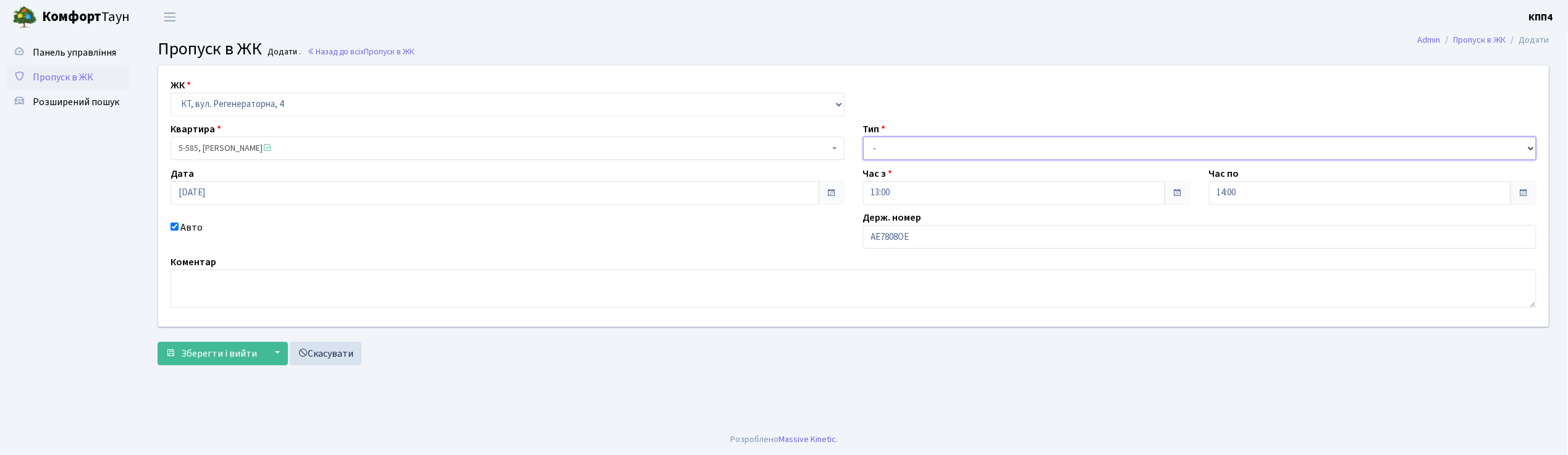
click at [890, 145] on select "- Доставка Таксі Гості Сервіс" at bounding box center [1200, 148] width 674 height 23
select select "3"
click at [863, 137] on select "- Доставка Таксі Гості Сервіс" at bounding box center [1200, 148] width 674 height 23
click at [214, 352] on span "Зберегти і вийти" at bounding box center [219, 353] width 76 height 13
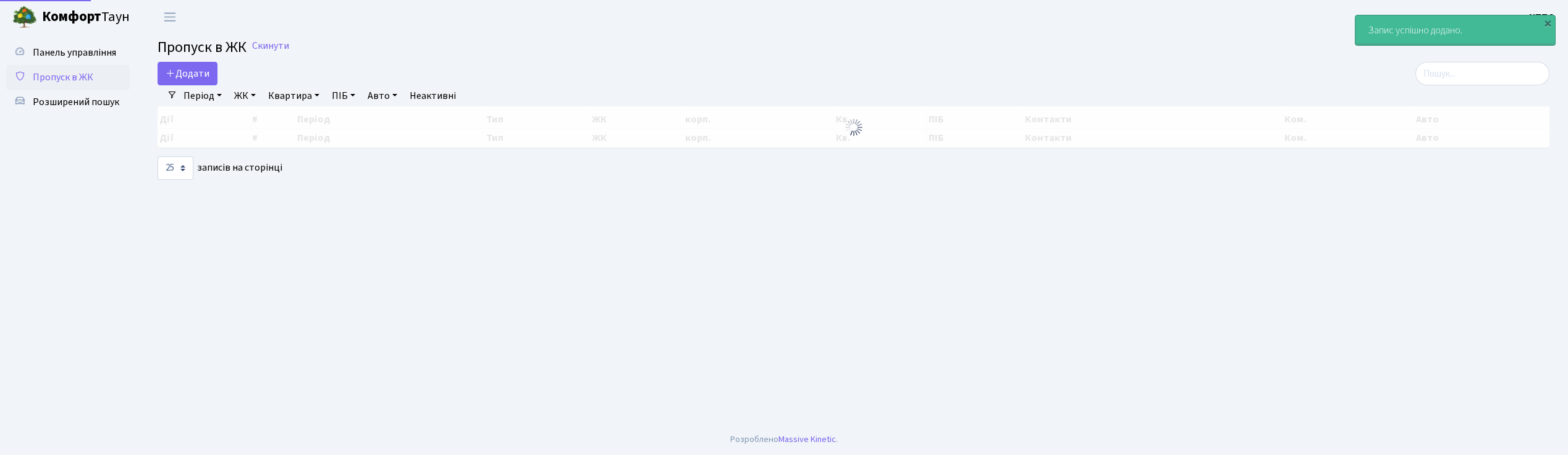
select select "25"
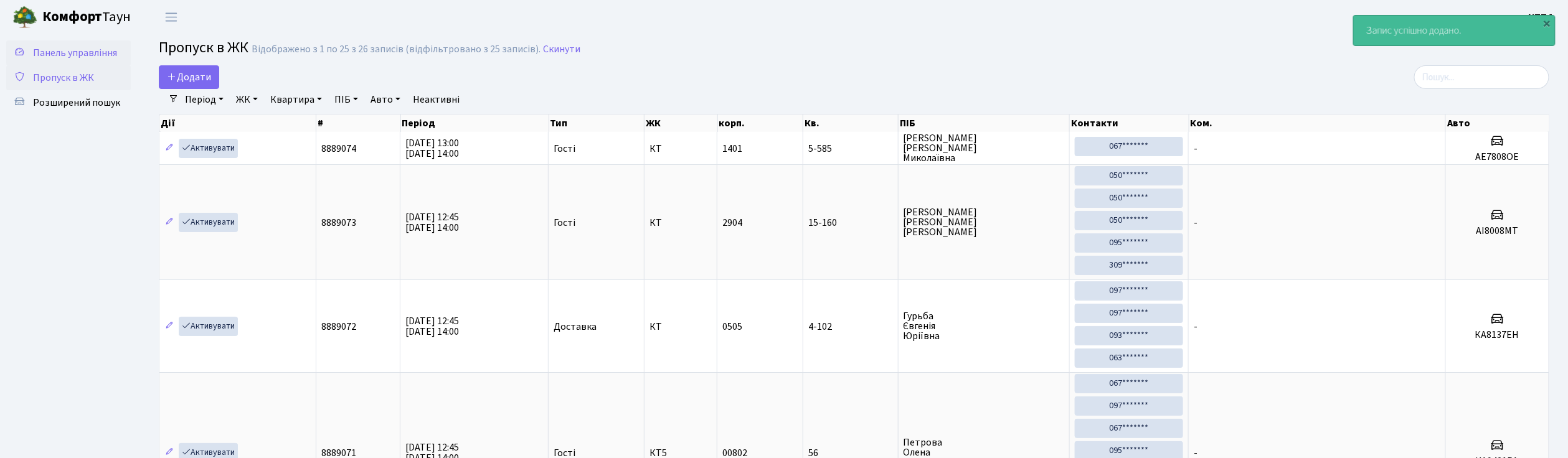
click at [73, 52] on span "Панель управління" at bounding box center [75, 52] width 84 height 13
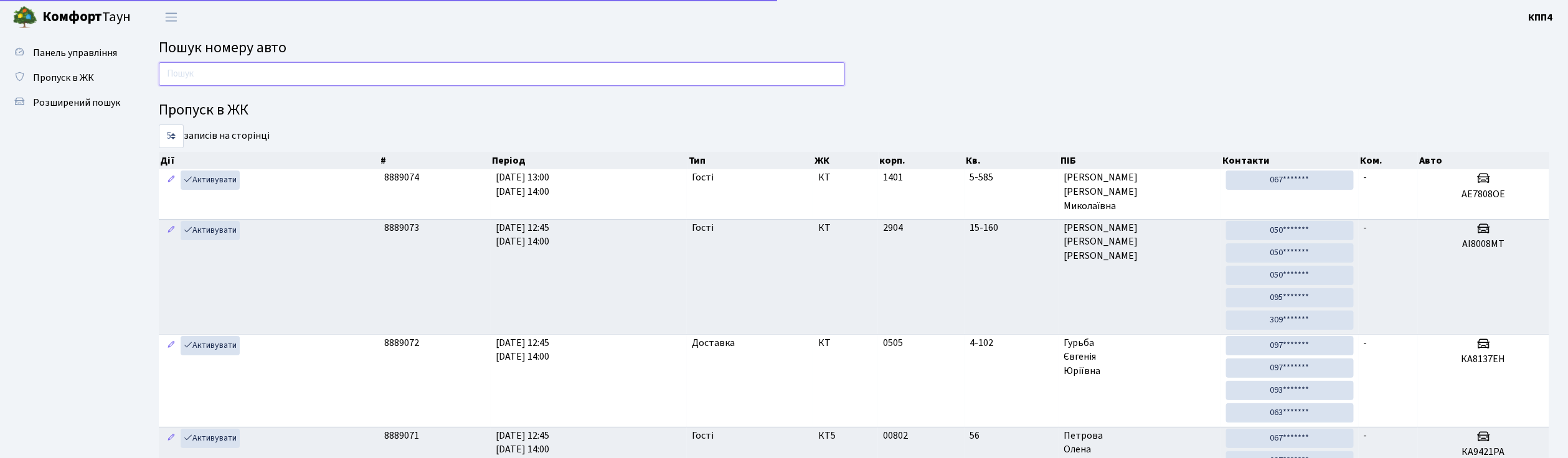
click at [180, 73] on input "text" at bounding box center [502, 74] width 686 height 24
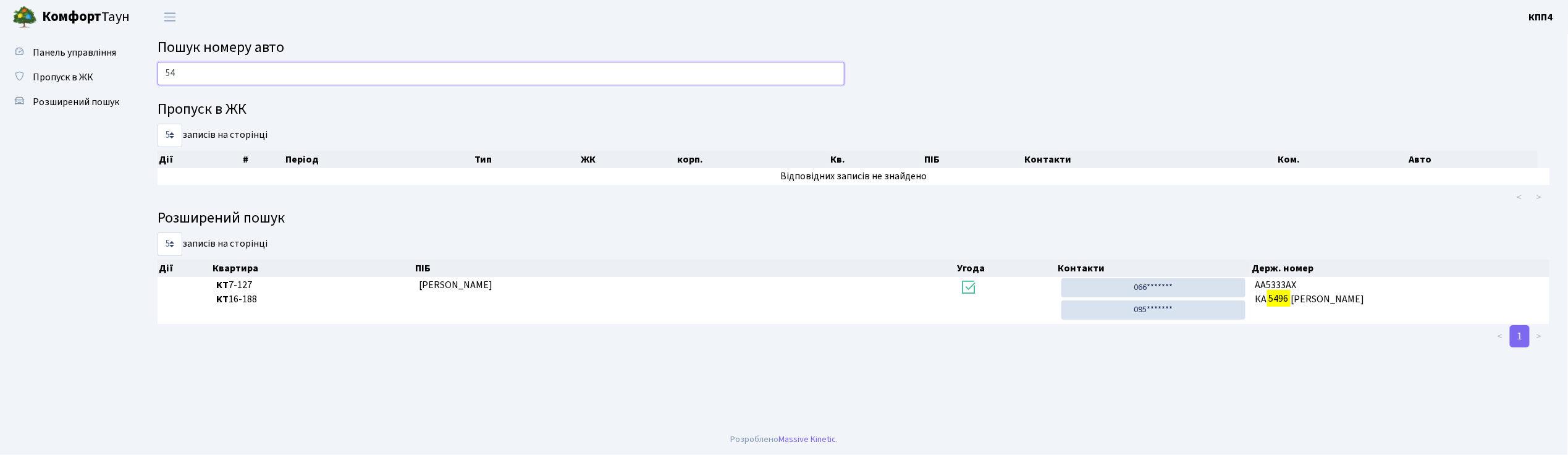
type input "5"
